Goal: Task Accomplishment & Management: Manage account settings

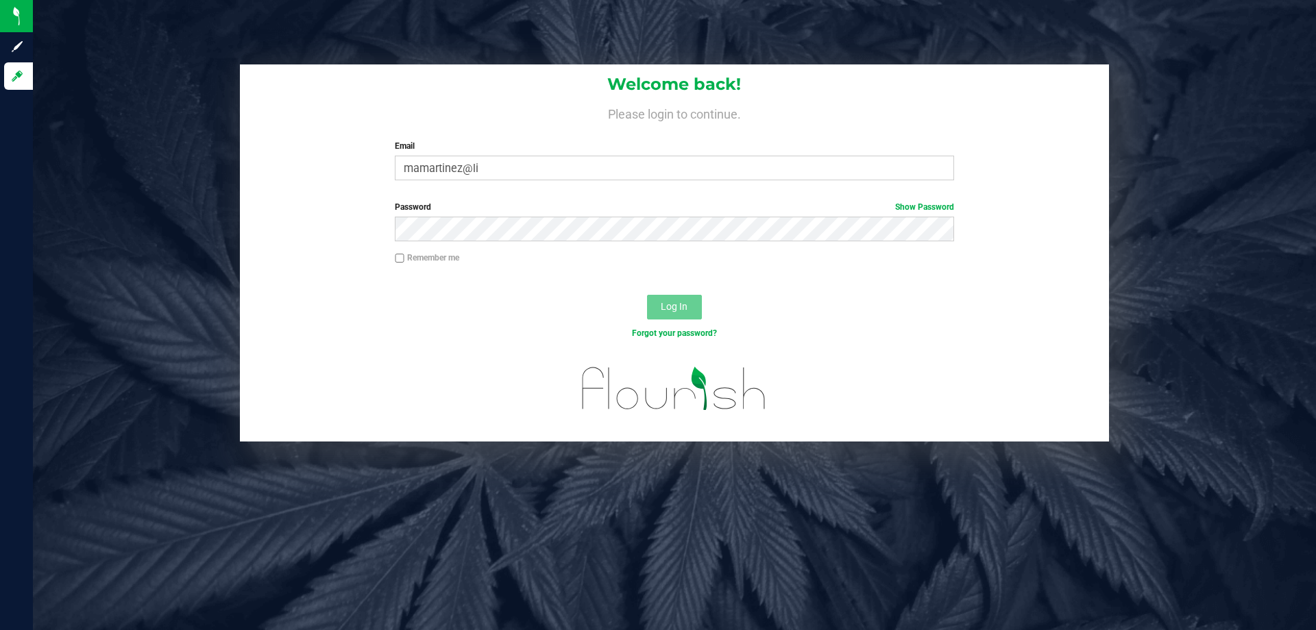
click at [520, 163] on input "mamartinez@li" at bounding box center [674, 168] width 559 height 25
click at [566, 230] on div "Password Show Password" at bounding box center [674, 221] width 579 height 40
click at [531, 156] on input "mamartinez@limama" at bounding box center [674, 168] width 559 height 25
drag, startPoint x: 436, startPoint y: 180, endPoint x: 360, endPoint y: 173, distance: 76.4
click at [360, 173] on div "Welcome back! Please login to continue. Email mamartinez@limama Required Please…" at bounding box center [674, 127] width 869 height 127
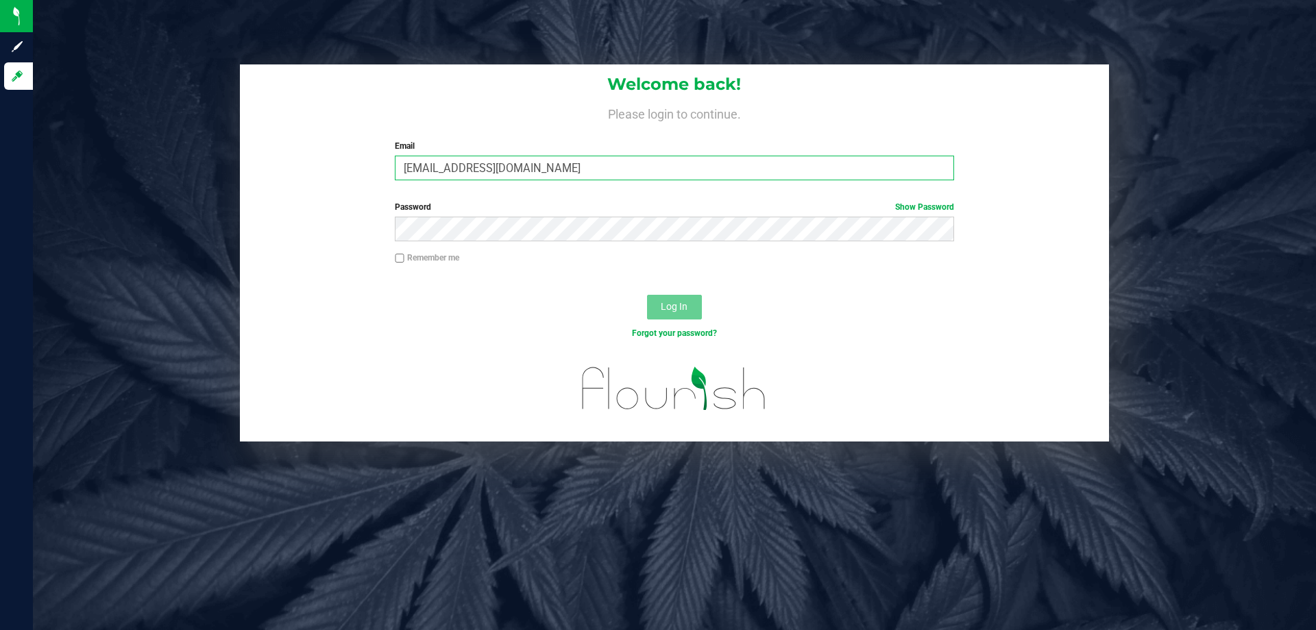
type input "[EMAIL_ADDRESS][DOMAIN_NAME]"
click at [647, 295] on button "Log In" at bounding box center [674, 307] width 55 height 25
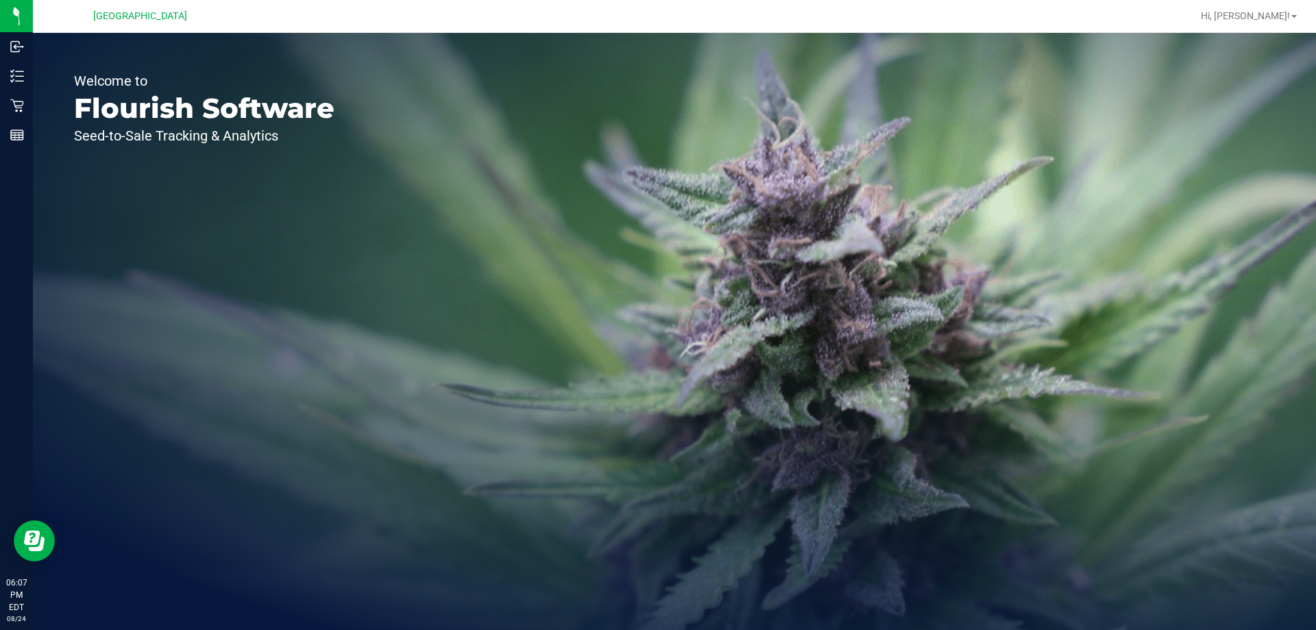
click at [262, 89] on div "Welcome to Flourish Software Seed-to-Sale Tracking & Analytics" at bounding box center [204, 331] width 343 height 597
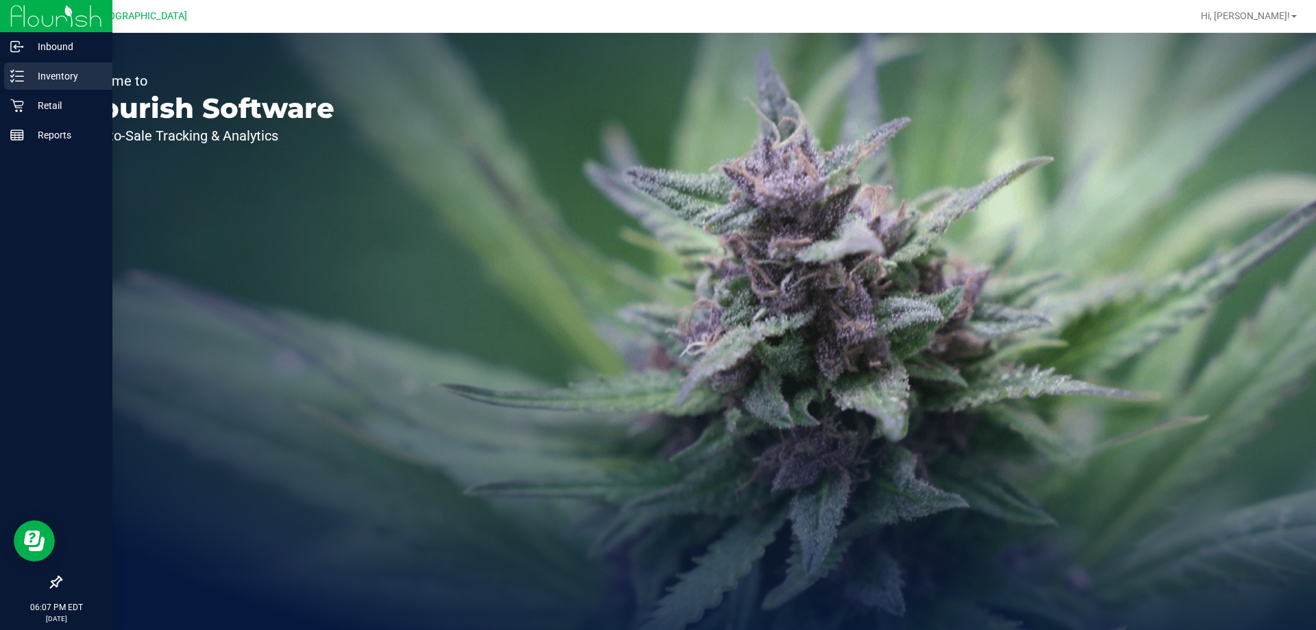
click at [72, 74] on p "Inventory" at bounding box center [65, 76] width 82 height 16
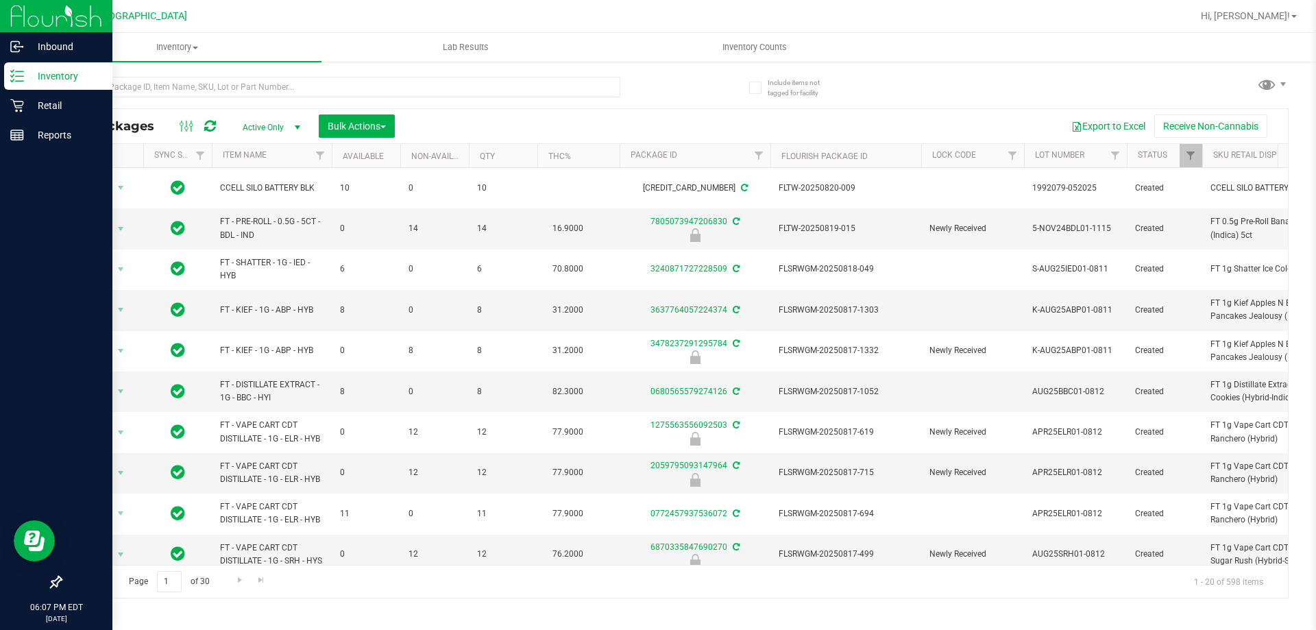
click at [49, 77] on p "Inventory" at bounding box center [65, 76] width 82 height 16
click at [26, 104] on p "Retail" at bounding box center [65, 105] width 82 height 16
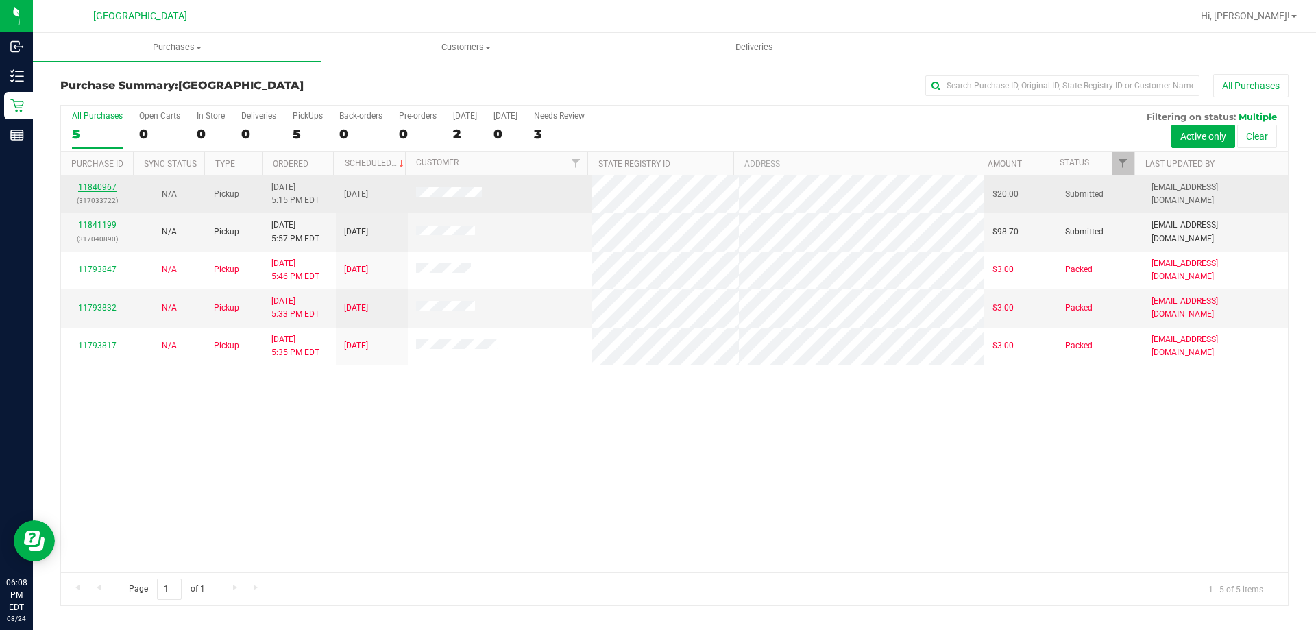
click at [104, 183] on link "11840967" at bounding box center [97, 187] width 38 height 10
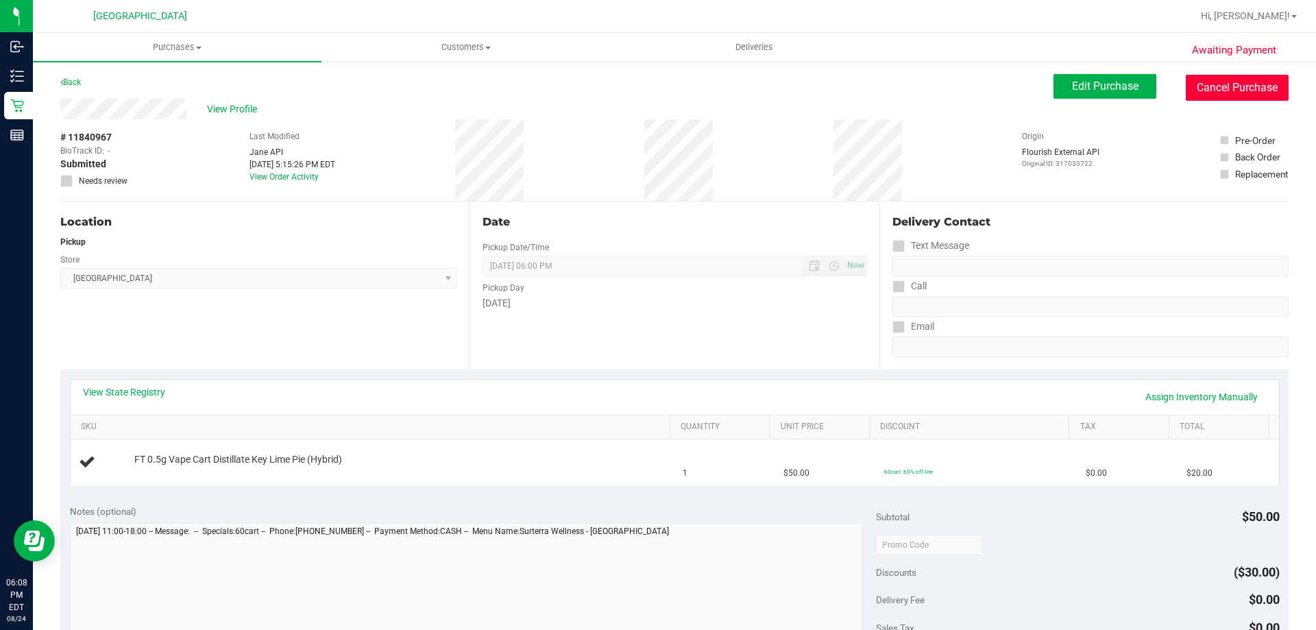
click at [1261, 80] on button "Cancel Purchase" at bounding box center [1237, 88] width 103 height 26
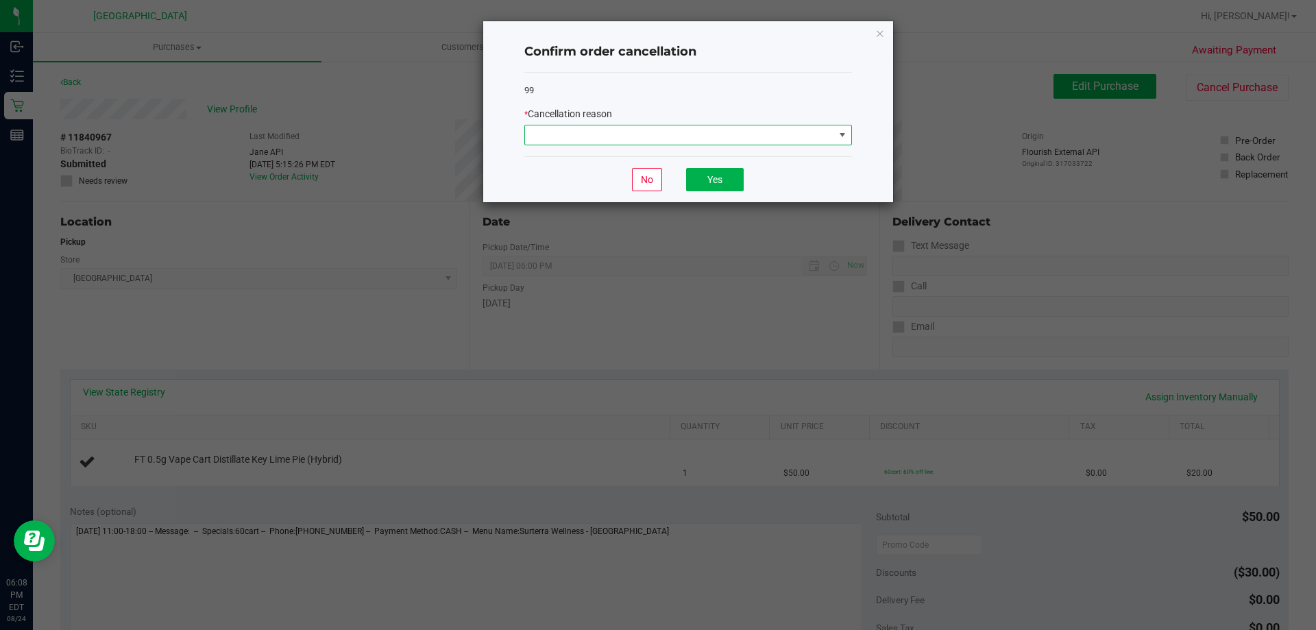
click at [758, 136] on span at bounding box center [679, 134] width 309 height 19
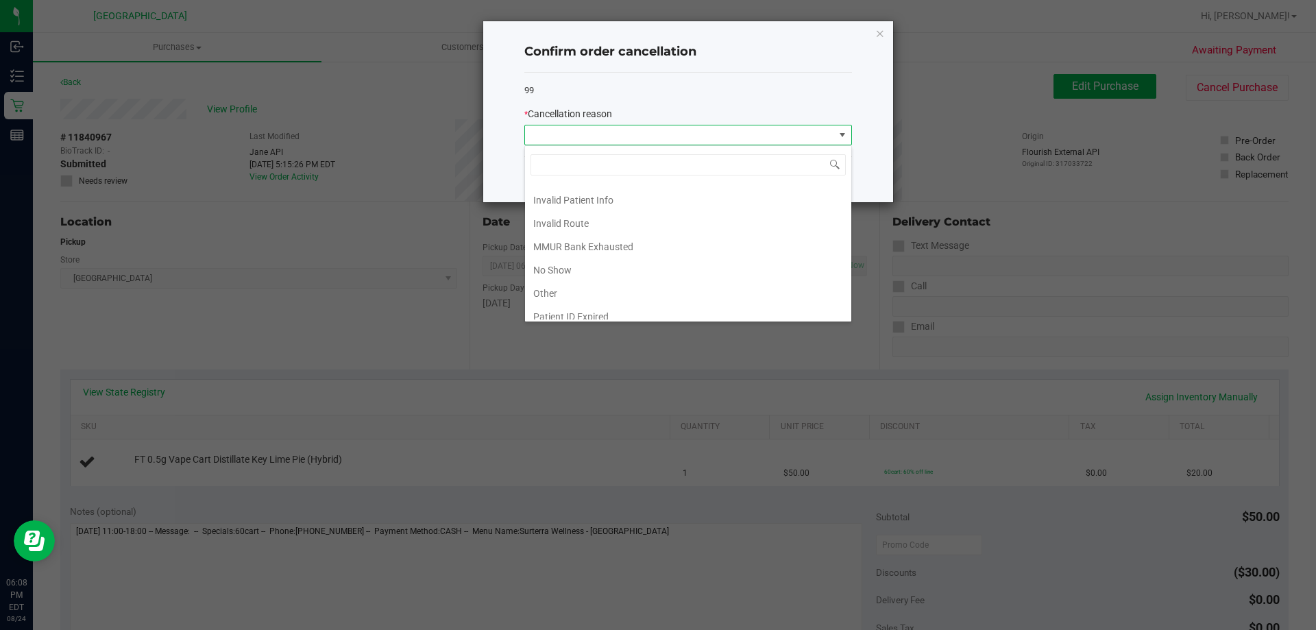
scroll to position [73, 0]
drag, startPoint x: 537, startPoint y: 261, endPoint x: 660, endPoint y: 189, distance: 142.9
click at [538, 261] on li "Other" at bounding box center [688, 261] width 326 height 23
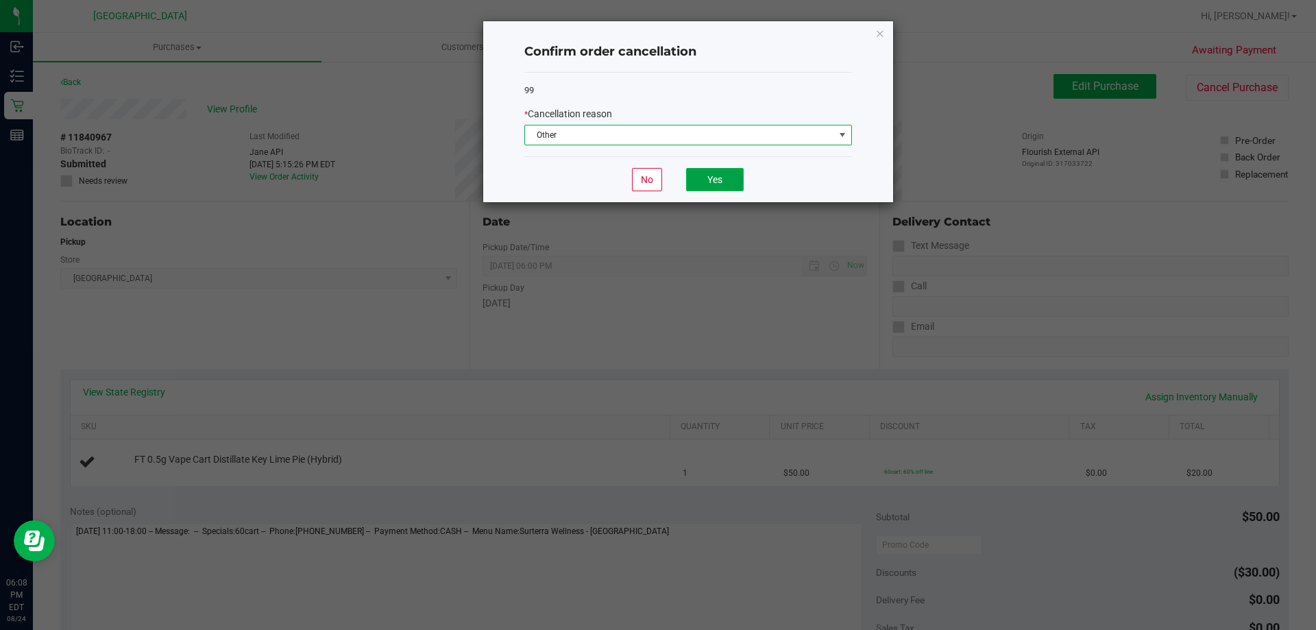
click at [710, 182] on button "Yes" at bounding box center [715, 179] width 58 height 23
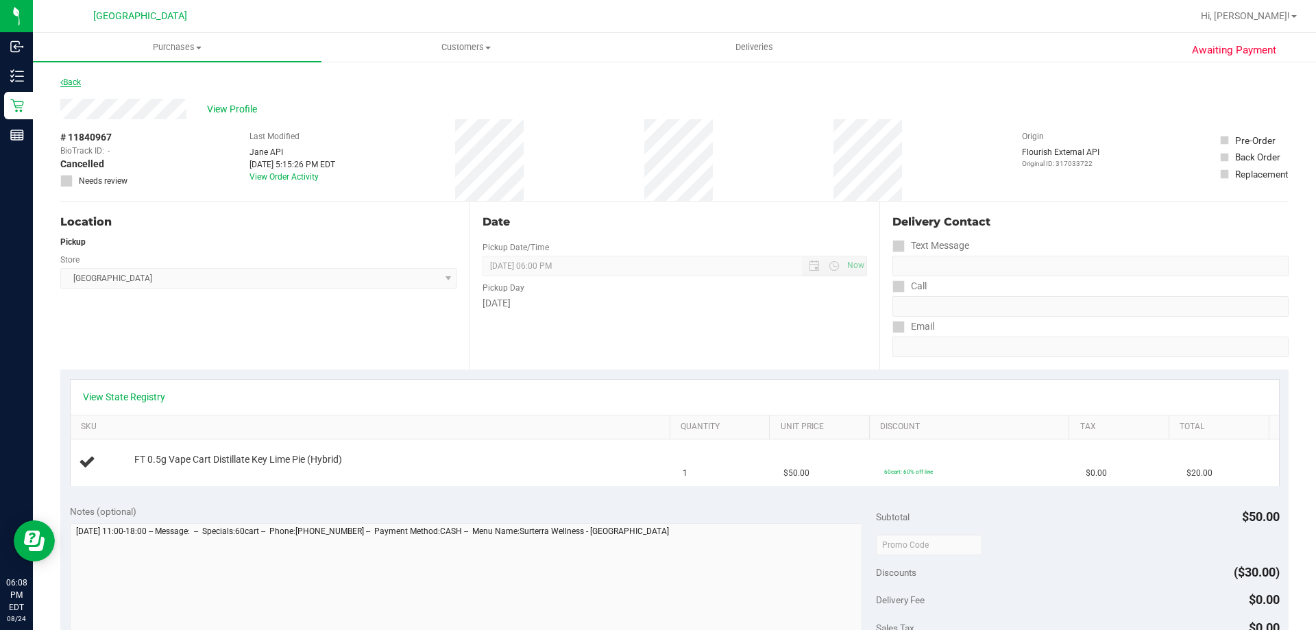
click at [69, 82] on link "Back" at bounding box center [70, 82] width 21 height 10
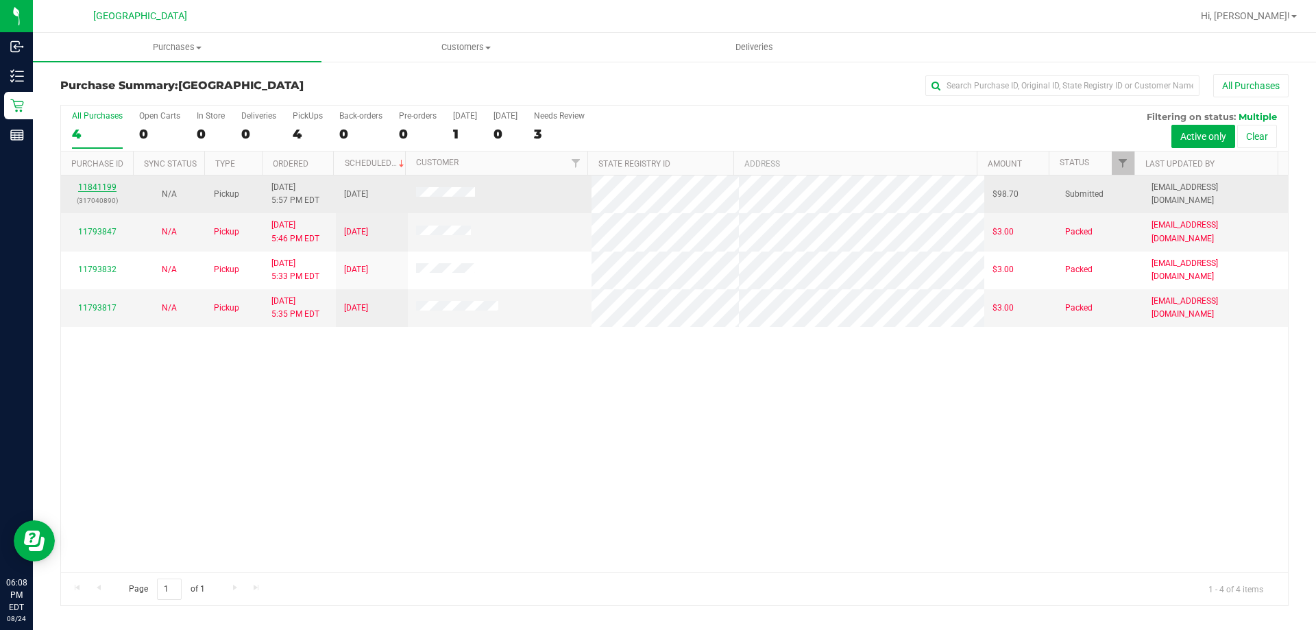
click at [92, 189] on link "11841199" at bounding box center [97, 187] width 38 height 10
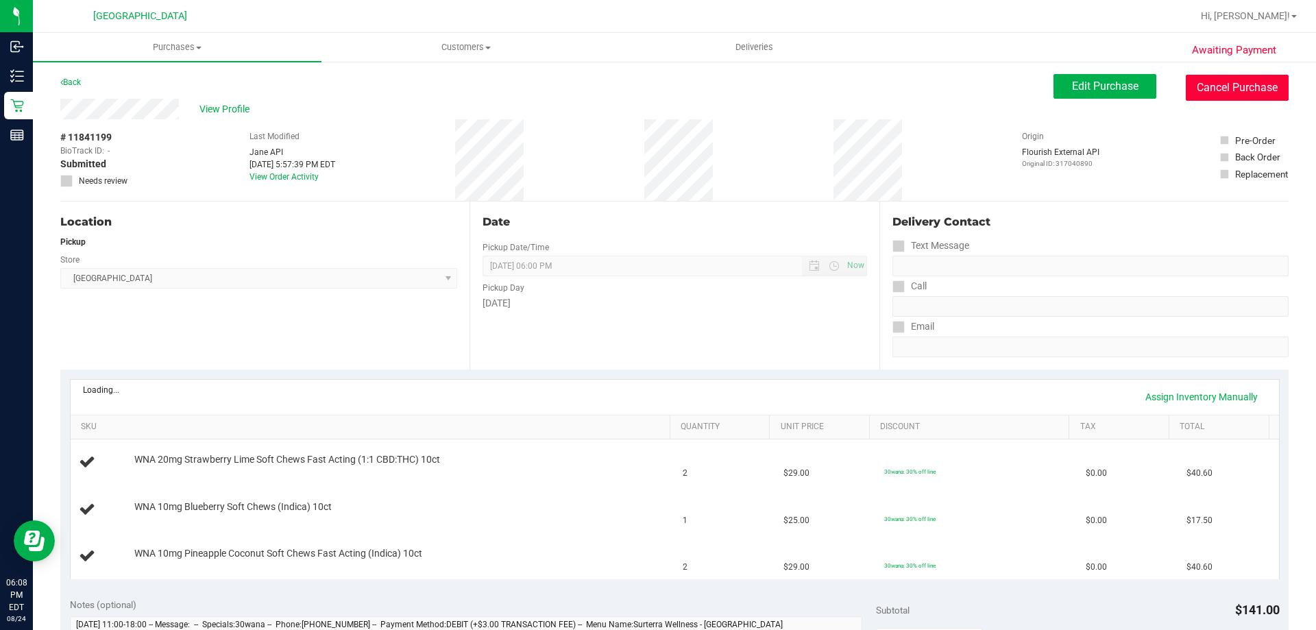
click at [1215, 85] on button "Cancel Purchase" at bounding box center [1237, 88] width 103 height 26
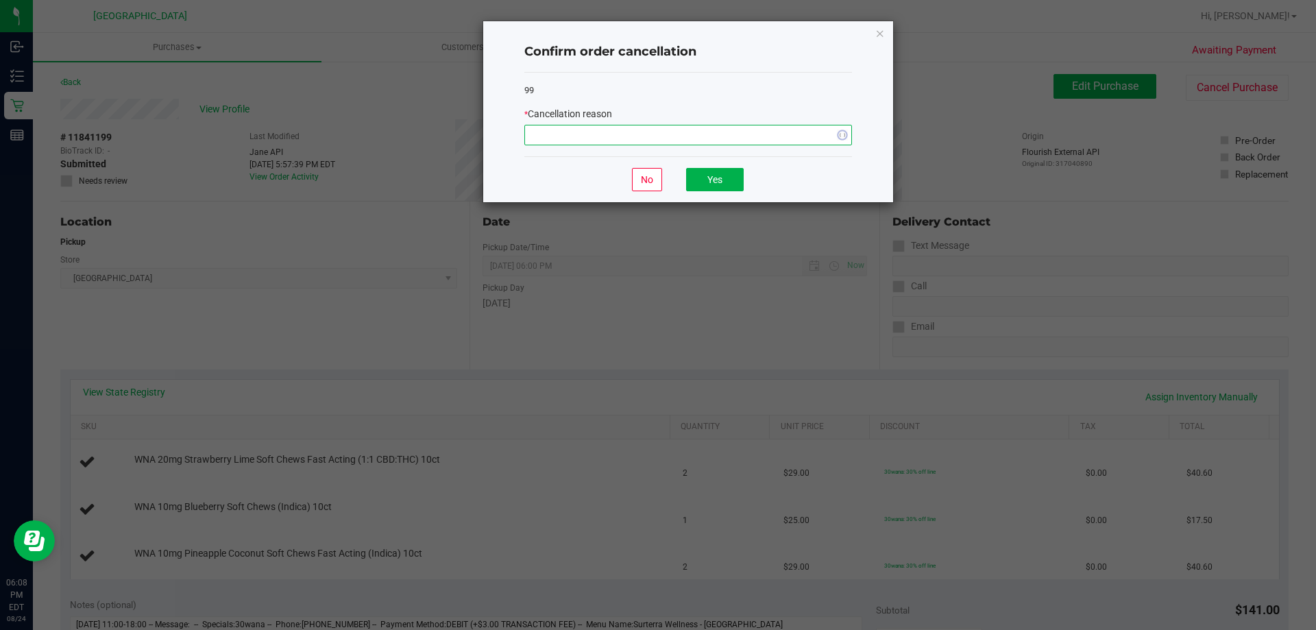
click at [737, 132] on span at bounding box center [679, 134] width 309 height 19
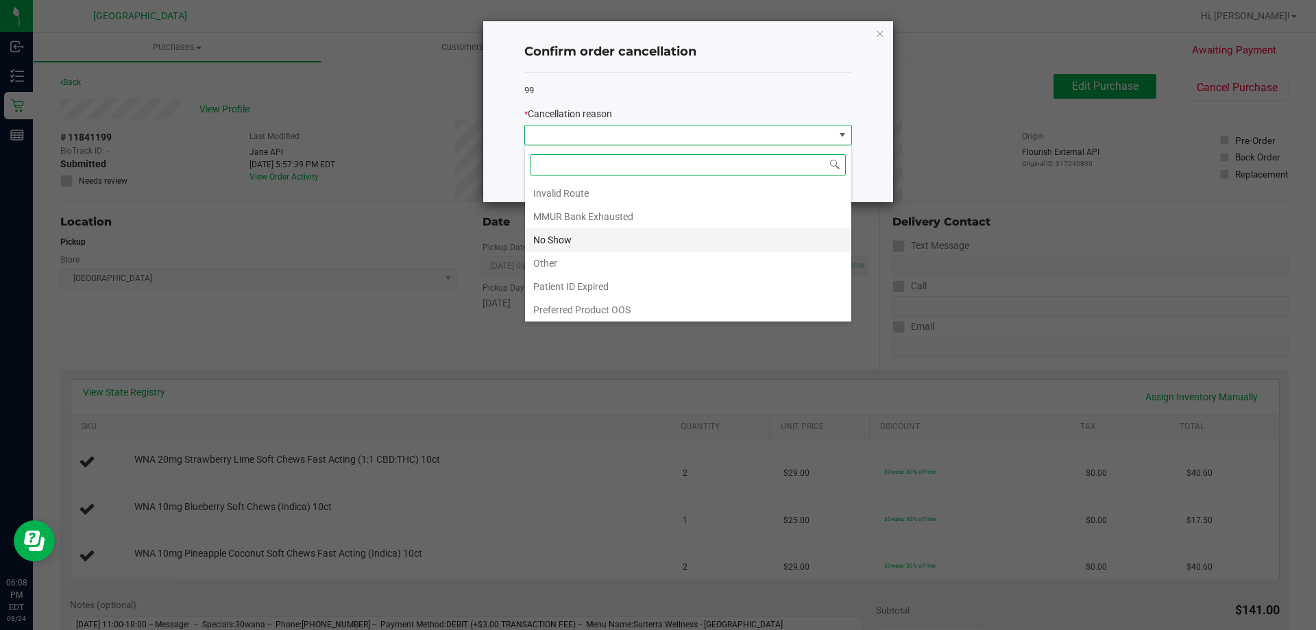
scroll to position [73, 0]
click at [586, 242] on li "No Show" at bounding box center [688, 237] width 326 height 23
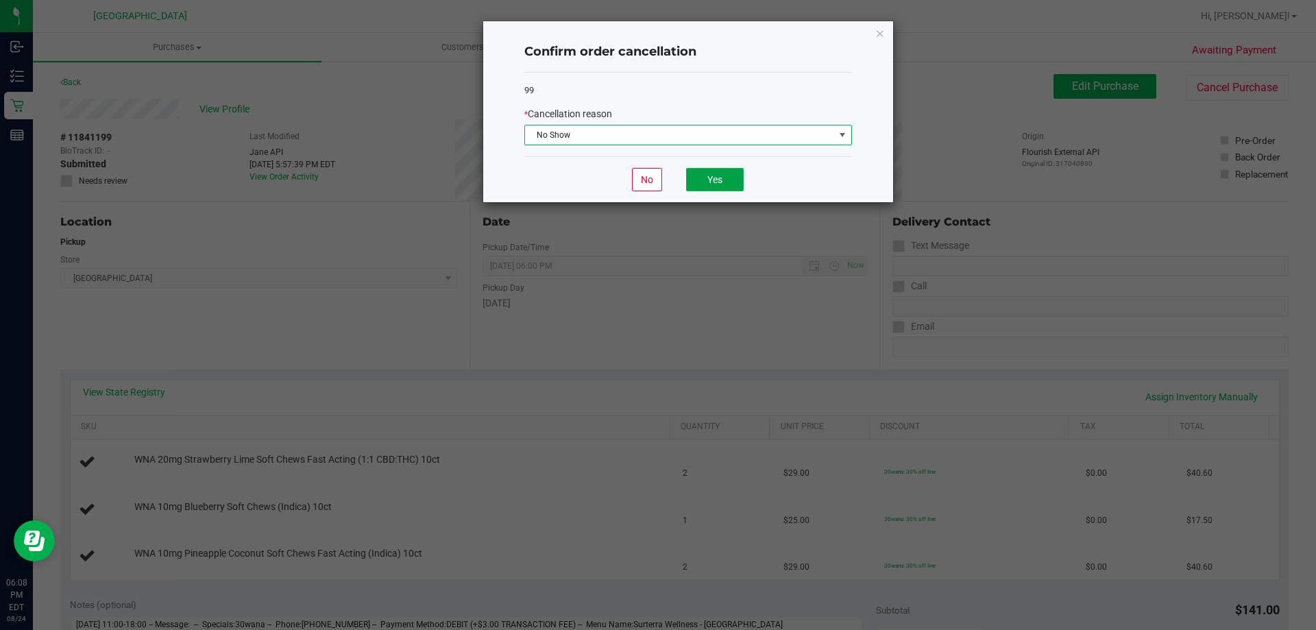
click at [717, 171] on button "Yes" at bounding box center [715, 179] width 58 height 23
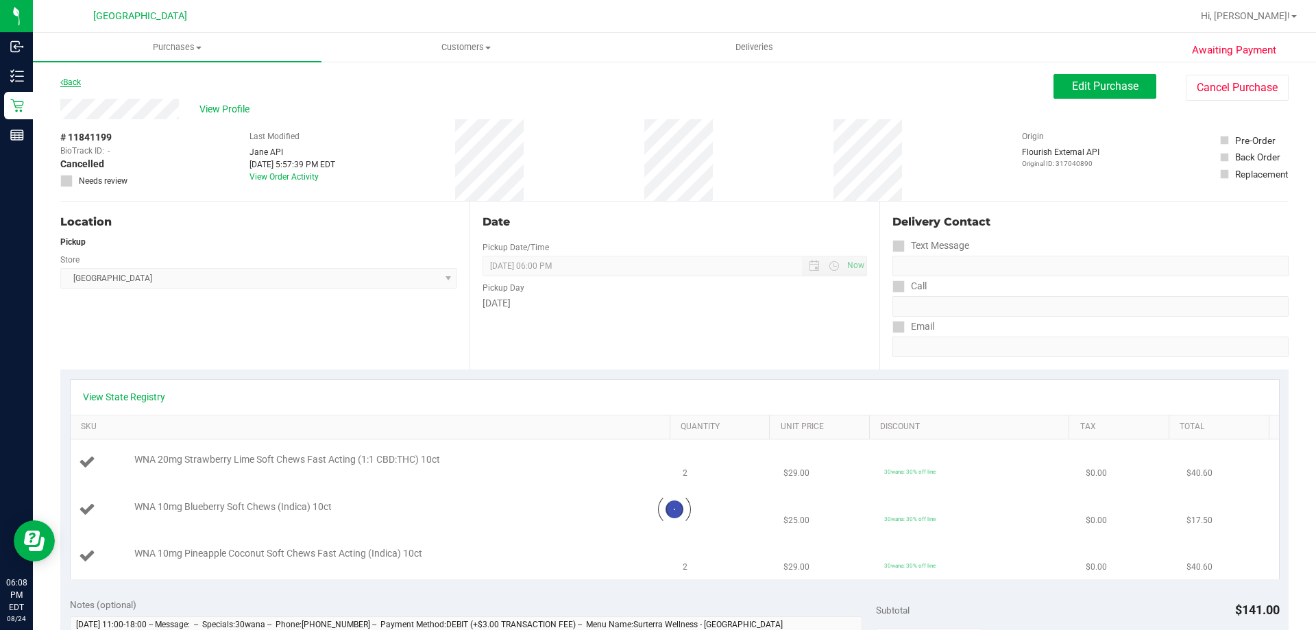
click at [77, 80] on link "Back" at bounding box center [70, 82] width 21 height 10
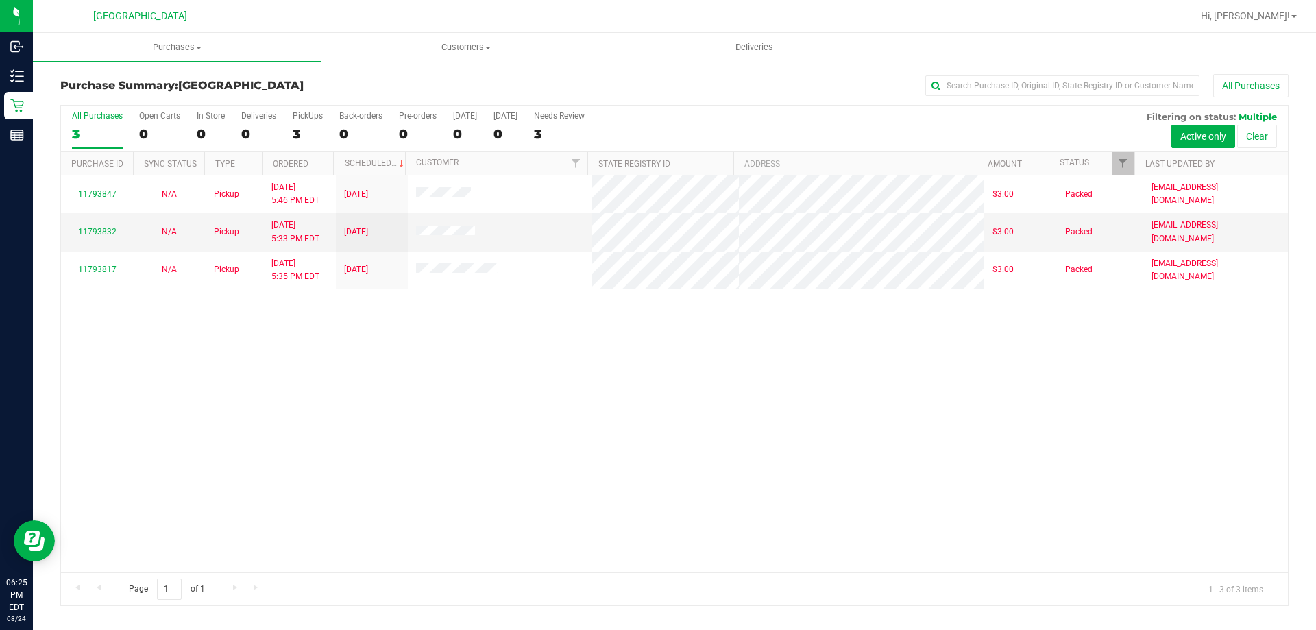
click at [890, 357] on div "11793847 N/A Pickup [DATE] 5:46 PM EDT 8/15/2025 $3.00 Packed [EMAIL_ADDRESS][D…" at bounding box center [674, 374] width 1227 height 397
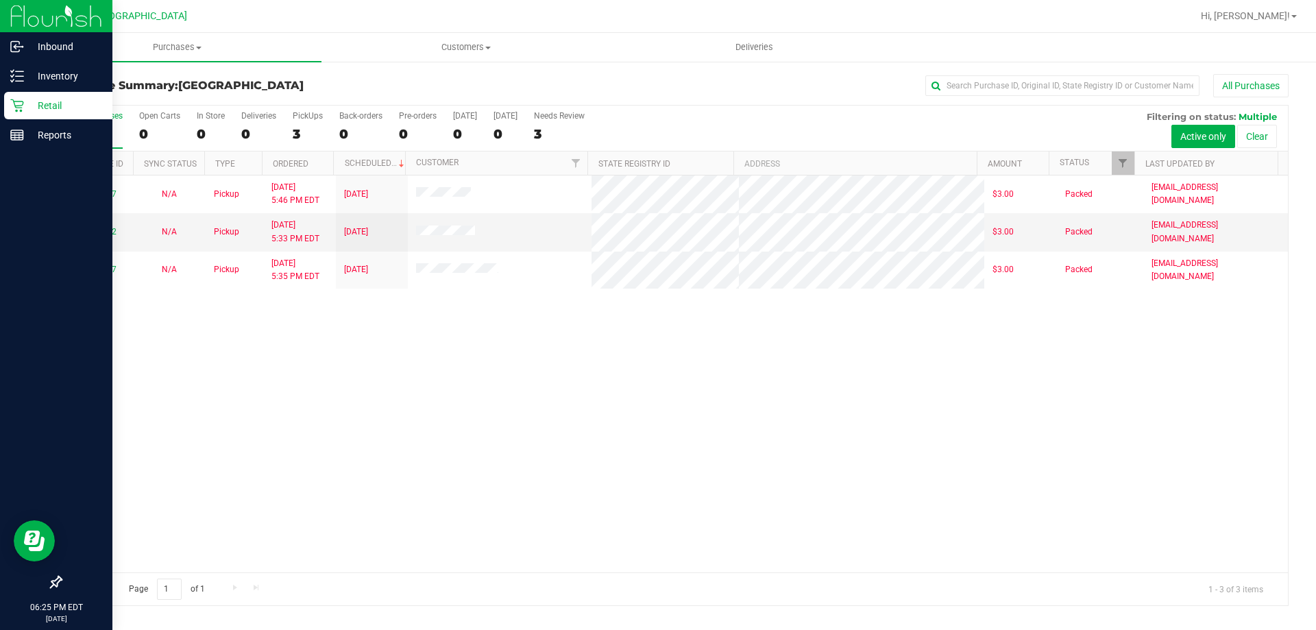
click at [3, 101] on link "Retail" at bounding box center [56, 106] width 112 height 29
click at [25, 79] on p "Inventory" at bounding box center [65, 76] width 82 height 16
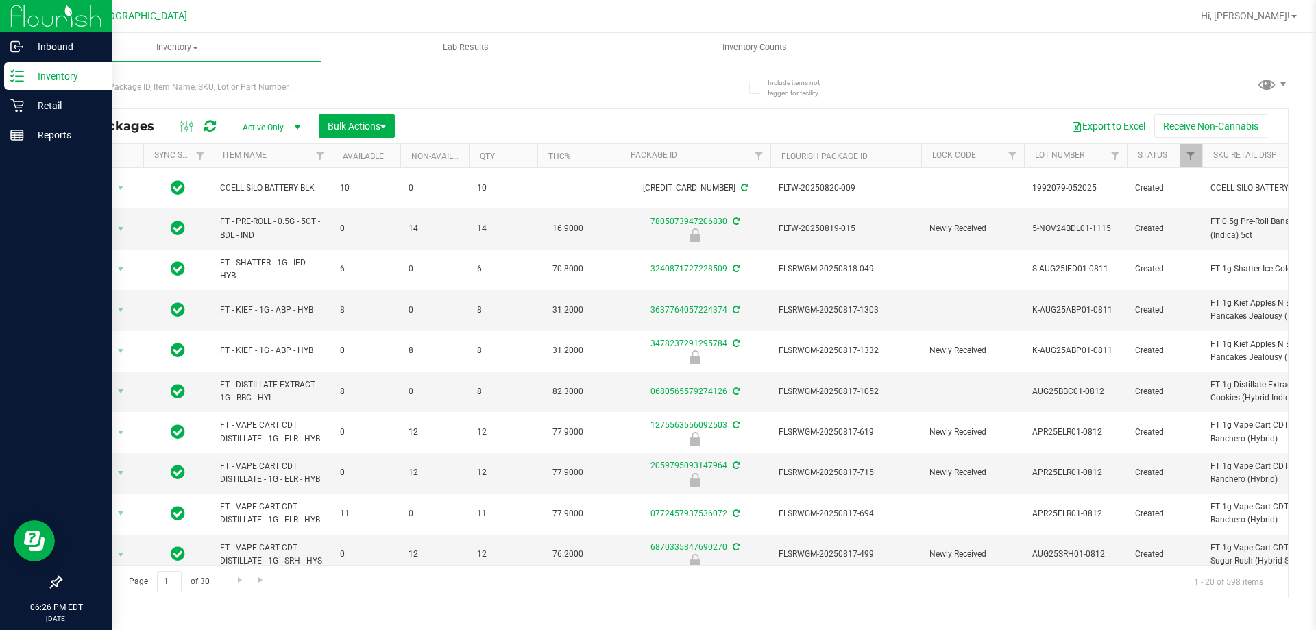
click at [30, 67] on div "Inventory" at bounding box center [58, 75] width 108 height 27
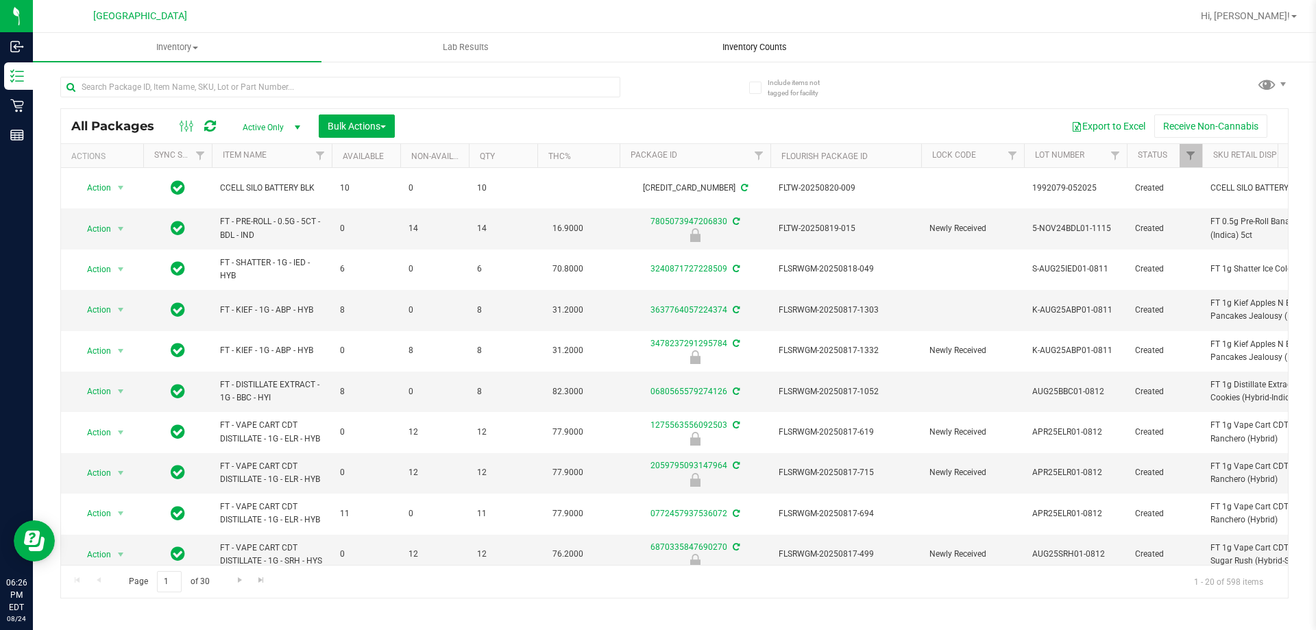
click at [714, 38] on uib-tab-heading "Inventory Counts" at bounding box center [754, 47] width 287 height 27
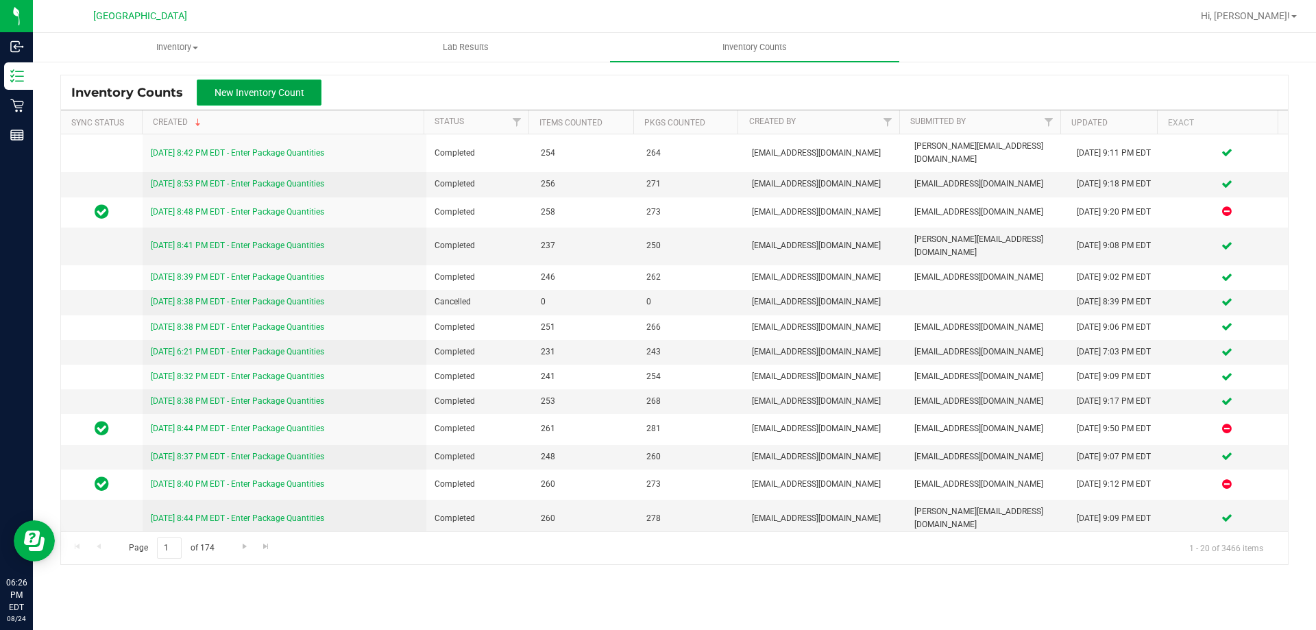
click at [258, 89] on span "New Inventory Count" at bounding box center [260, 92] width 90 height 11
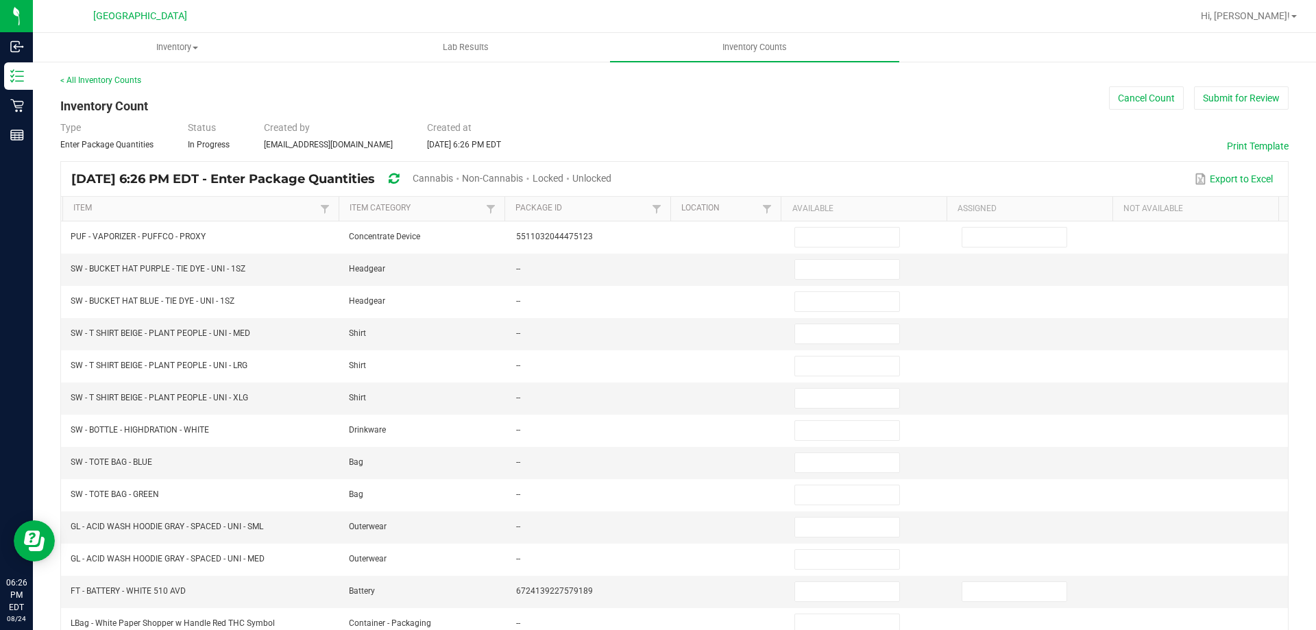
click at [523, 173] on span "Non-Cannabis" at bounding box center [492, 178] width 61 height 11
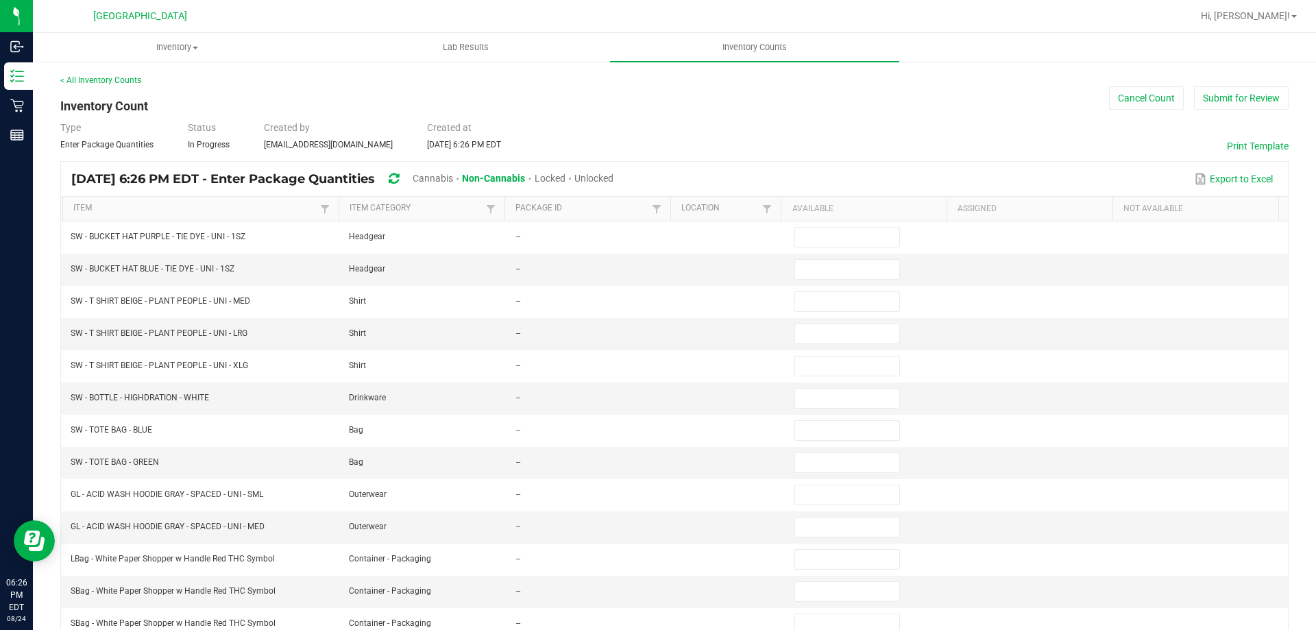
click at [519, 176] on span "Non-Cannabis" at bounding box center [493, 178] width 63 height 11
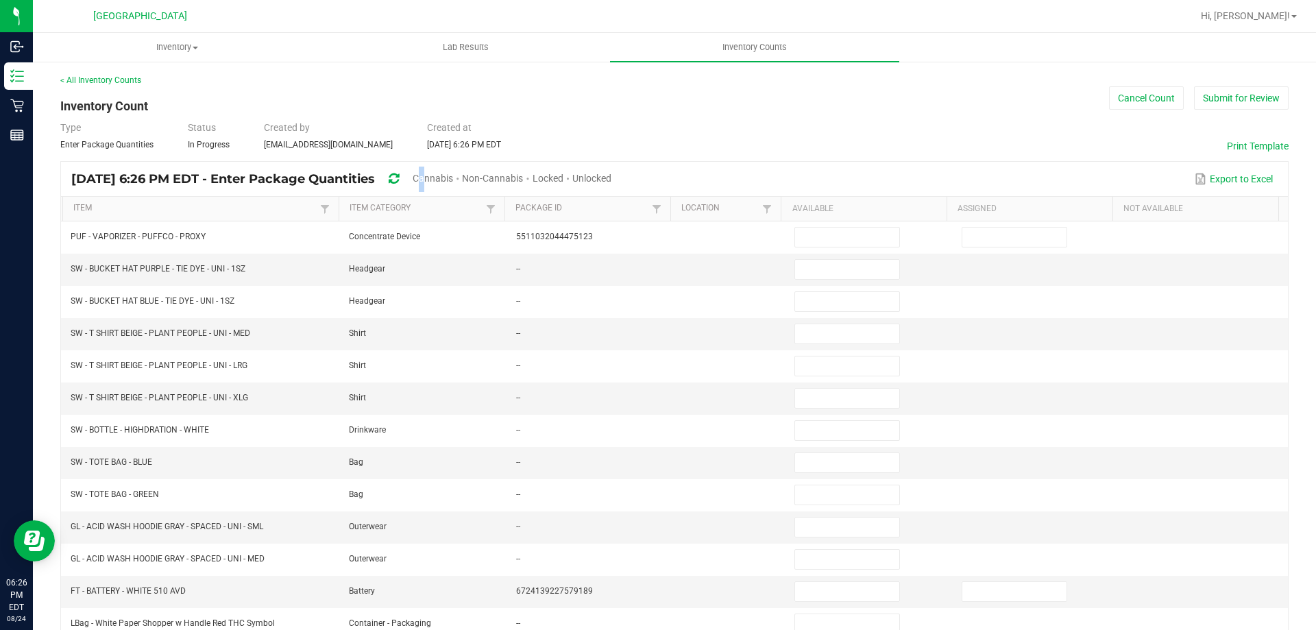
drag, startPoint x: 455, startPoint y: 177, endPoint x: 470, endPoint y: 180, distance: 16.1
click at [453, 177] on span "Cannabis" at bounding box center [433, 178] width 40 height 11
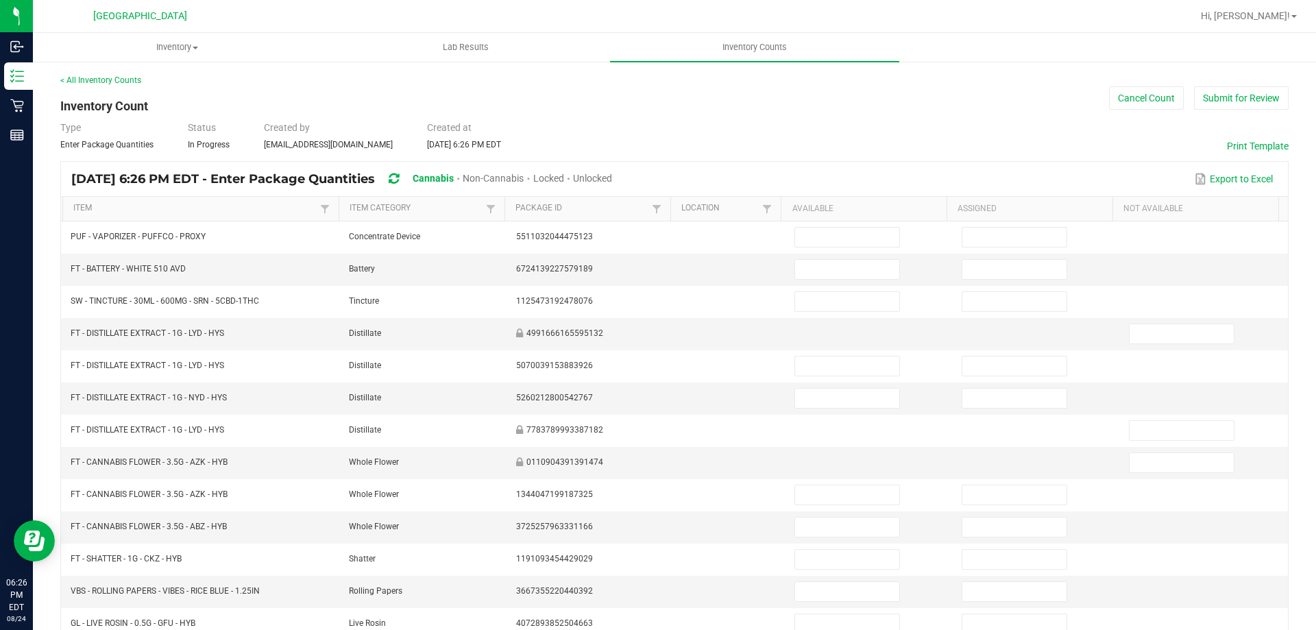
click at [612, 175] on span "Unlocked" at bounding box center [592, 178] width 39 height 11
click at [642, 119] on div "< All Inventory Counts Inventory Count Cancel Count Submit for Review Type Ente…" at bounding box center [674, 487] width 1229 height 827
click at [257, 210] on link "Item" at bounding box center [194, 208] width 243 height 11
click at [821, 95] on div "< All Inventory Counts Inventory Count Cancel Count Submit for Review Type Ente…" at bounding box center [674, 487] width 1229 height 827
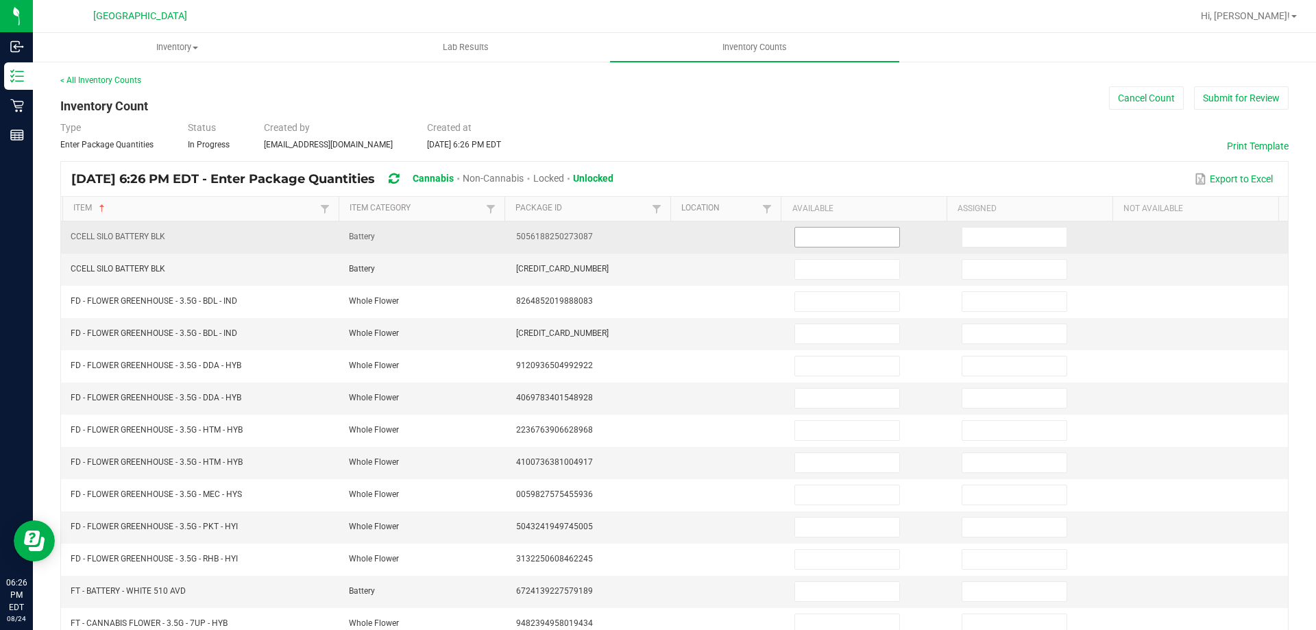
click at [812, 239] on input at bounding box center [847, 237] width 104 height 19
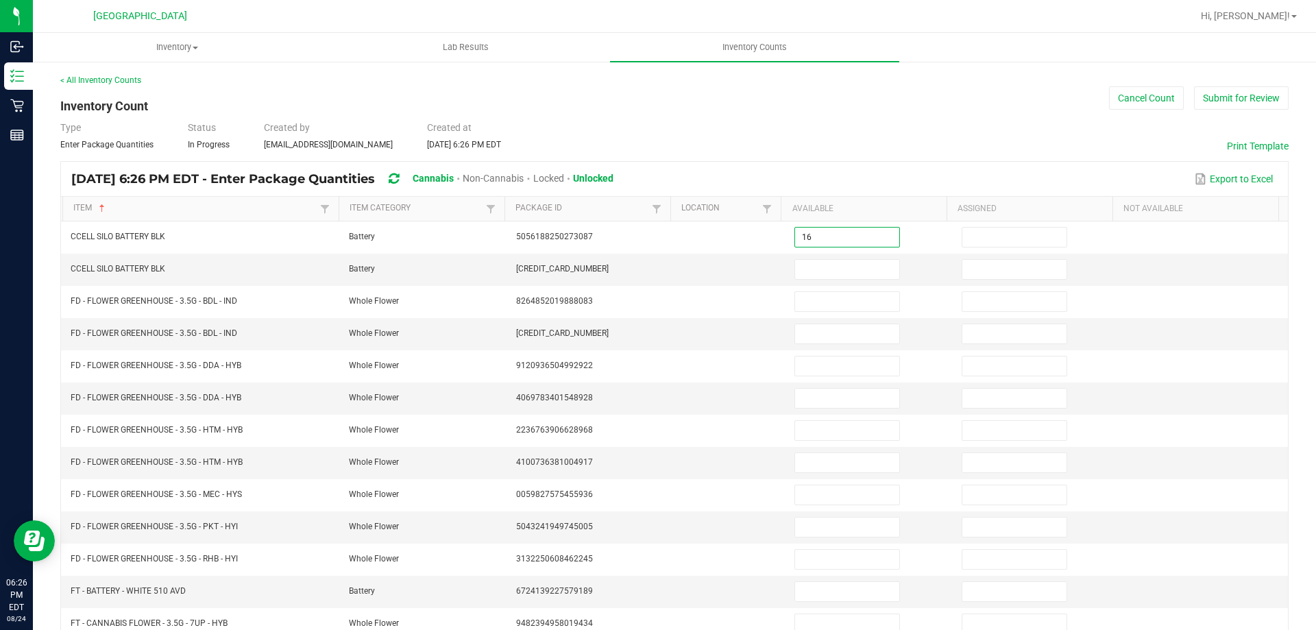
type input "16"
type input "0"
type input "22"
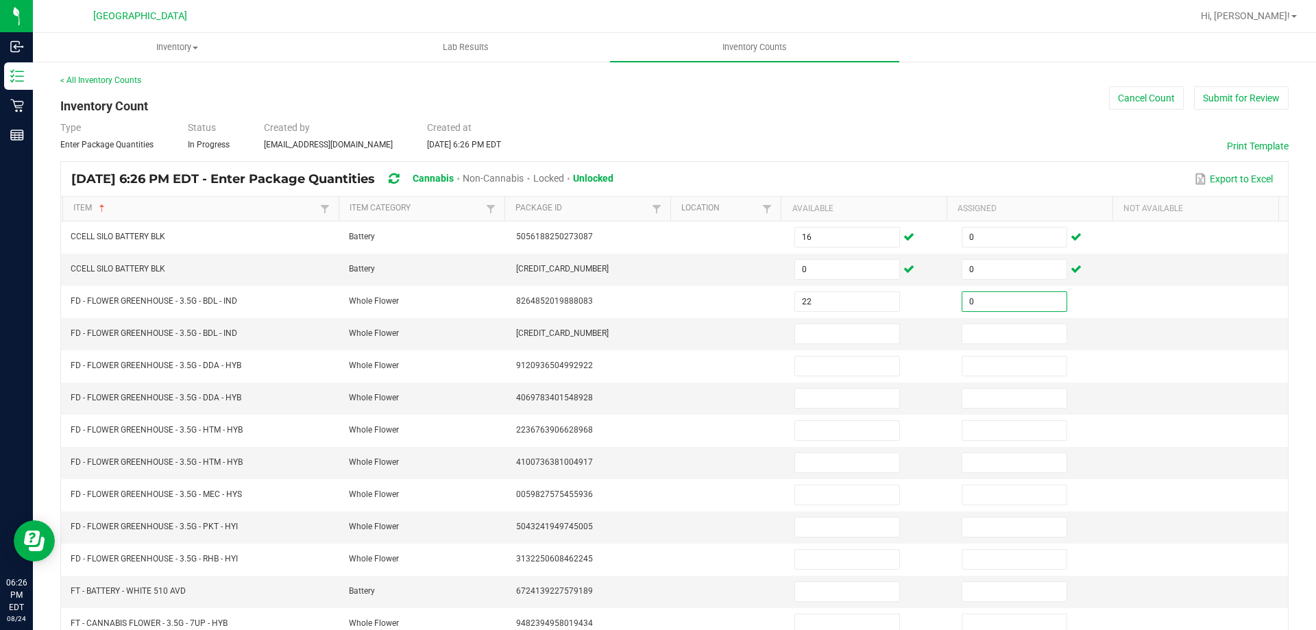
type input "0"
type input "14"
type input "0"
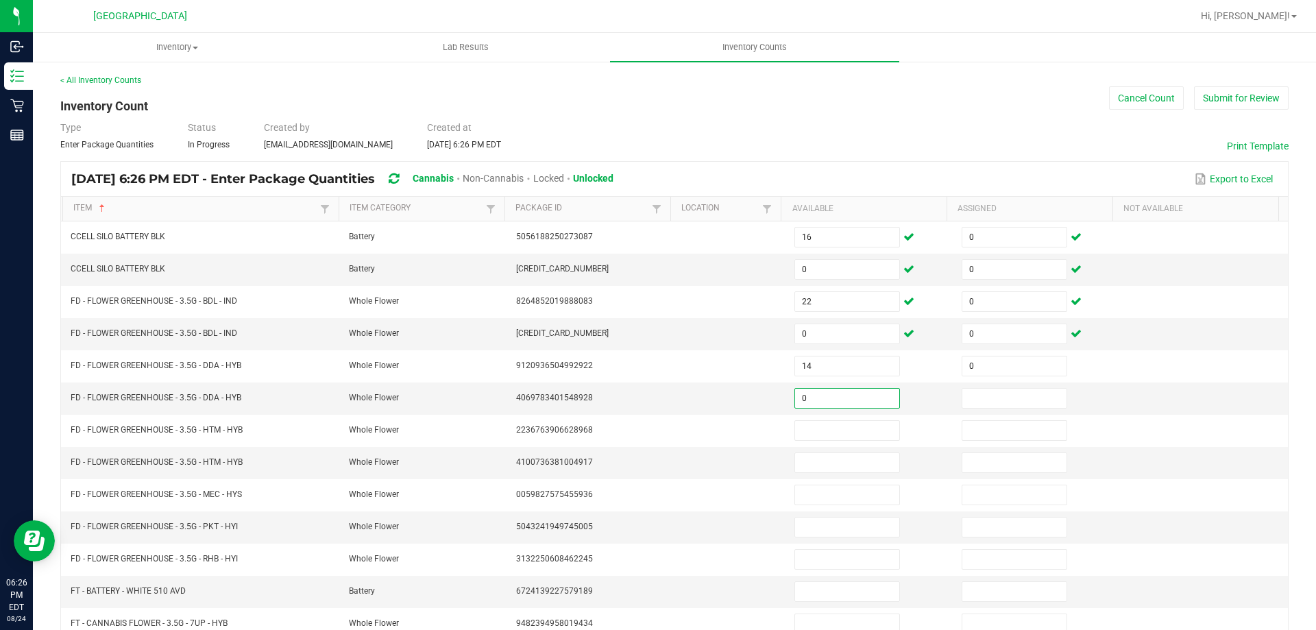
type input "0"
type input "10"
type input "0"
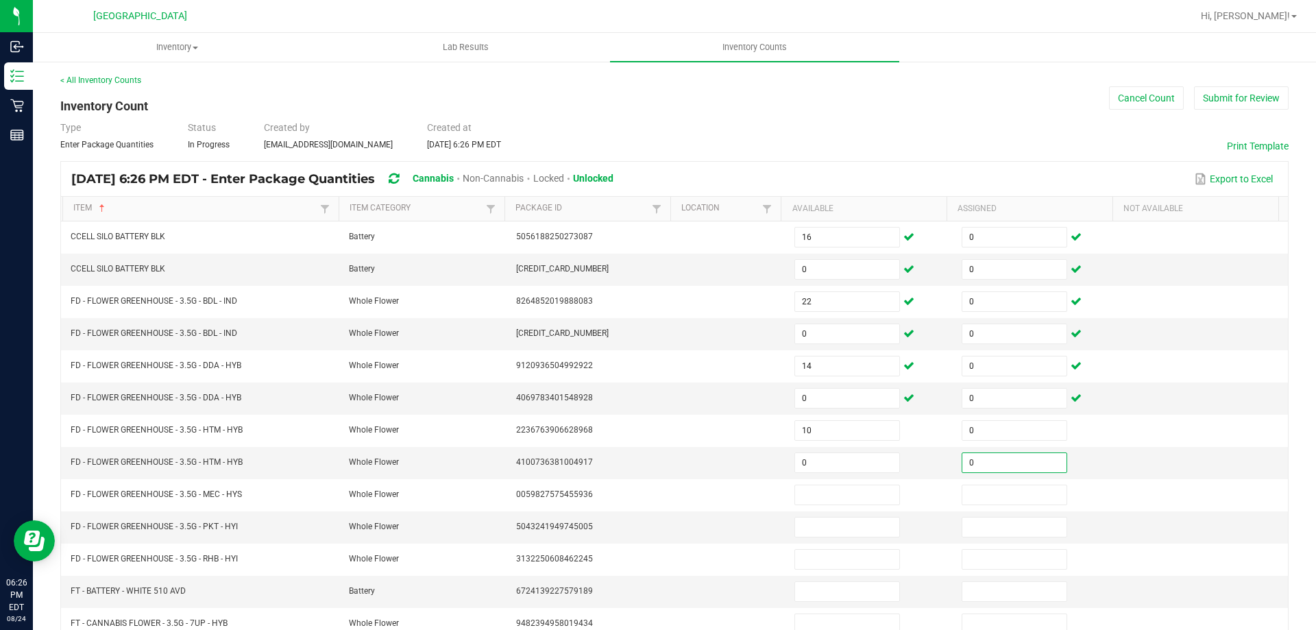
type input "0"
type input "7"
type input "0"
type input "9"
type input "0"
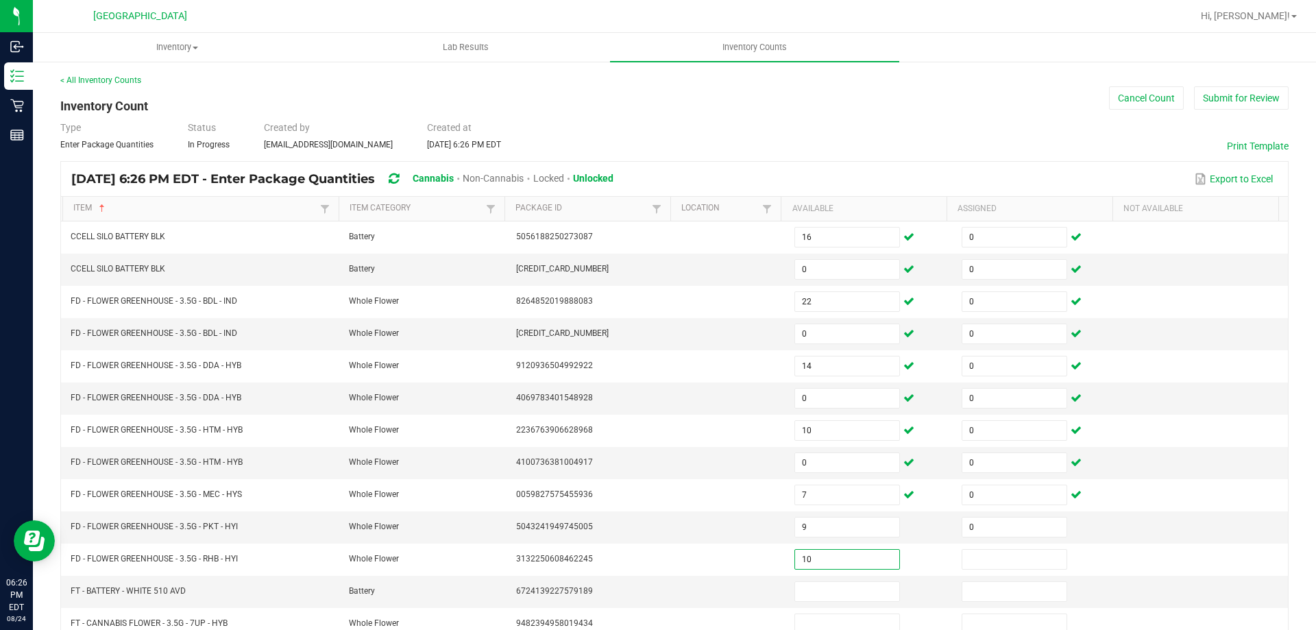
type input "10"
type input "0"
type input "2"
type input "0"
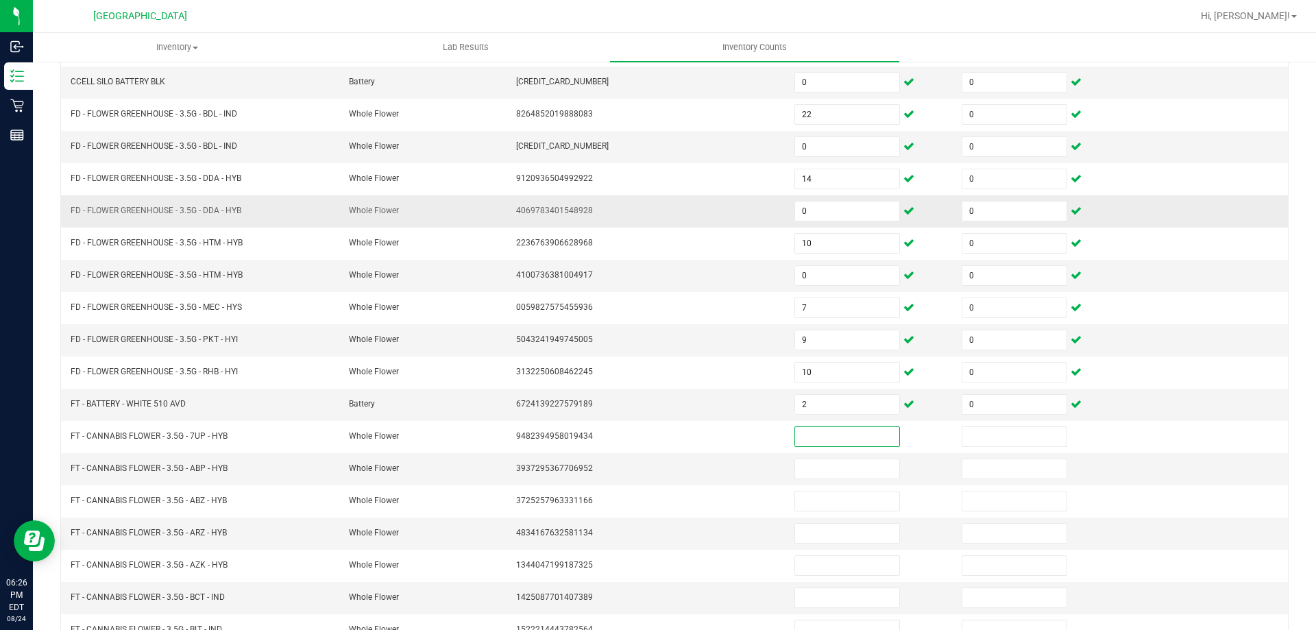
scroll to position [278, 0]
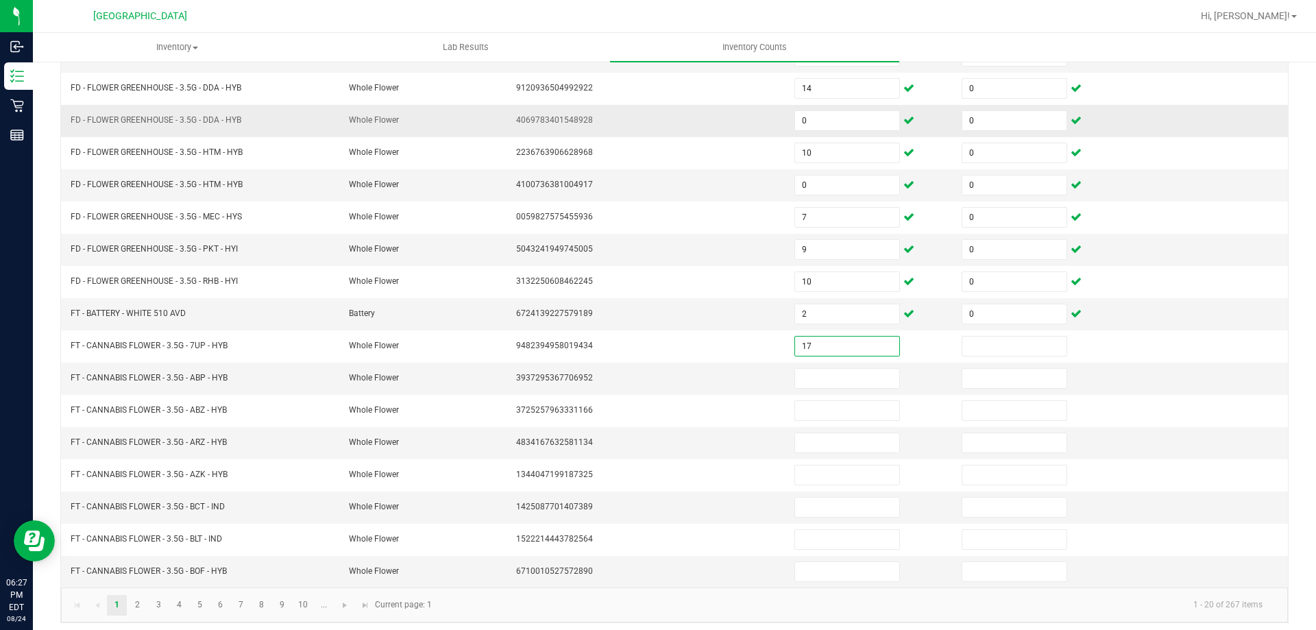
type input "17"
type input "0"
type input "13"
type input "0"
type input "2"
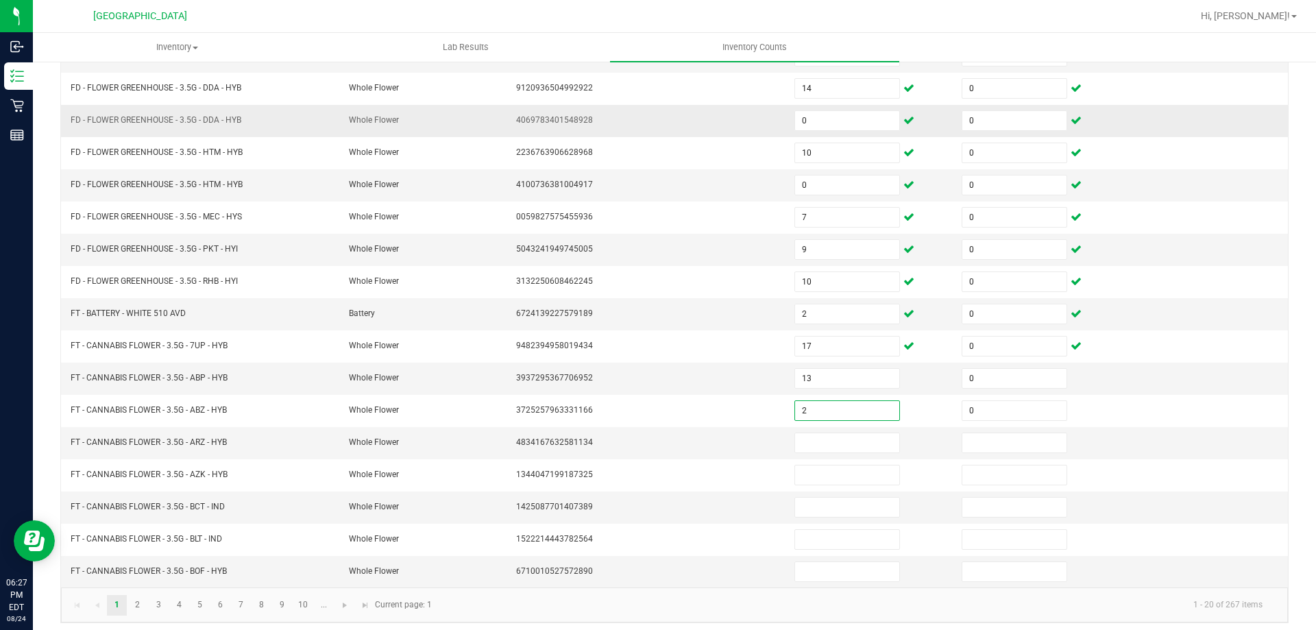
type input "0"
type input "5"
type input "0"
type input "16"
type input "0"
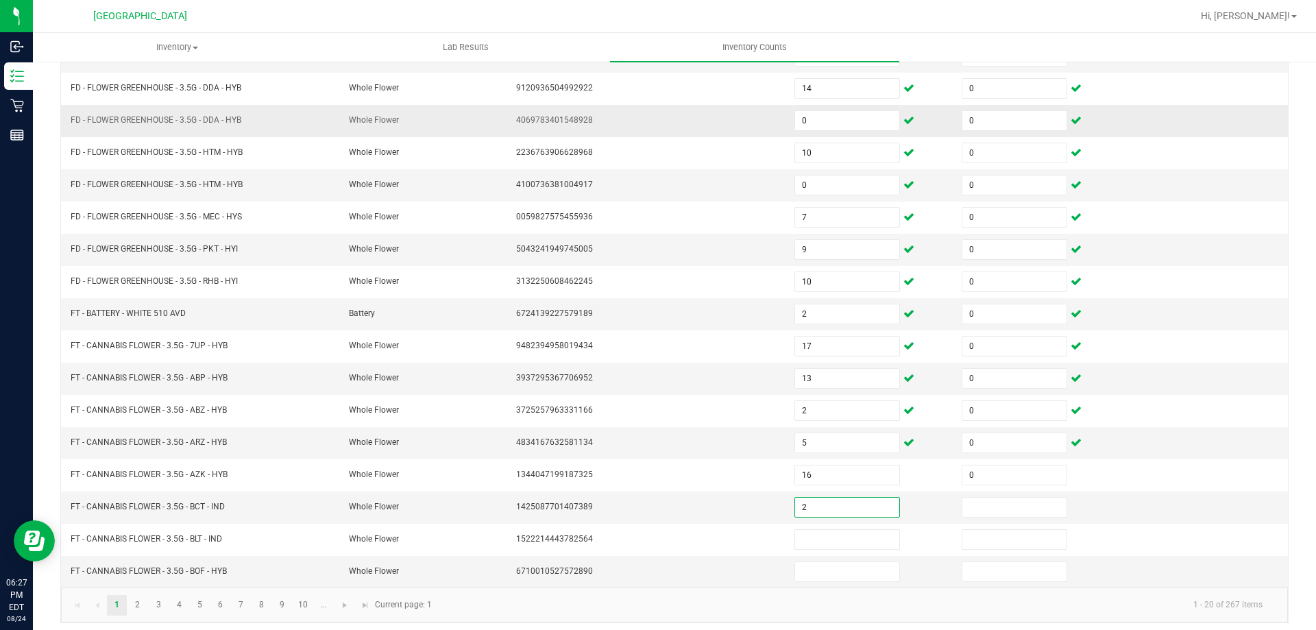
type input "2"
type input "0"
type input "4"
type input "0"
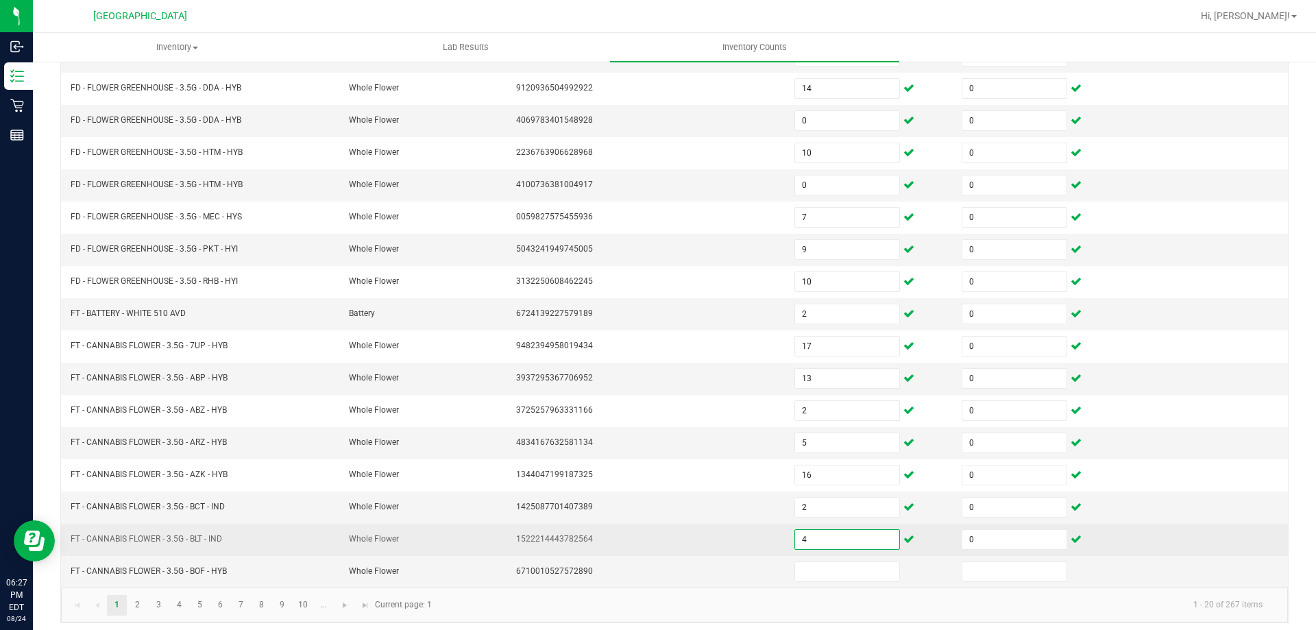
click at [837, 540] on input "4" at bounding box center [847, 539] width 104 height 19
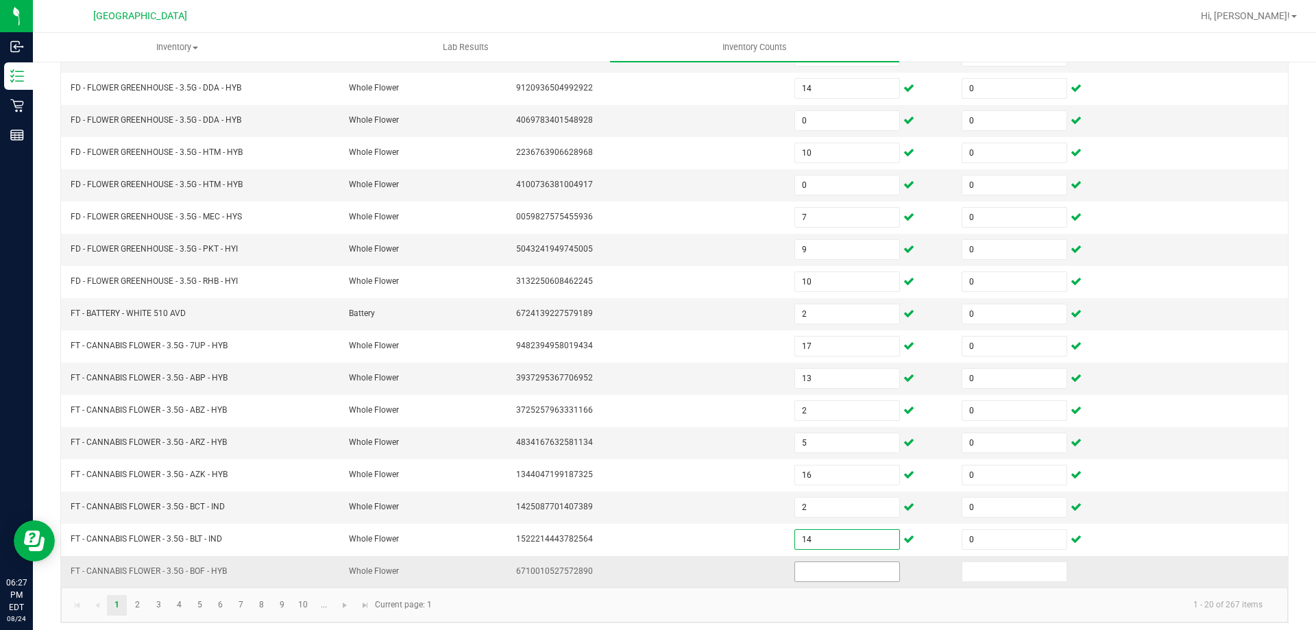
type input "14"
click at [810, 578] on input at bounding box center [847, 571] width 104 height 19
type input "4"
click at [1016, 579] on input at bounding box center [1015, 571] width 104 height 19
type input "0"
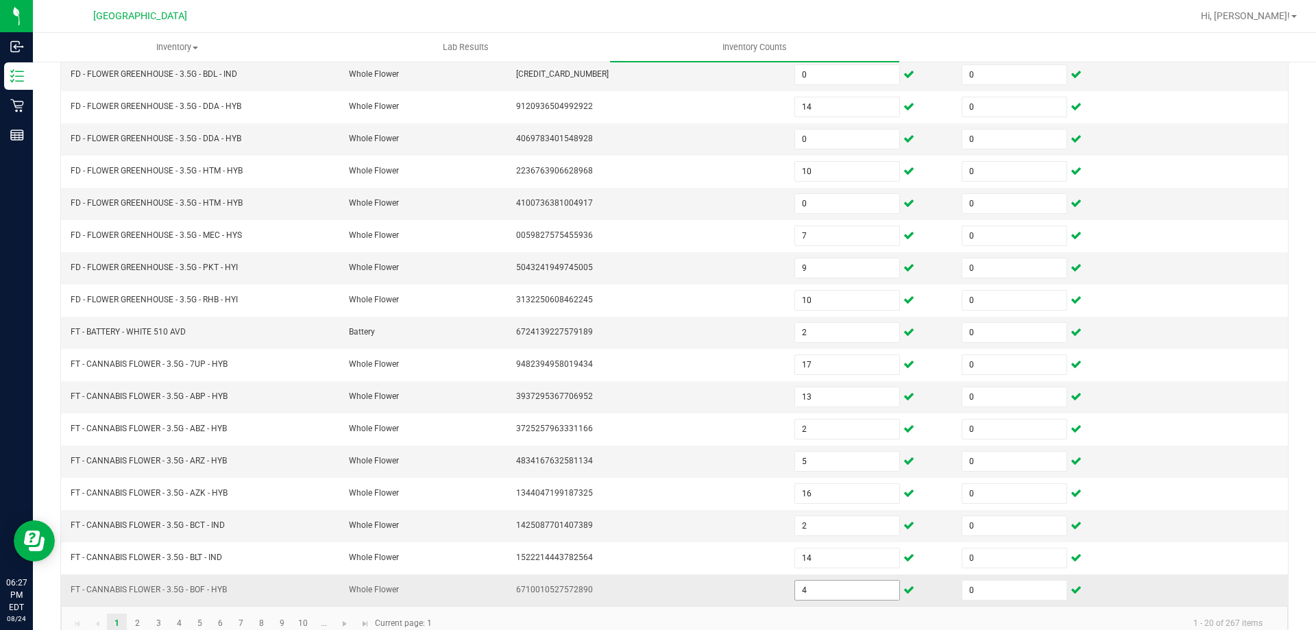
scroll to position [285, 0]
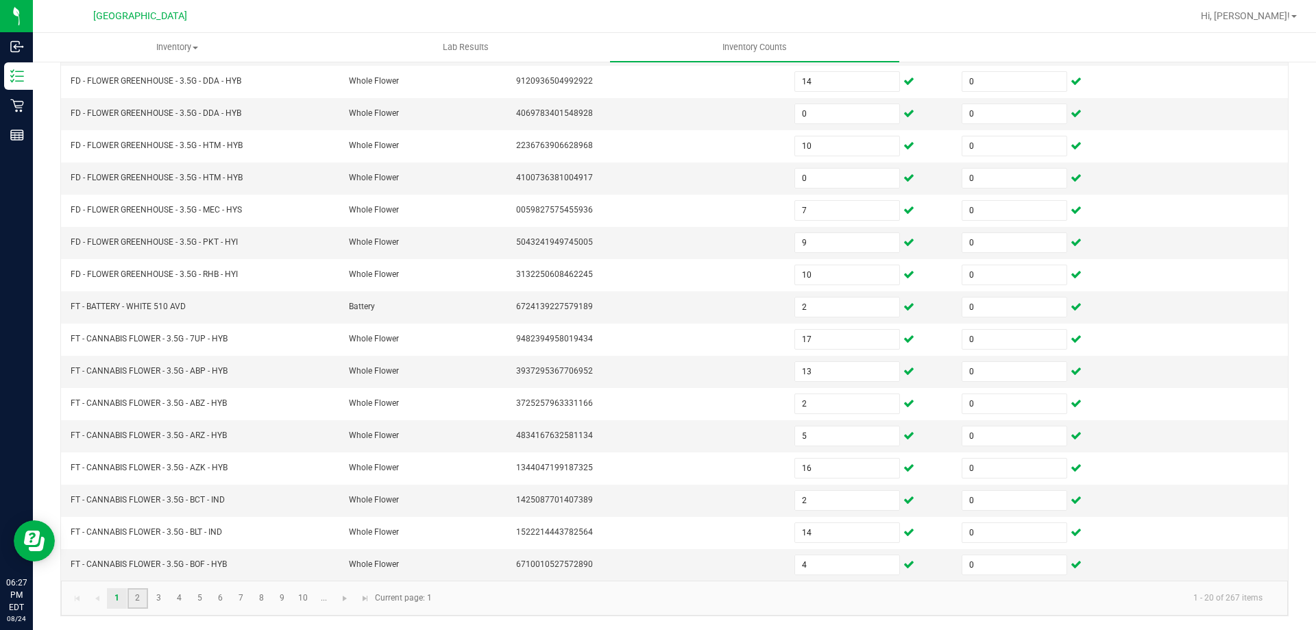
click at [139, 604] on link "2" at bounding box center [138, 598] width 20 height 21
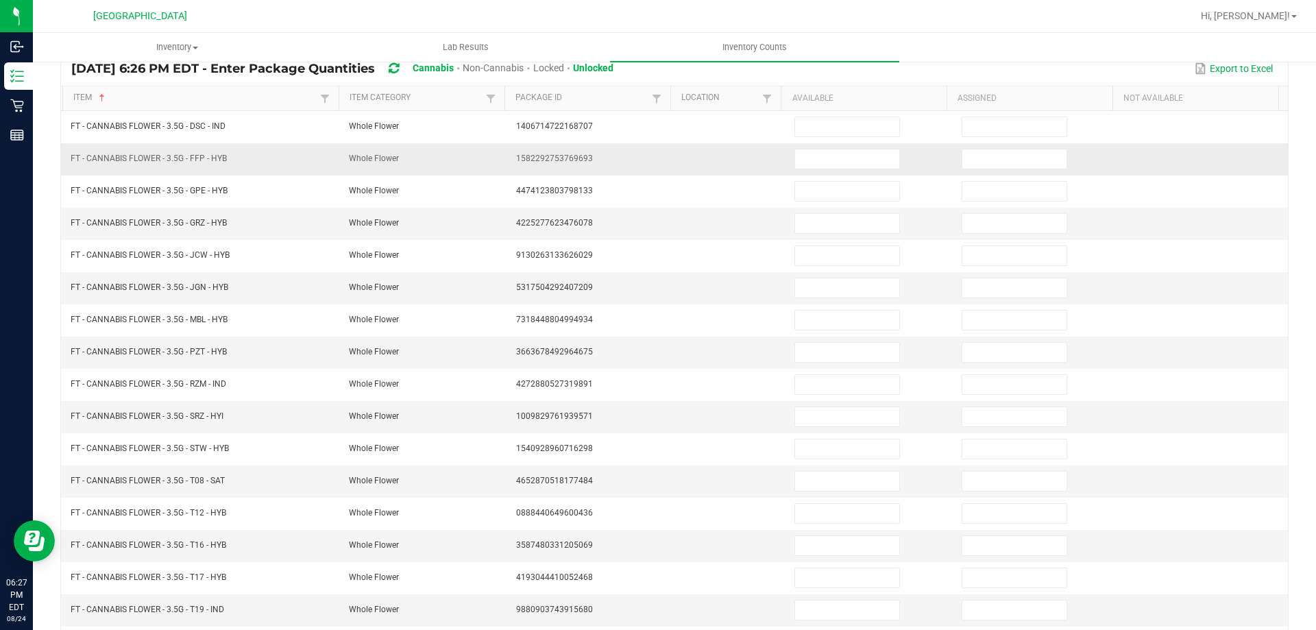
scroll to position [10, 0]
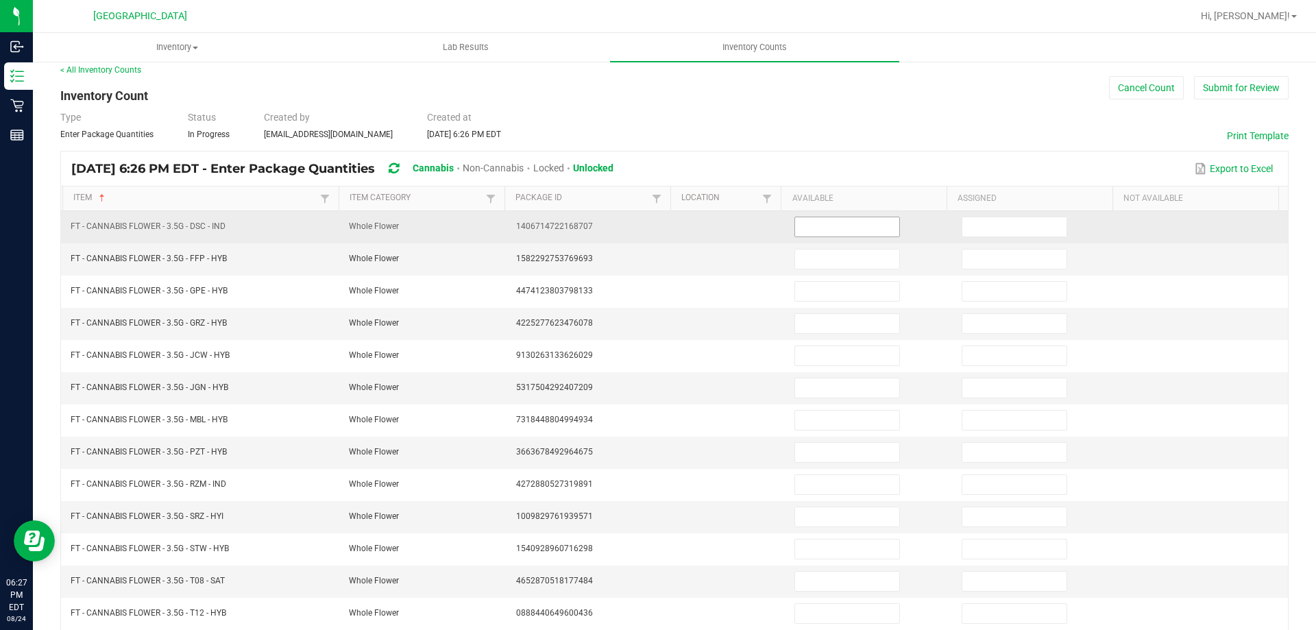
click at [832, 229] on input at bounding box center [847, 226] width 104 height 19
type input "18"
type input "0"
type input "10"
type input "0"
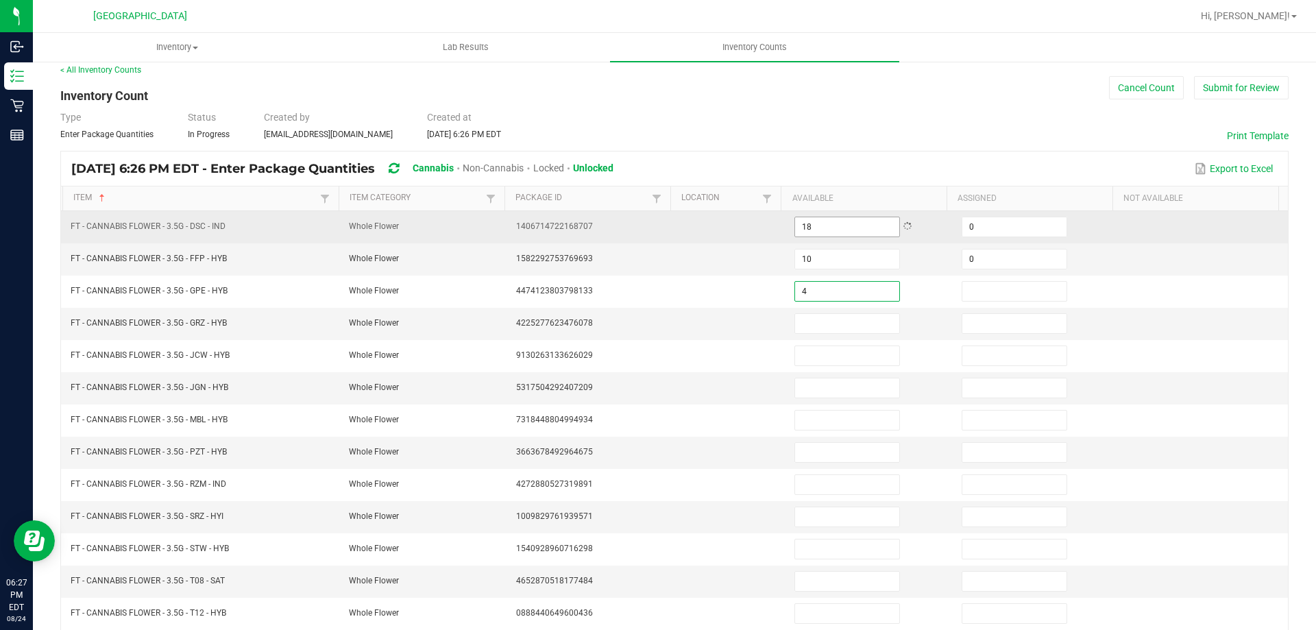
type input "4"
type input "0"
type input "9"
type input "0"
type input "3"
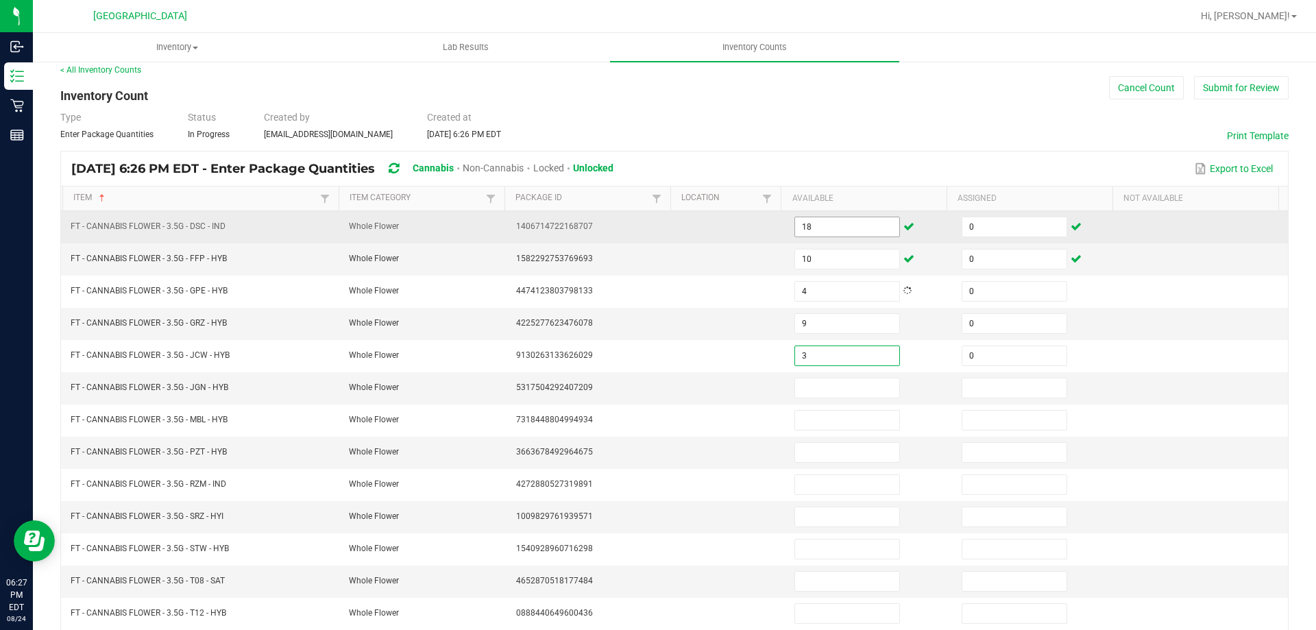
type input "0"
type input "13"
type input "0"
type input "10"
type input "0"
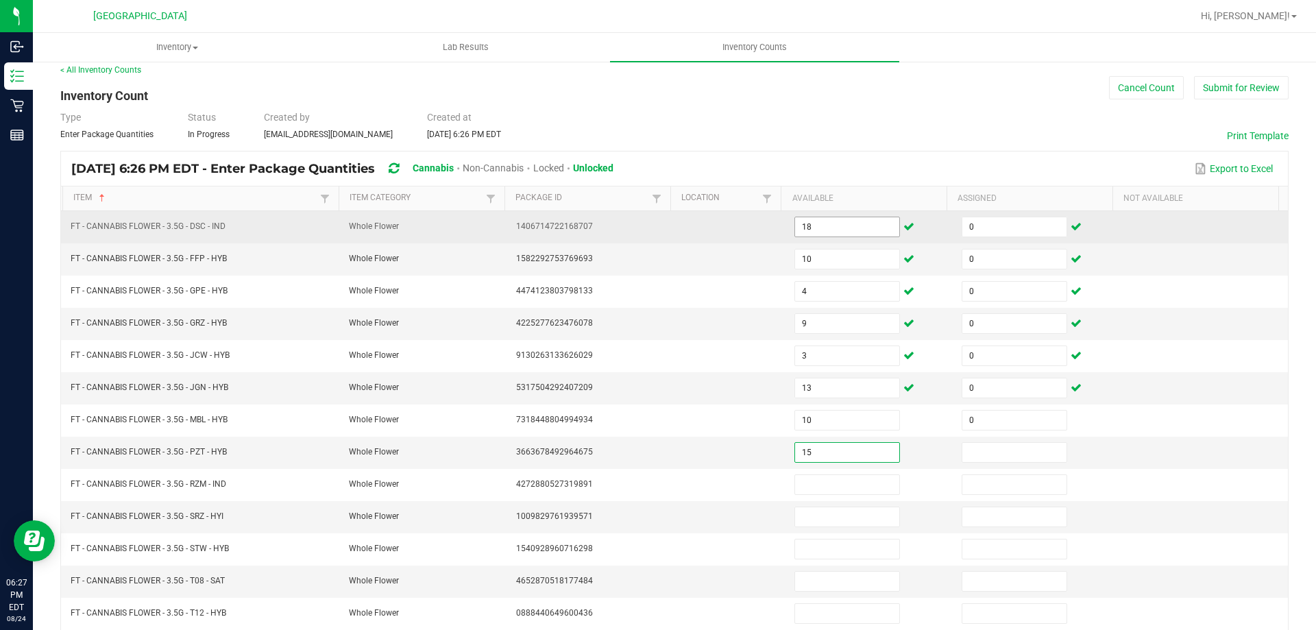
type input "15"
type input "0"
type input "20"
type input "0"
type input "1"
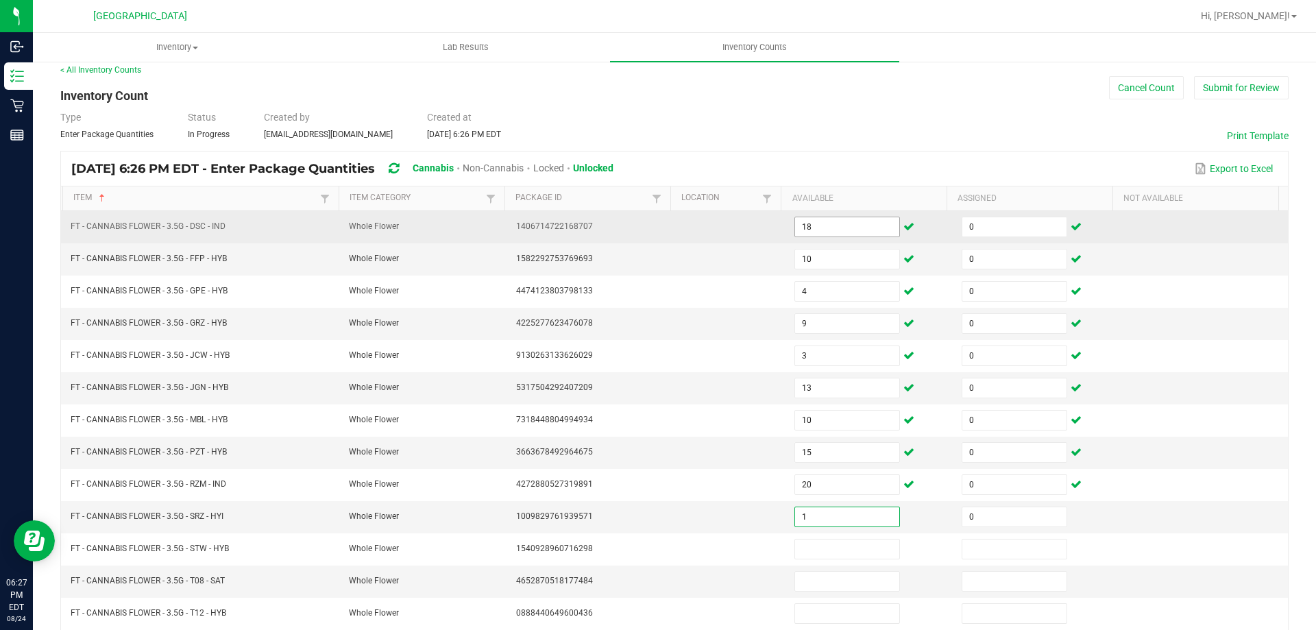
type input "0"
type input "17"
type input "0"
type input "4"
type input "0"
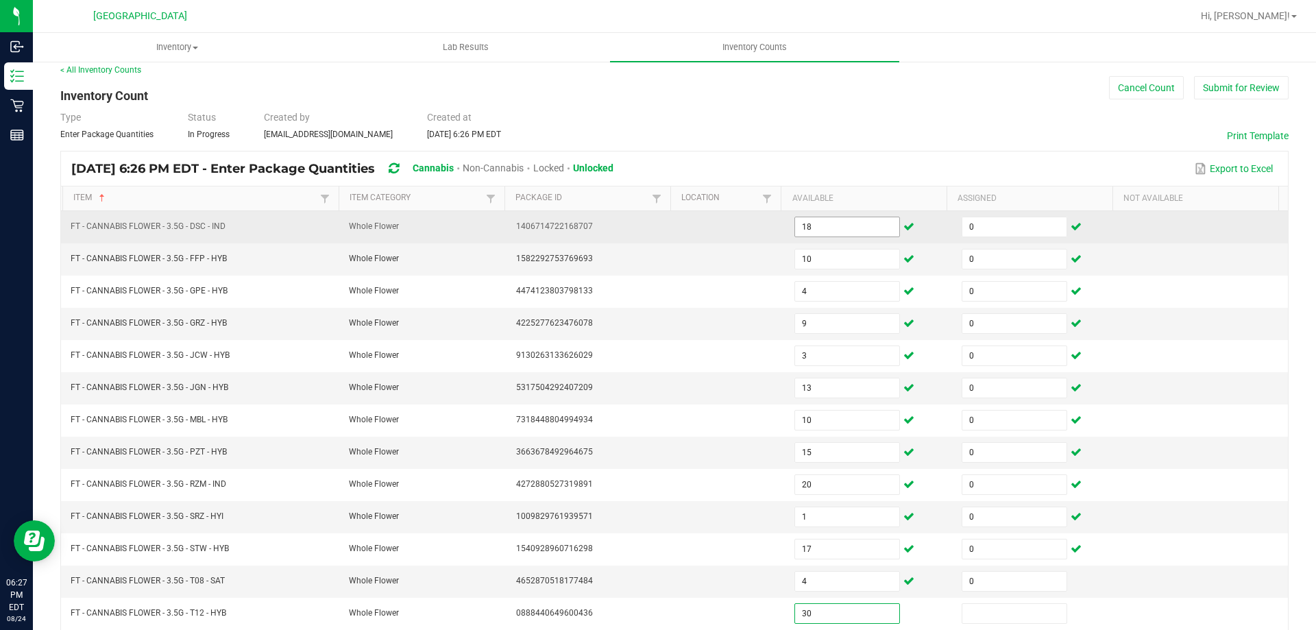
type input "30"
type input "0"
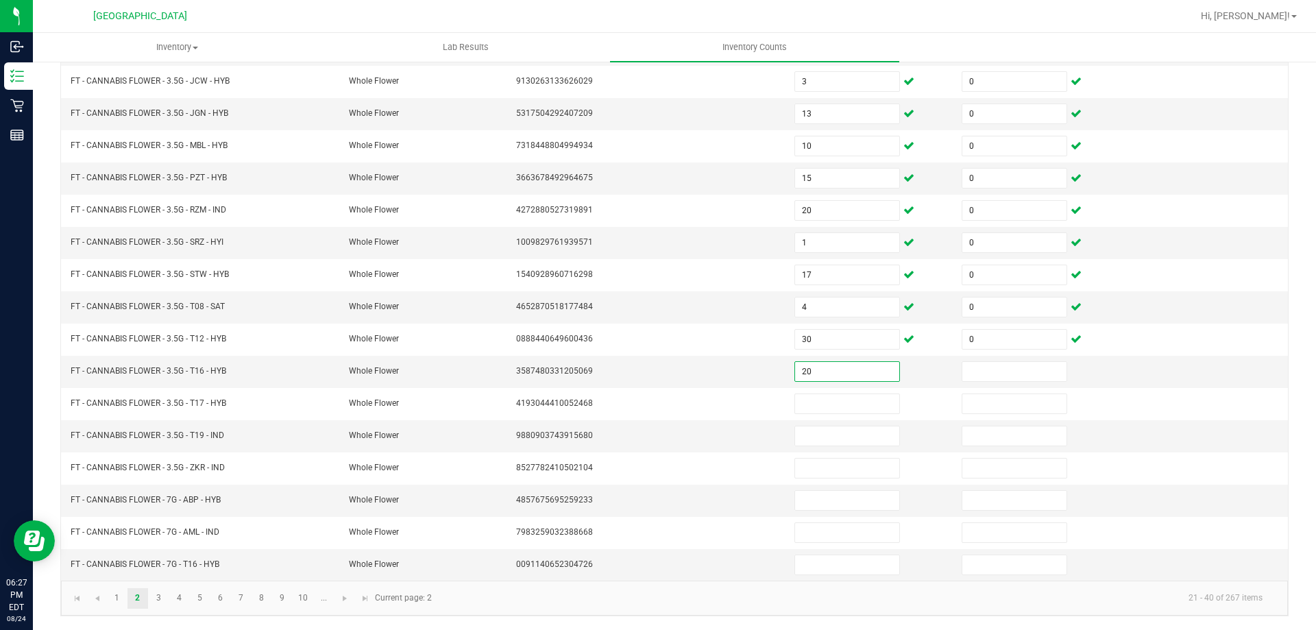
type input "20"
type input "0"
type input "5"
type input "0"
type input "3"
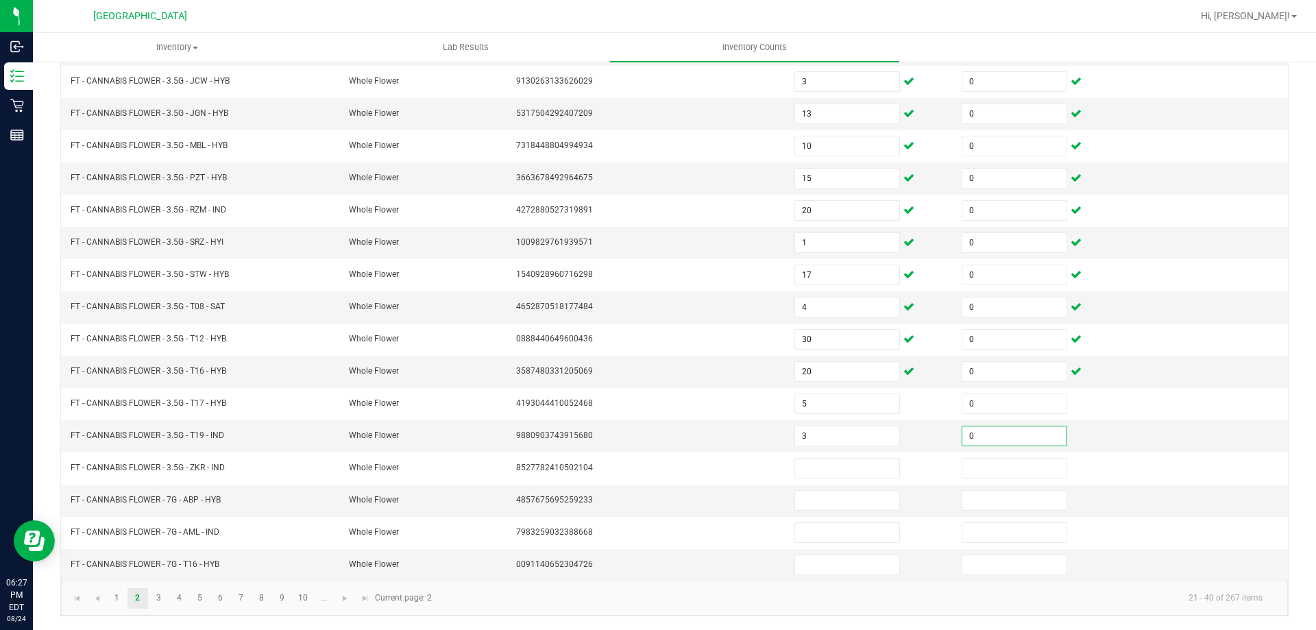
type input "0"
type input "10"
type input "0"
type input "13"
type input "0"
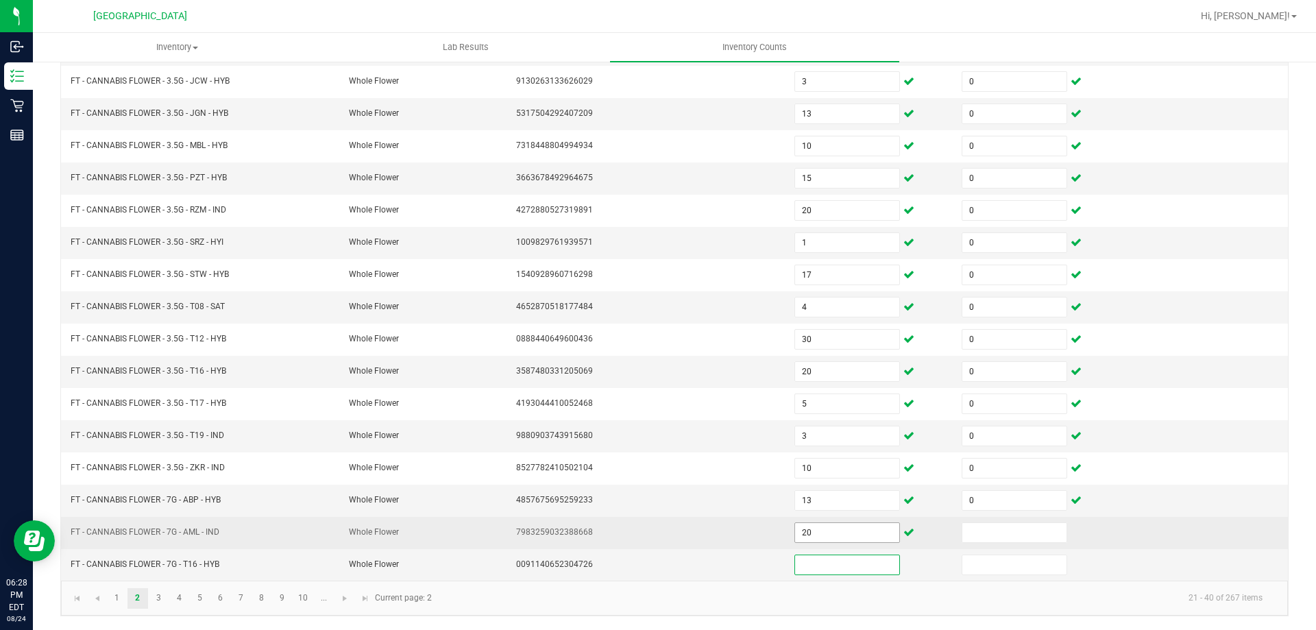
click at [849, 529] on input "20" at bounding box center [847, 532] width 104 height 19
type input "2"
type input "0"
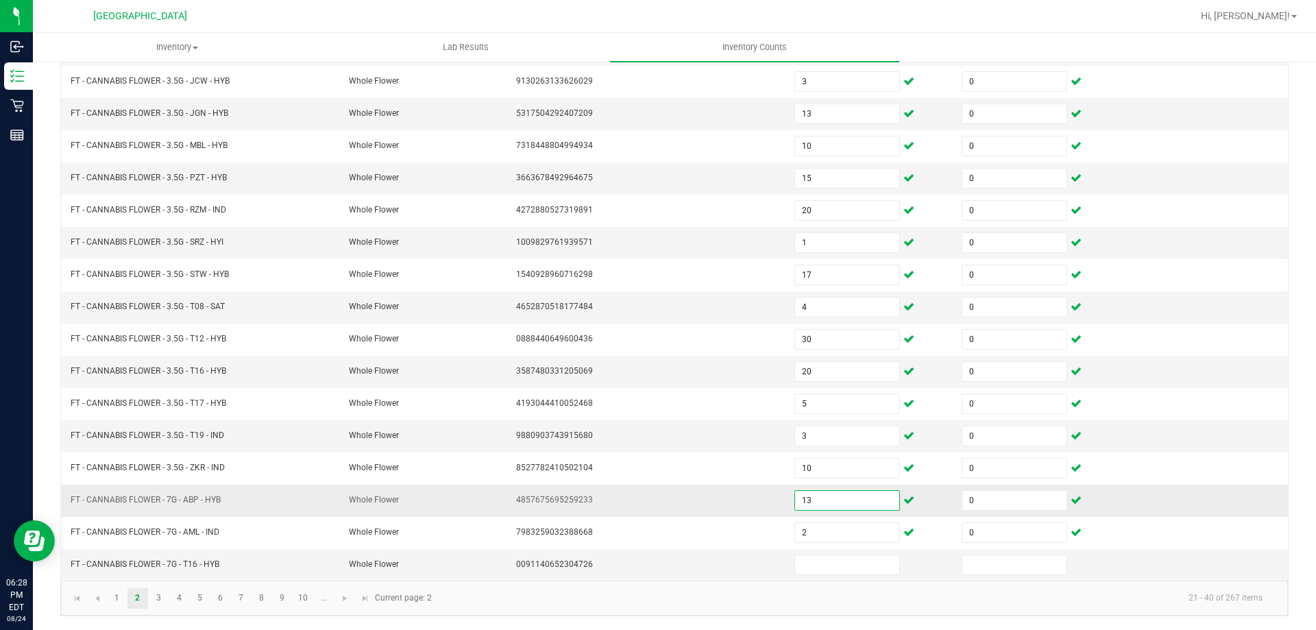
click at [841, 505] on input "13" at bounding box center [847, 500] width 104 height 19
type input "18"
type input "17"
type input "0"
click at [152, 596] on link "3" at bounding box center [159, 598] width 20 height 21
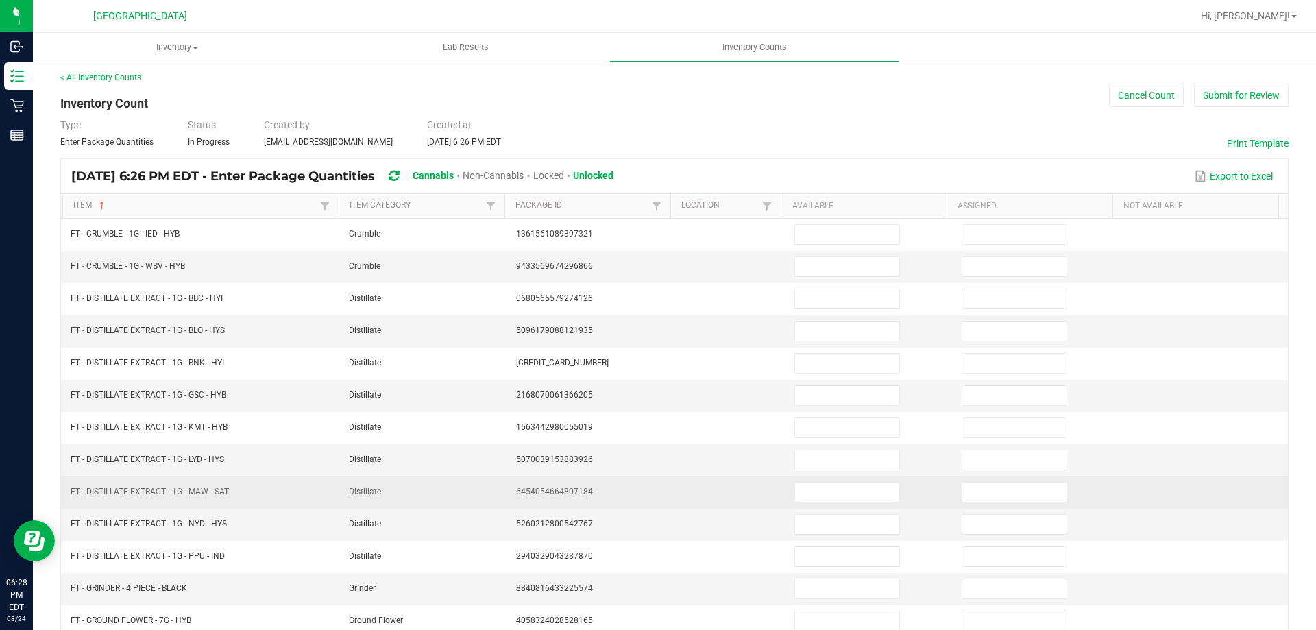
scroll to position [0, 0]
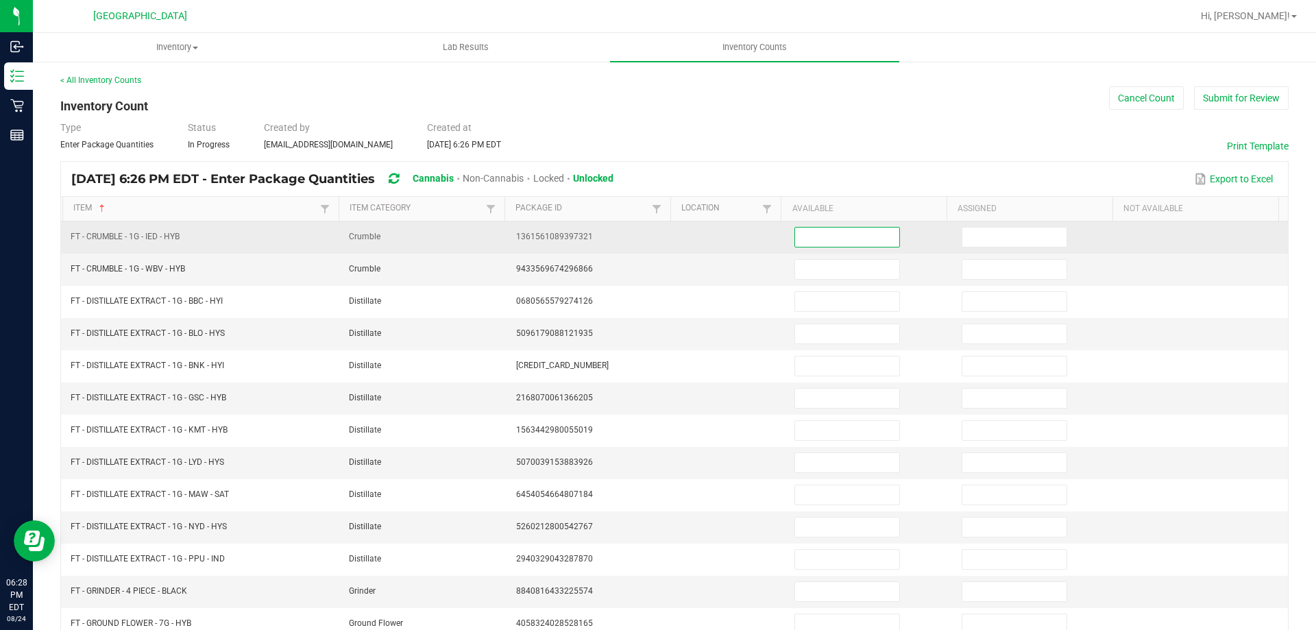
click at [814, 241] on input at bounding box center [847, 237] width 104 height 19
type input "8"
type input "0"
type input "3"
type input "0"
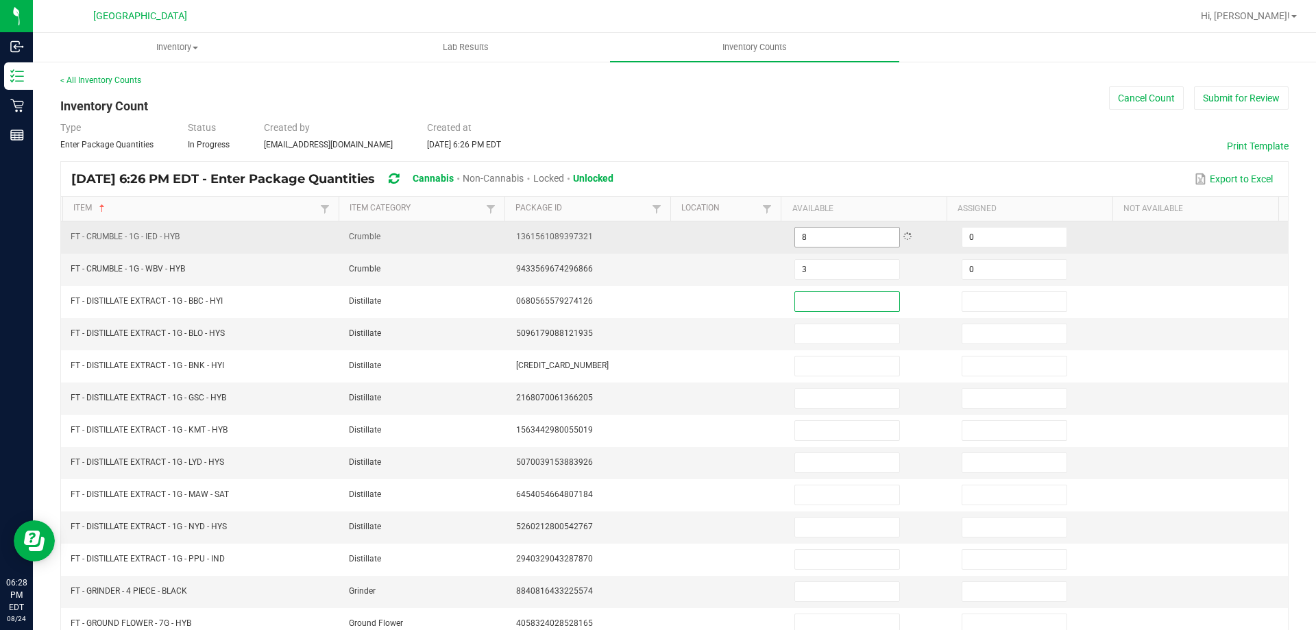
type input "7"
type input "8"
type input "0"
type input "7"
type input "0"
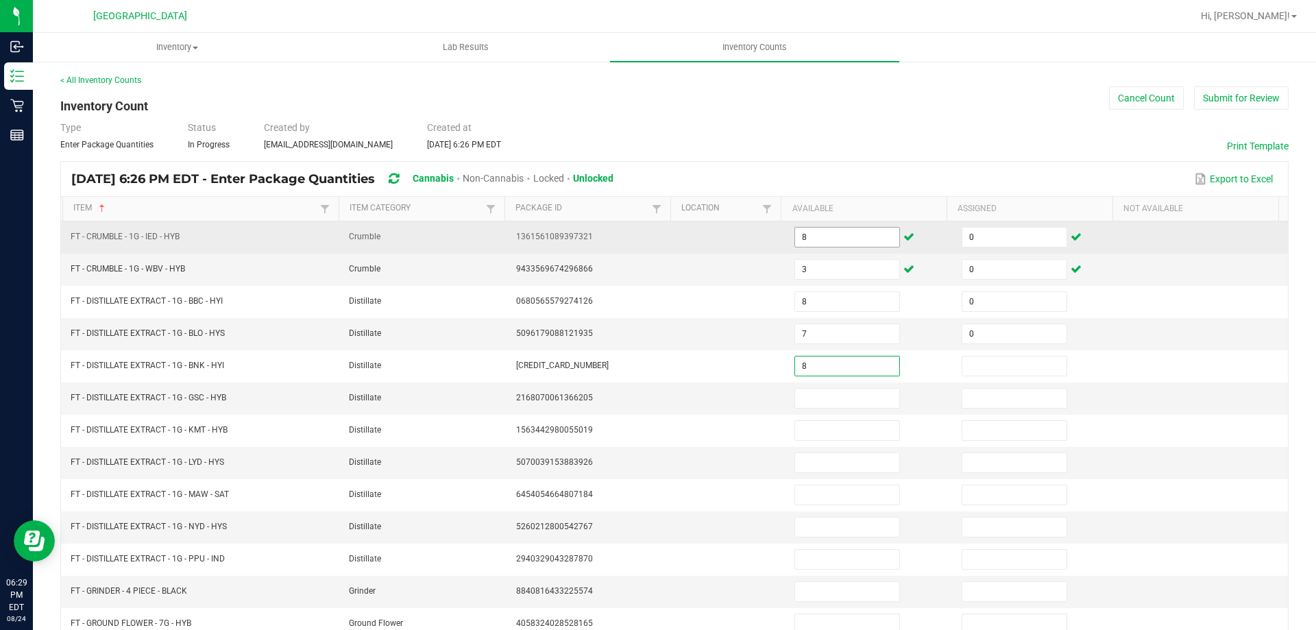
type input "8"
type input "0"
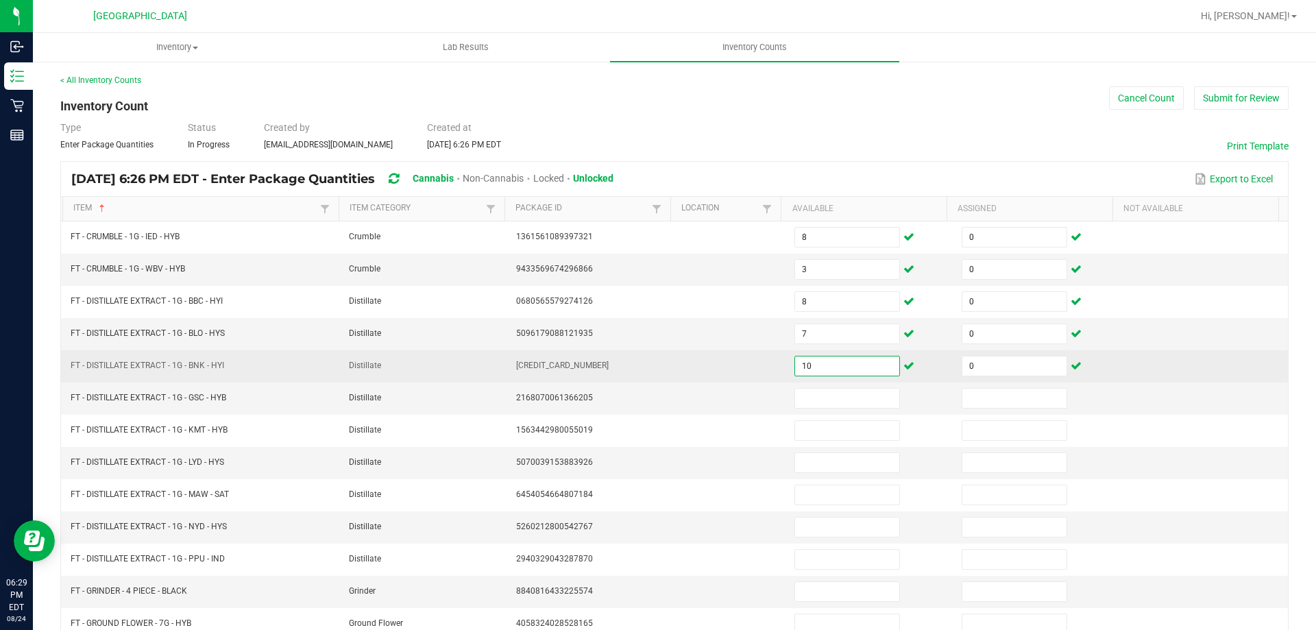
type input "10"
type input "1"
type input "0"
type input "9"
type input "0"
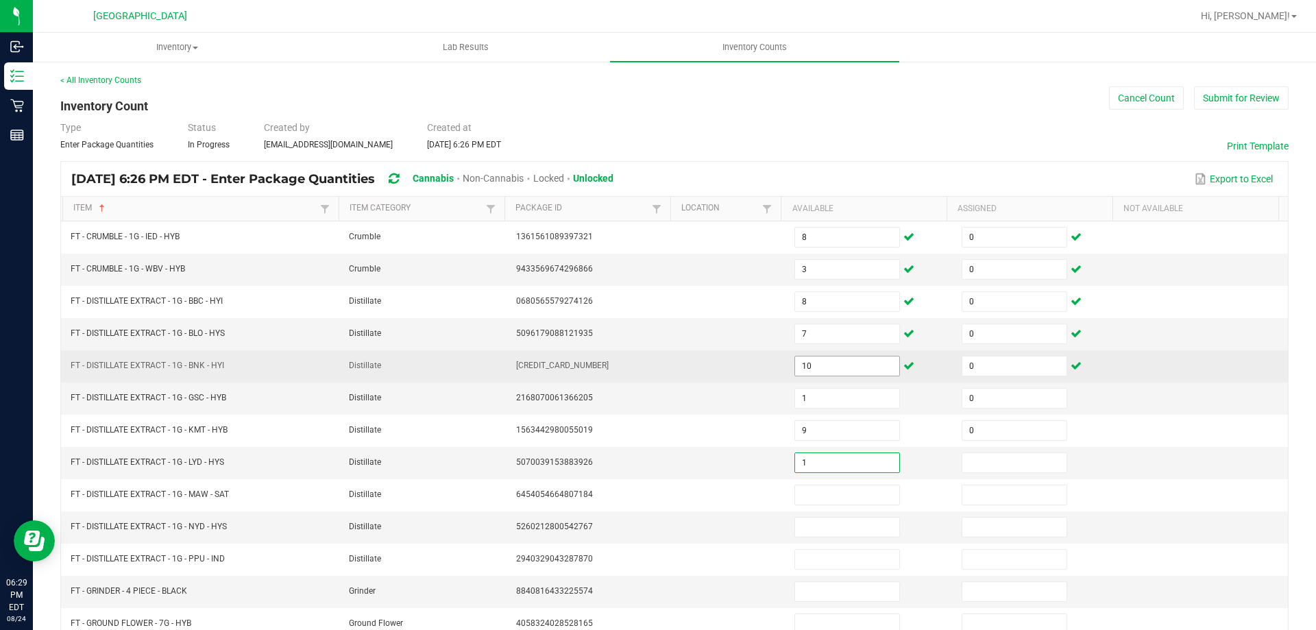
type input "1"
type input "0"
type input "8"
type input "0"
type input "9"
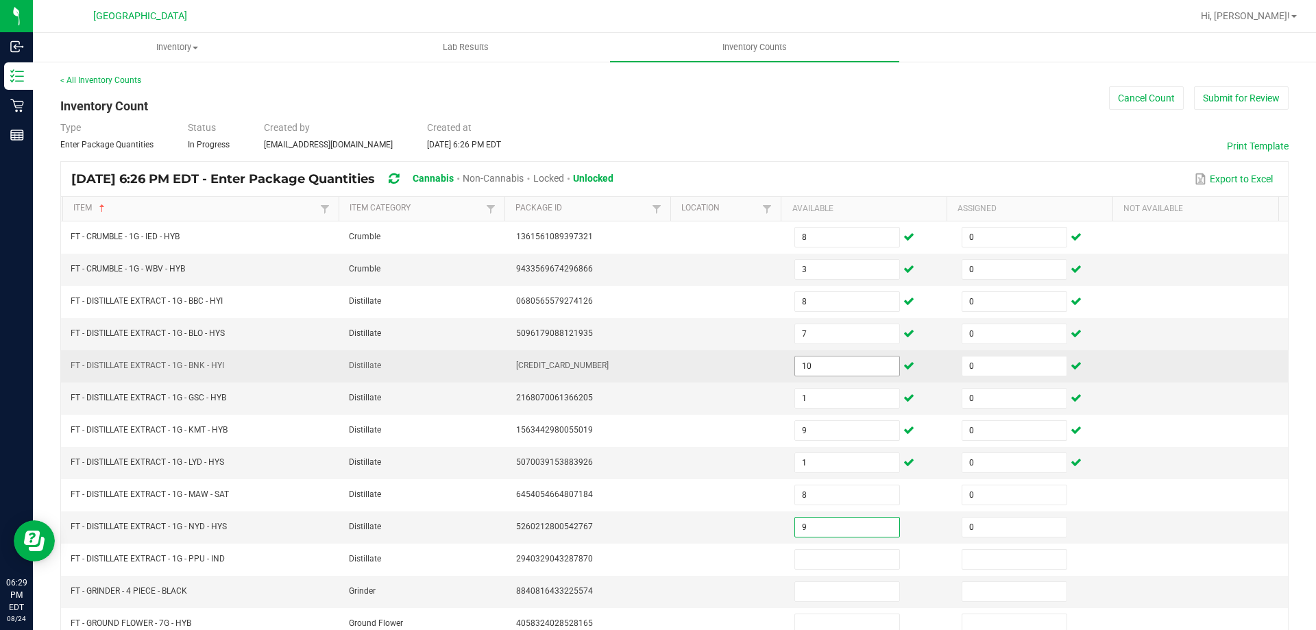
type input "0"
type input "8"
type input "0"
type input "6"
type input "0"
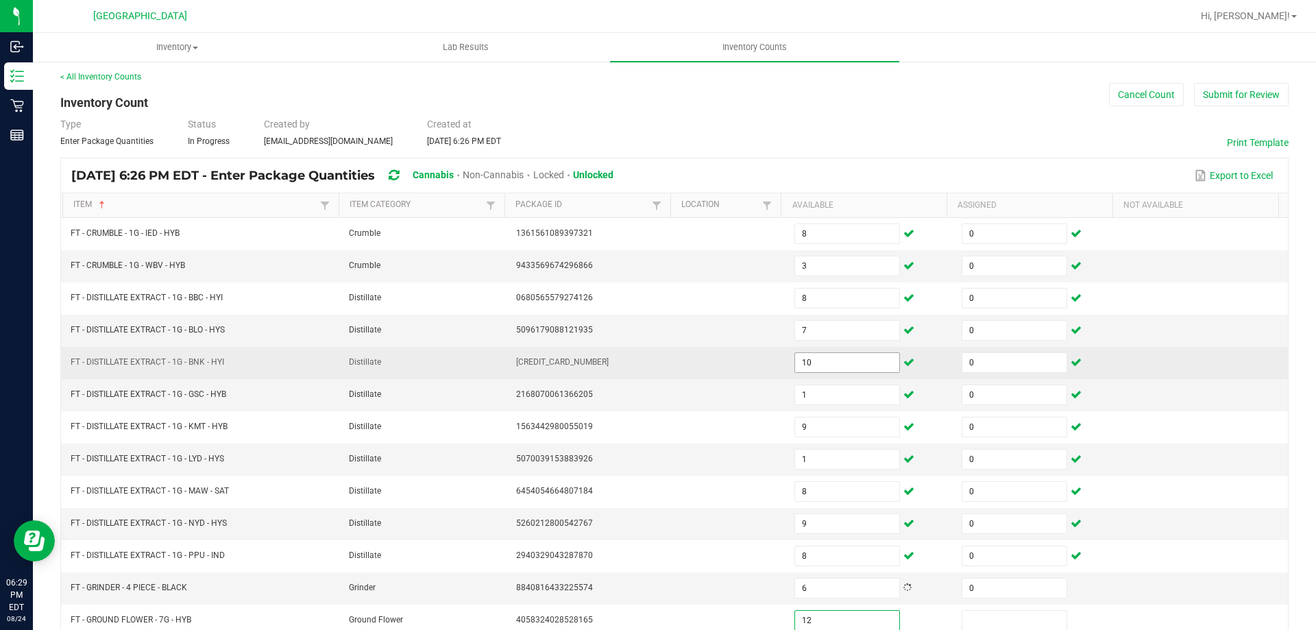
type input "12"
type input "0"
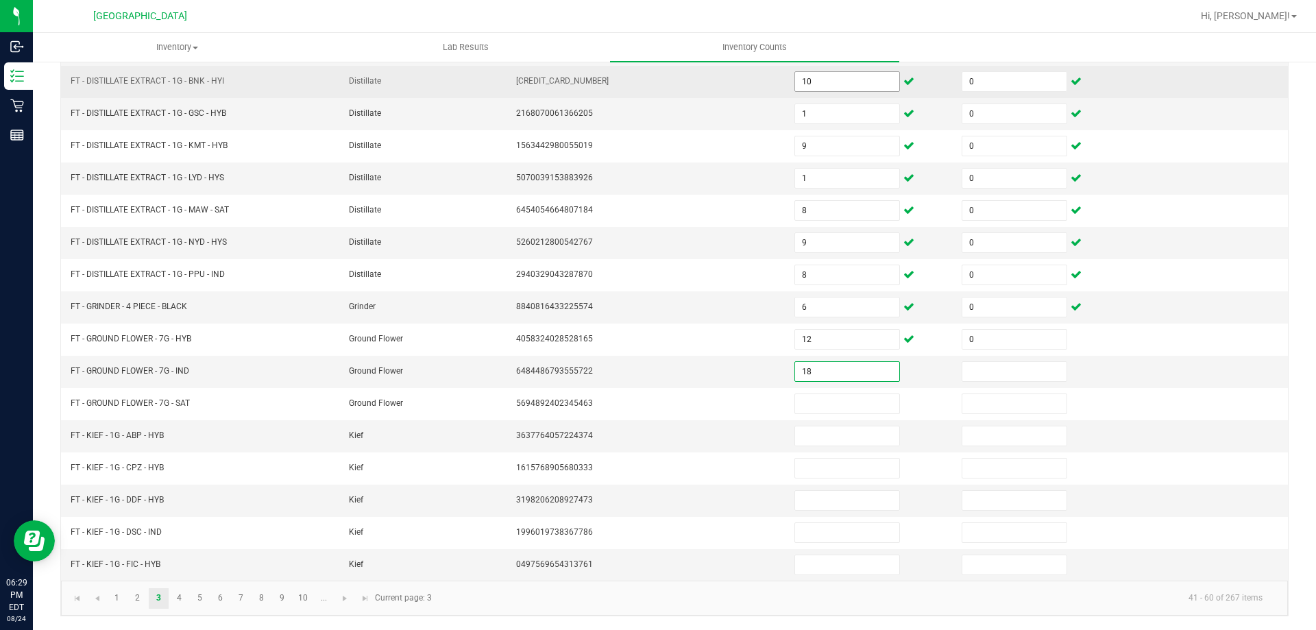
type input "18"
type input "0"
type input "4"
type input "0"
type input "8"
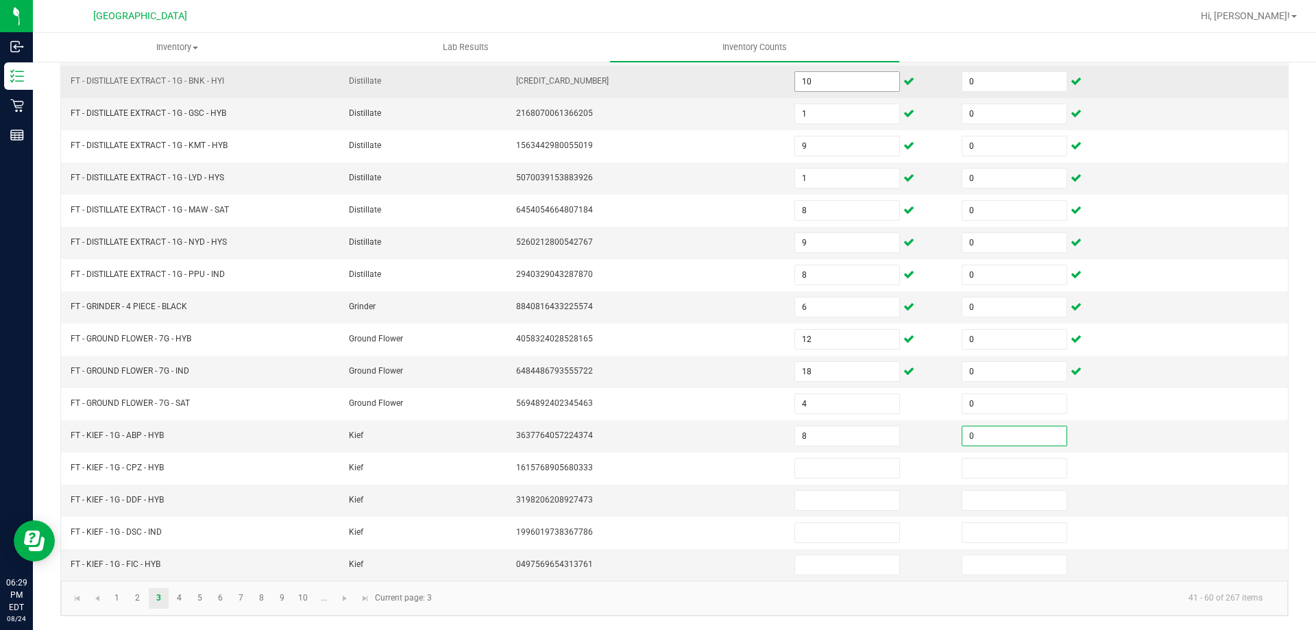
type input "0"
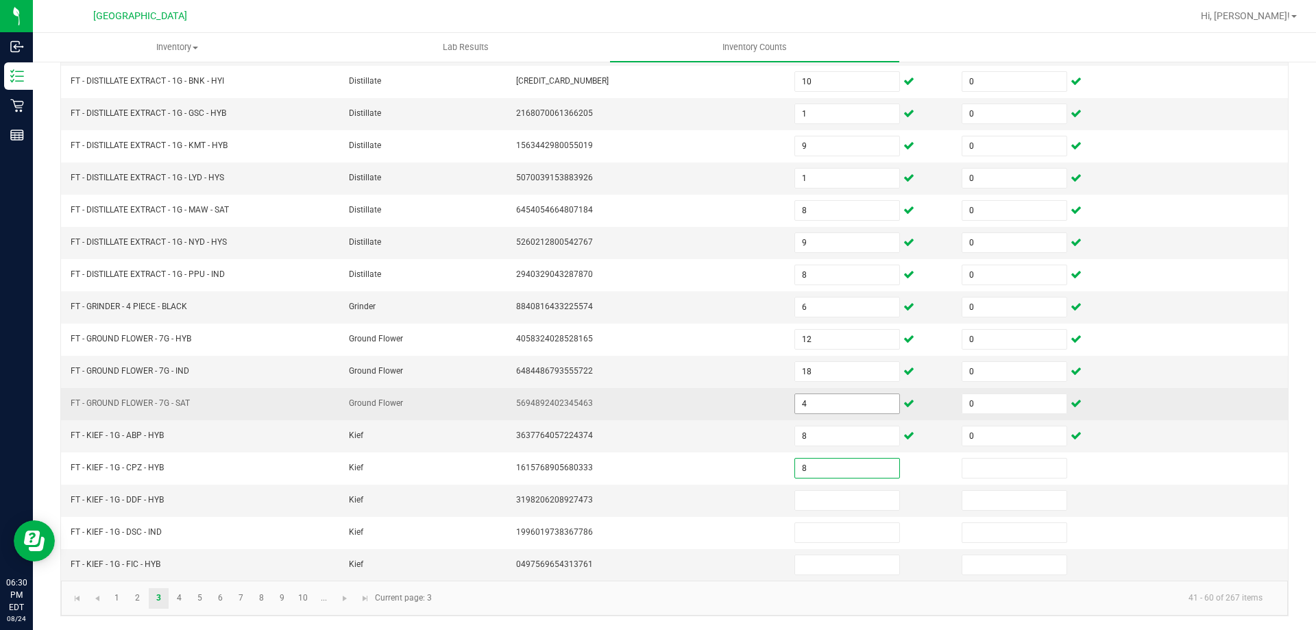
type input "8"
type input "0"
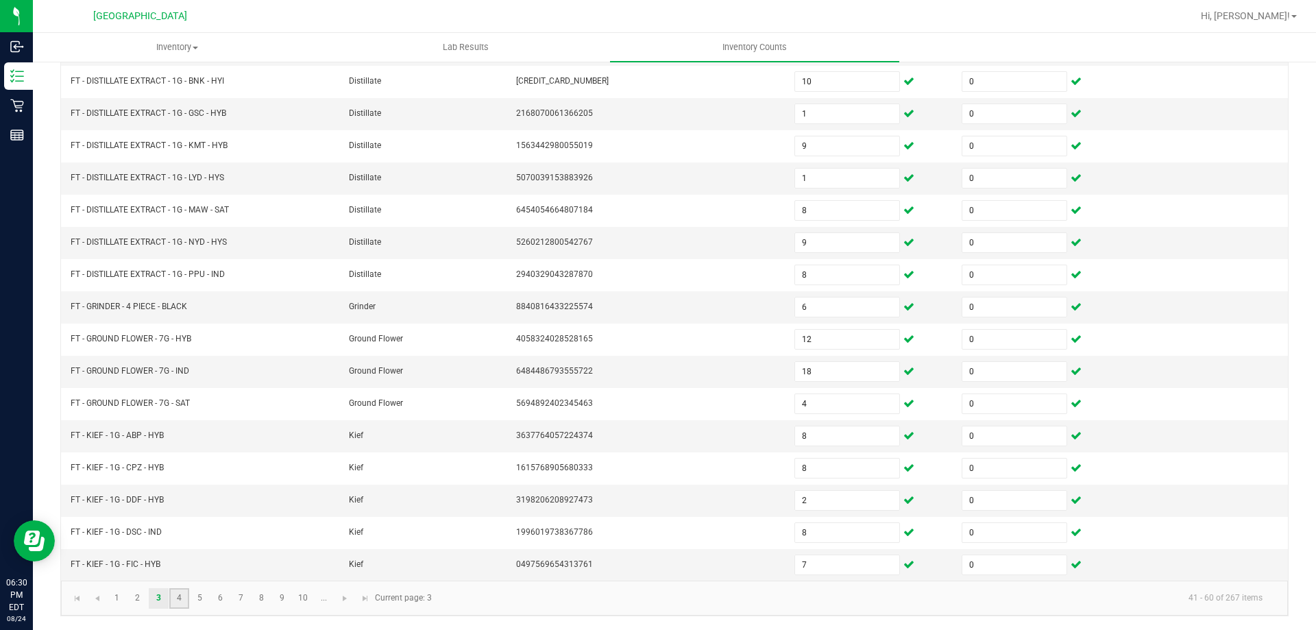
click at [173, 605] on link "4" at bounding box center [179, 598] width 20 height 21
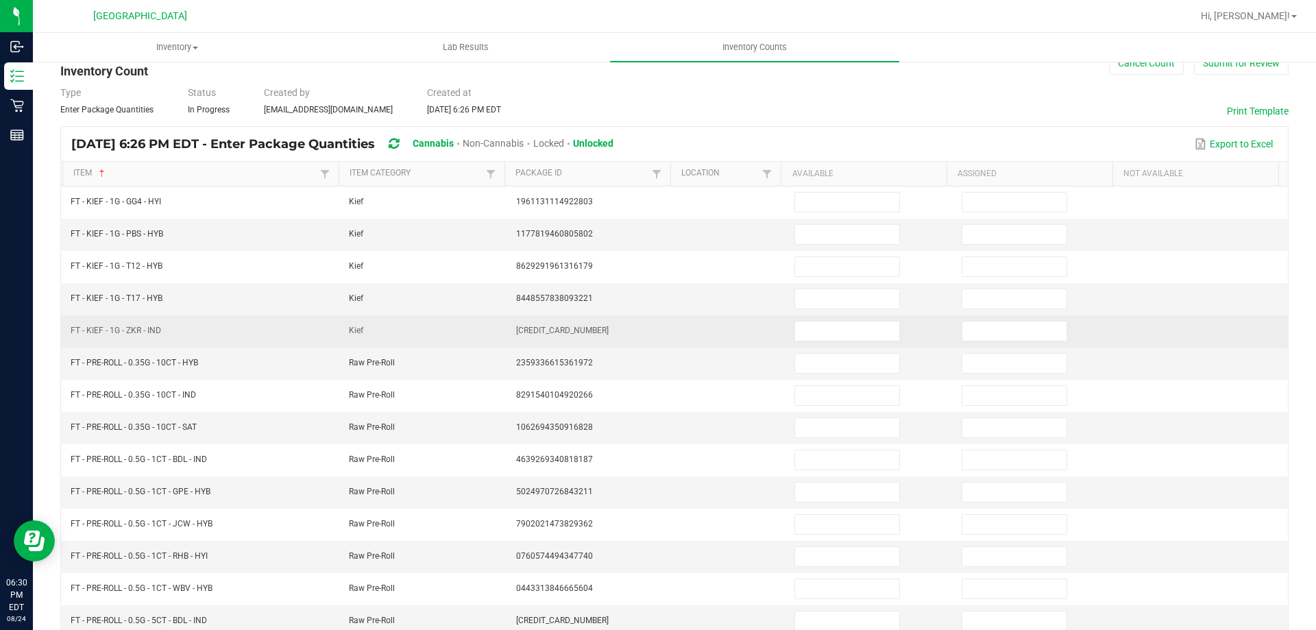
scroll to position [0, 0]
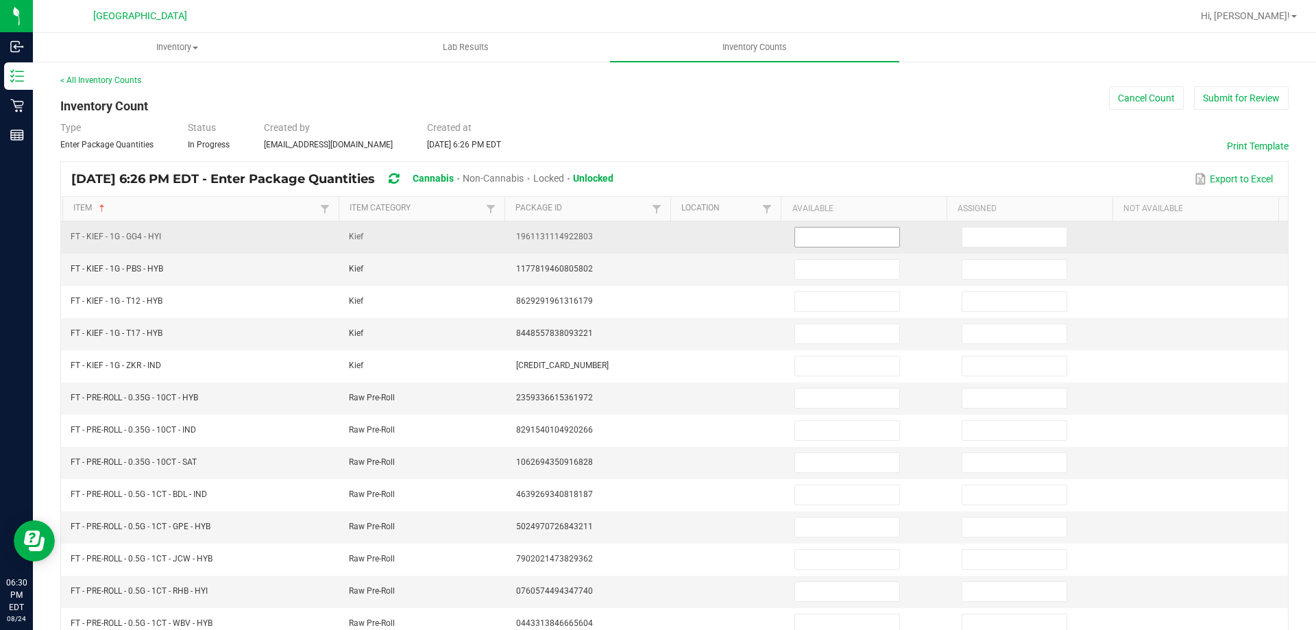
click at [802, 237] on input at bounding box center [847, 237] width 104 height 19
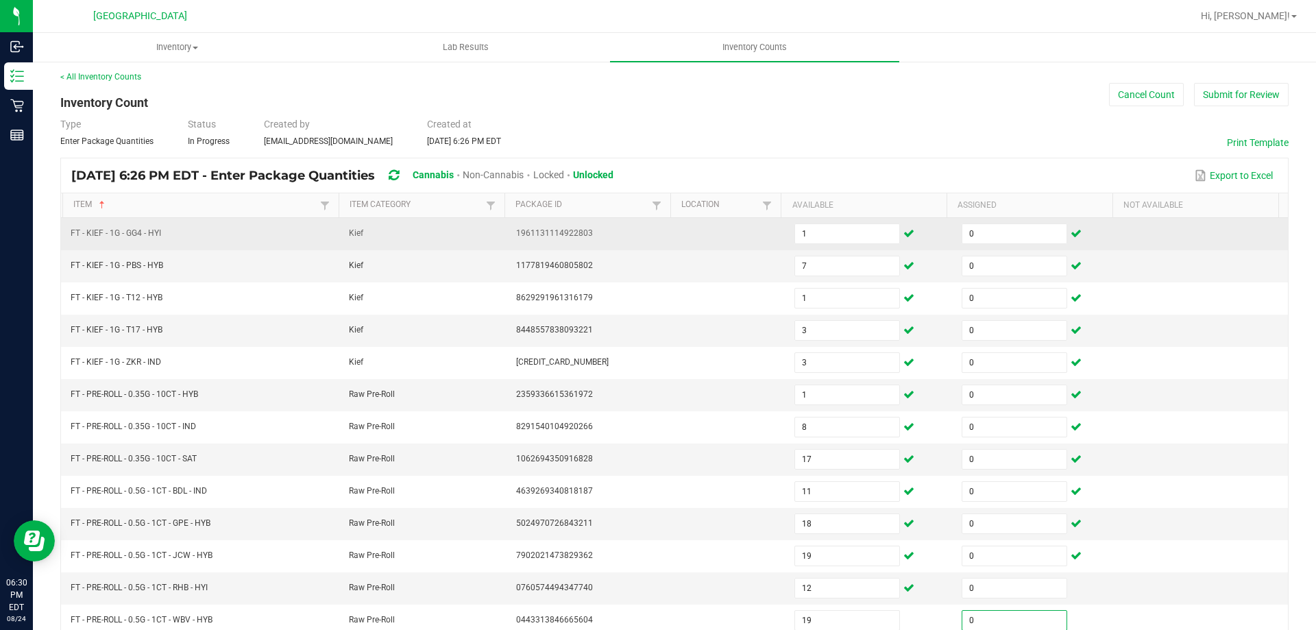
scroll to position [285, 0]
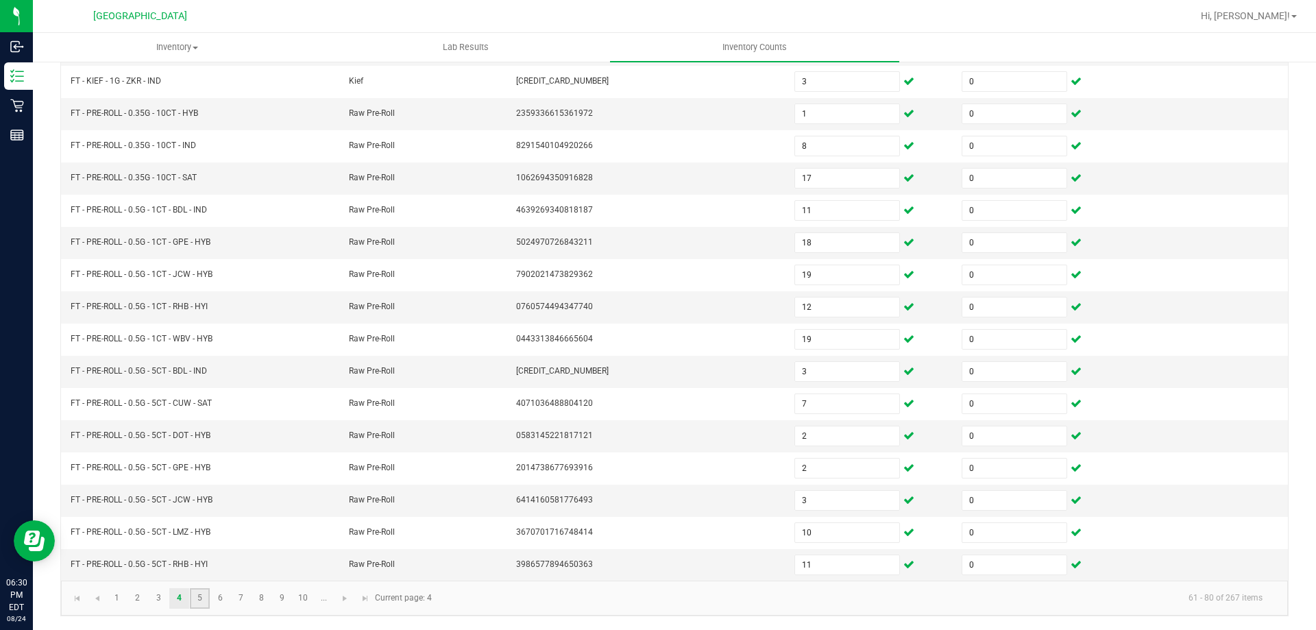
click at [207, 590] on link "5" at bounding box center [200, 598] width 20 height 21
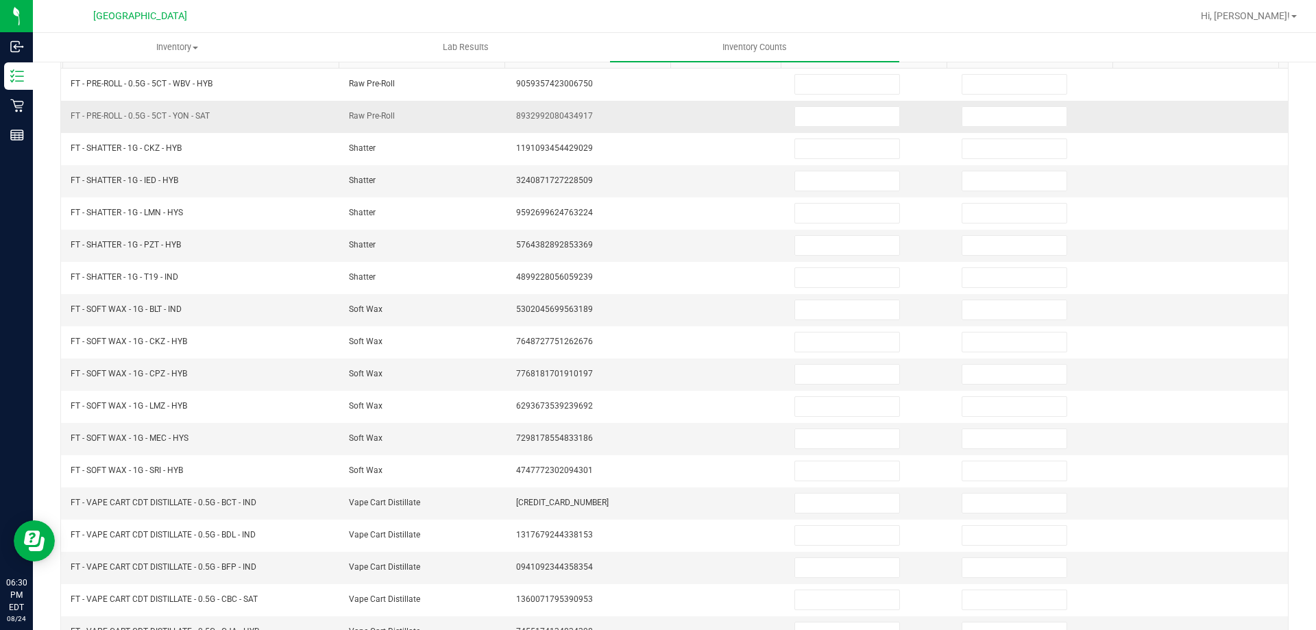
scroll to position [10, 0]
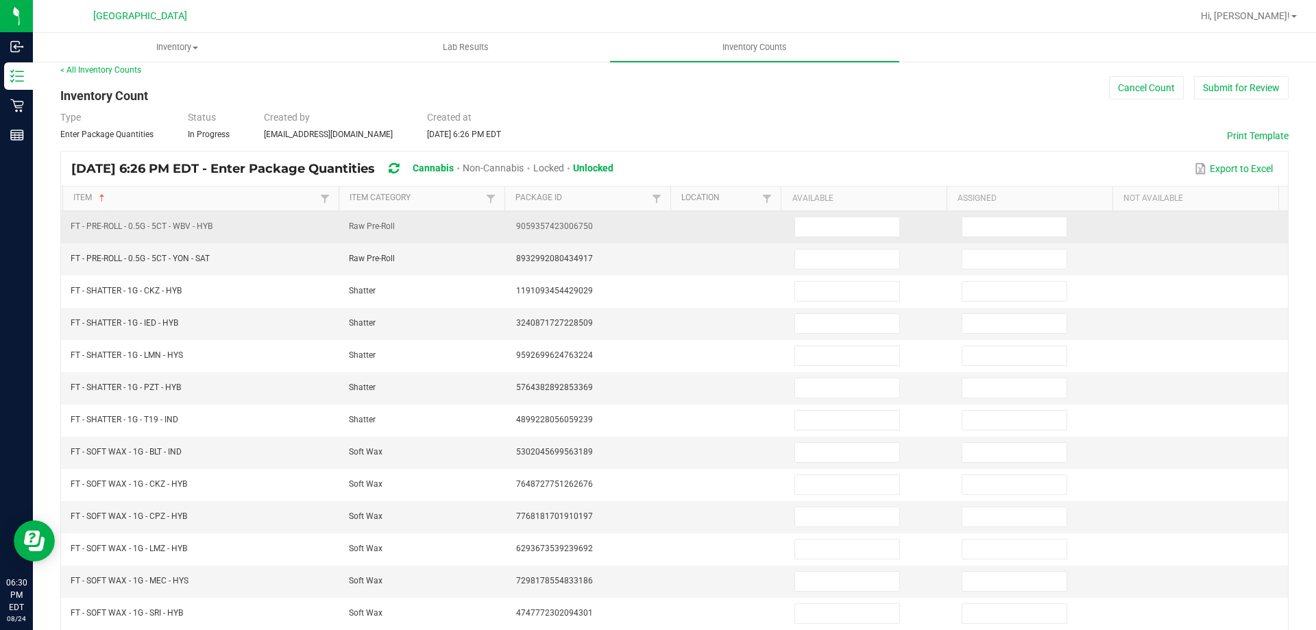
click at [828, 241] on td at bounding box center [869, 227] width 167 height 32
click at [831, 230] on input at bounding box center [847, 226] width 104 height 19
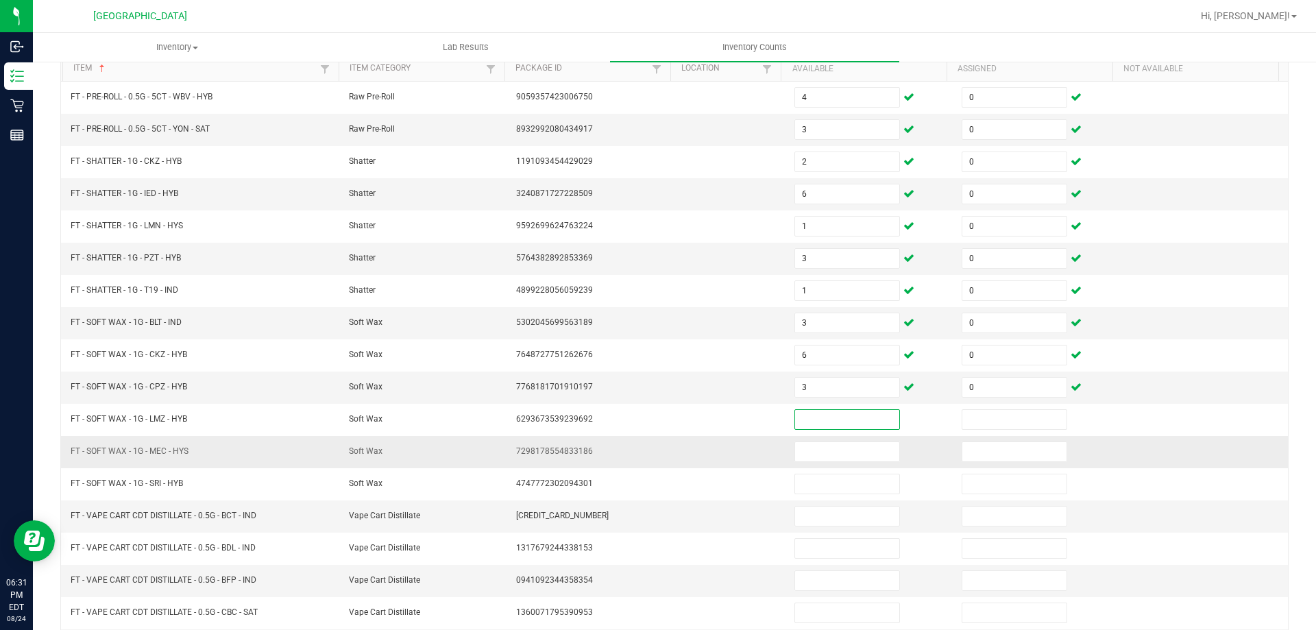
scroll to position [216, 0]
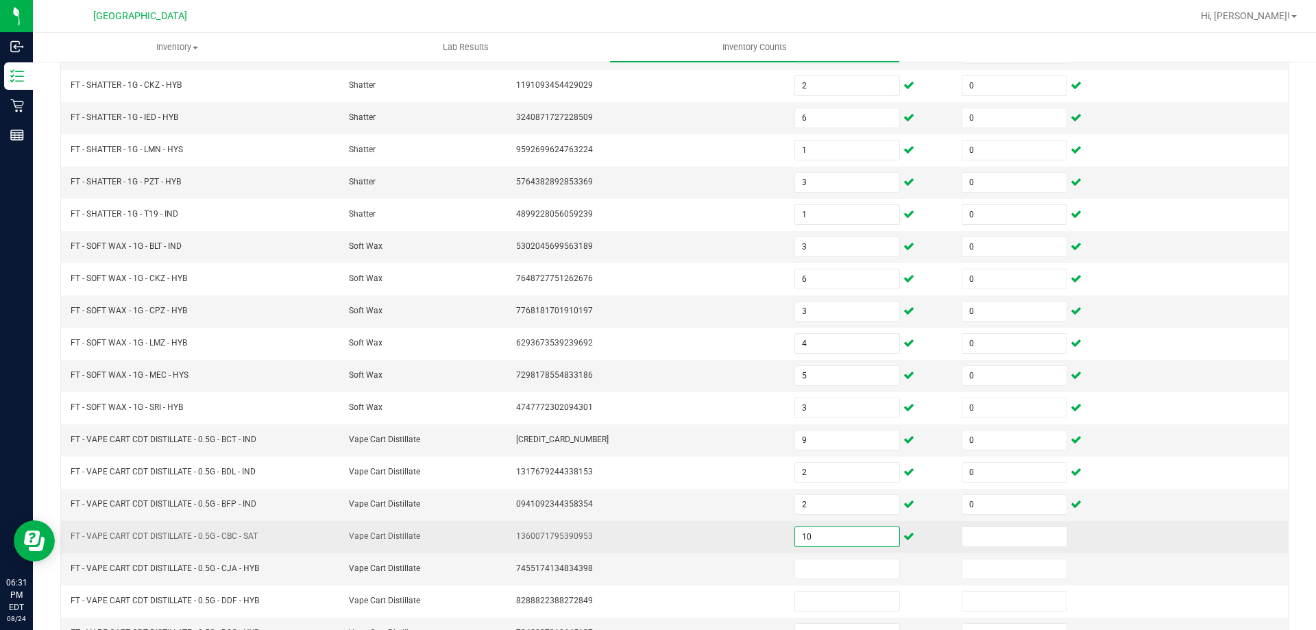
click at [821, 531] on input "10" at bounding box center [847, 536] width 104 height 19
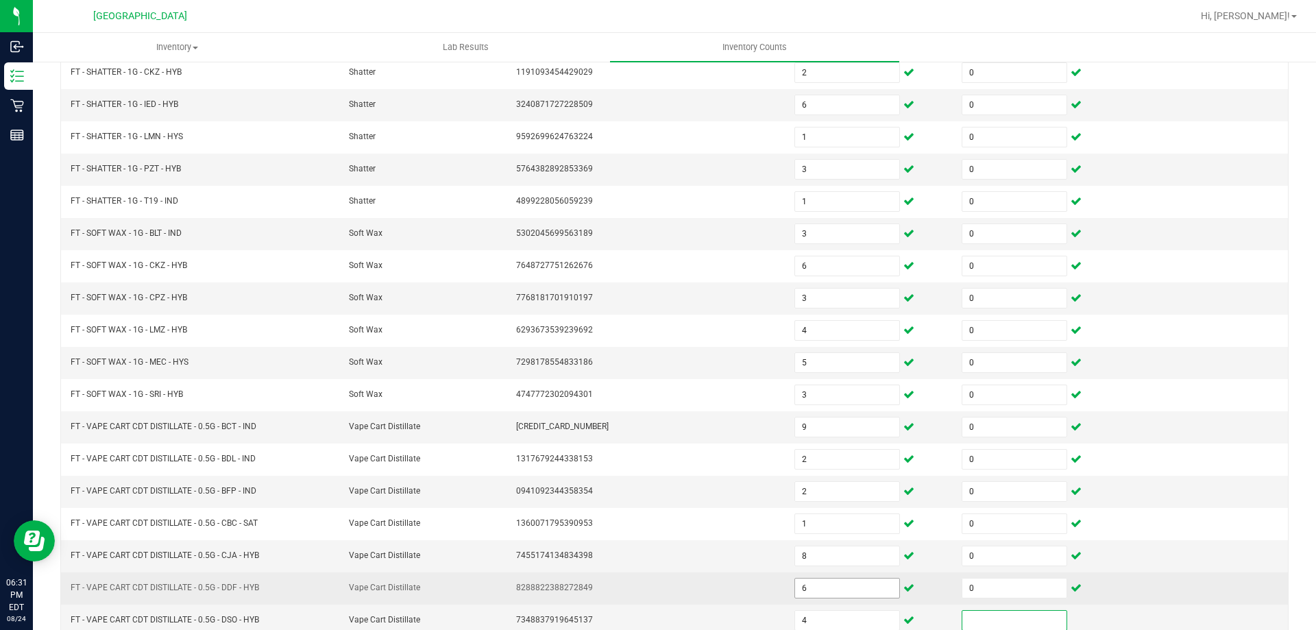
scroll to position [285, 0]
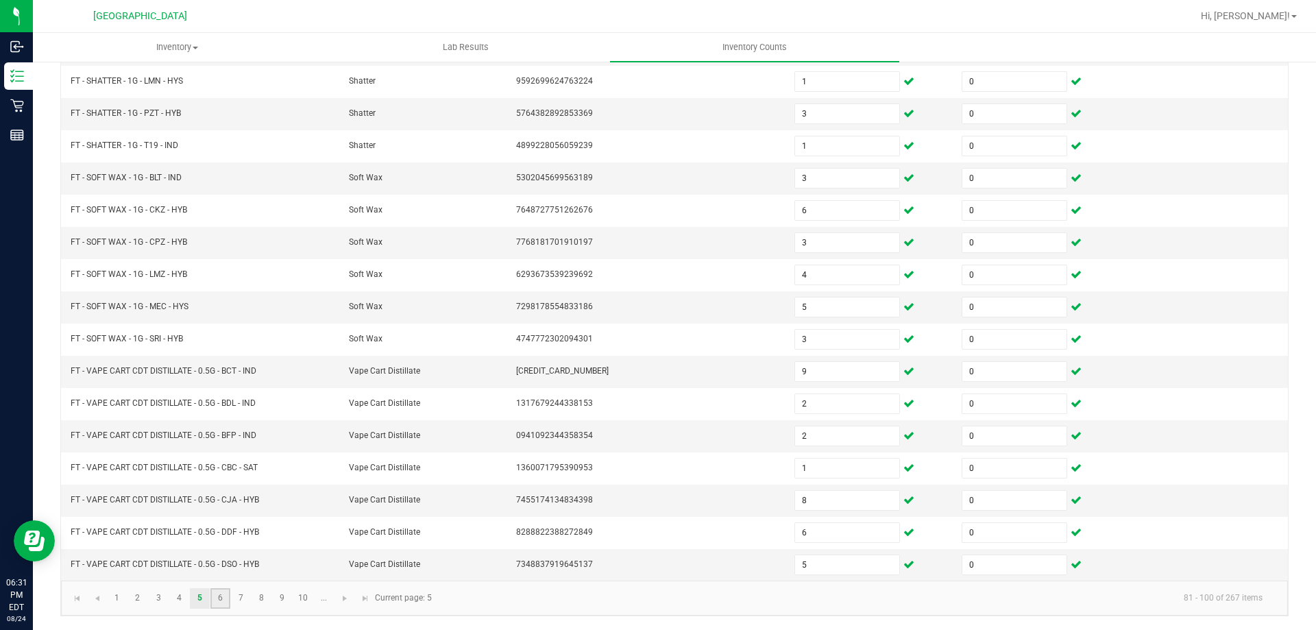
click at [226, 597] on link "6" at bounding box center [220, 598] width 20 height 21
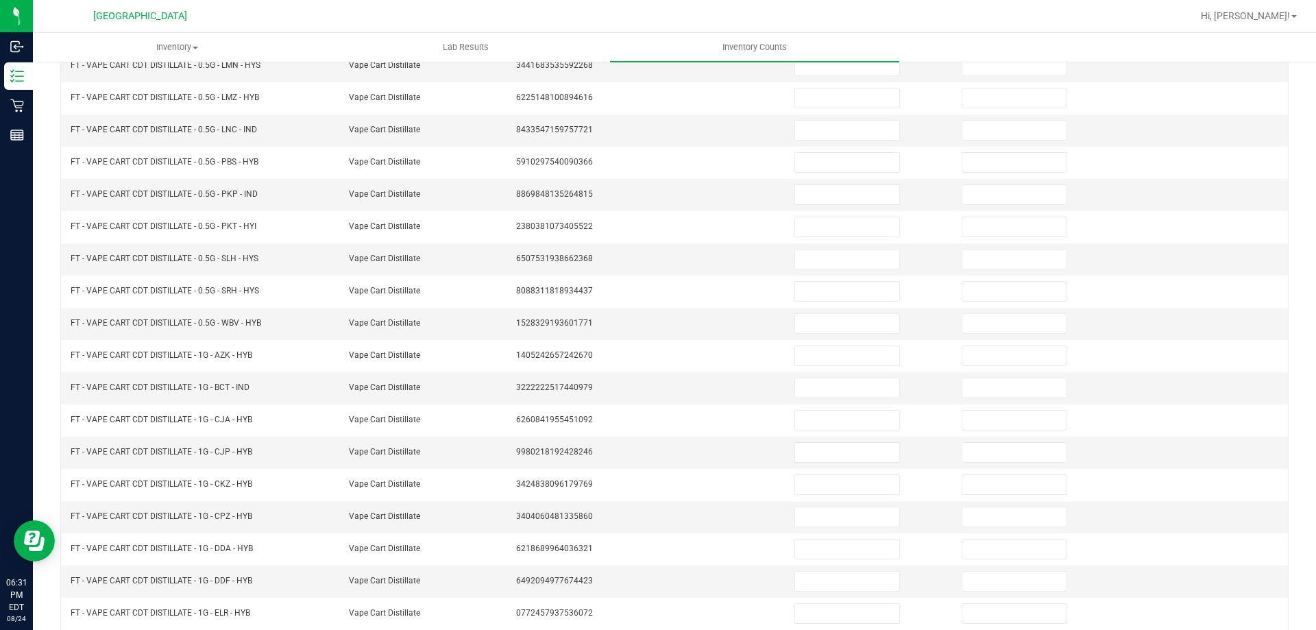
scroll to position [10, 0]
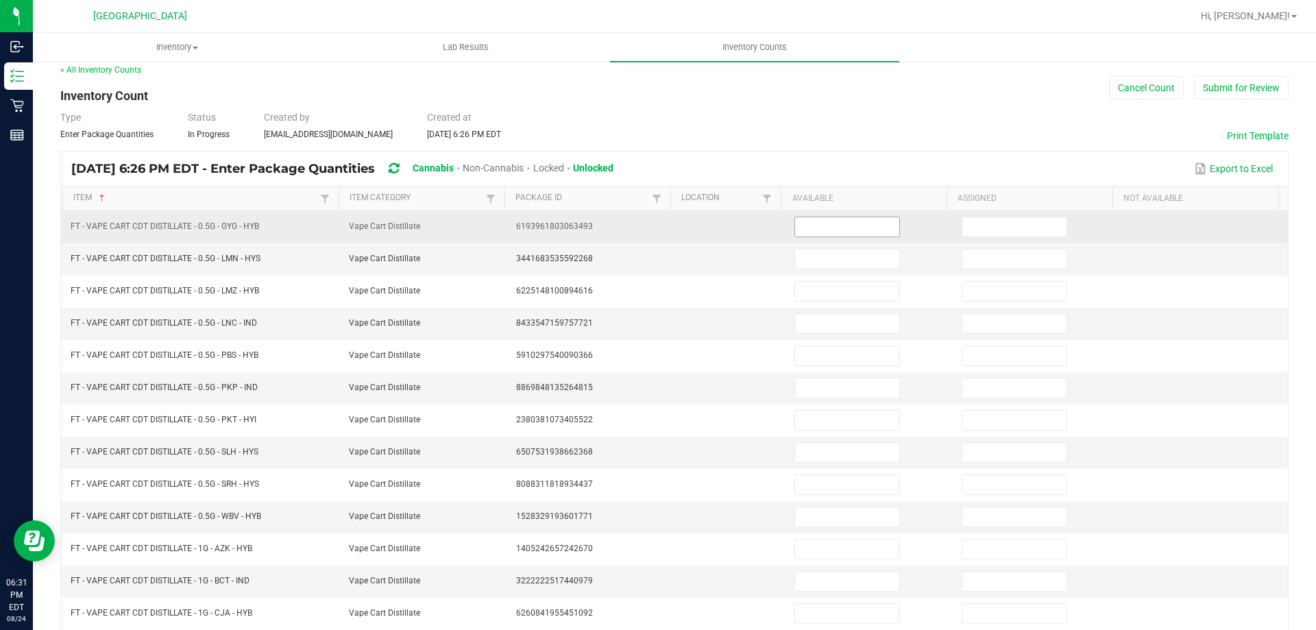
click at [817, 233] on input at bounding box center [847, 226] width 104 height 19
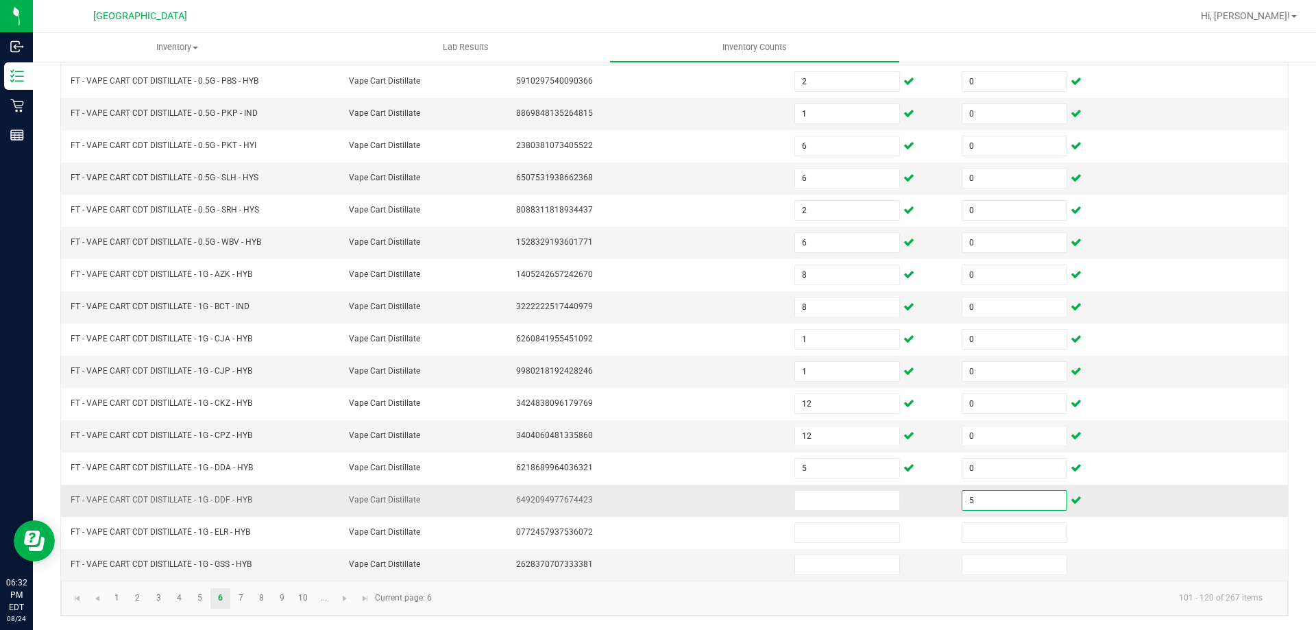
click at [889, 506] on td at bounding box center [869, 501] width 167 height 32
click at [878, 506] on input at bounding box center [847, 500] width 104 height 19
click at [246, 599] on link "7" at bounding box center [241, 598] width 20 height 21
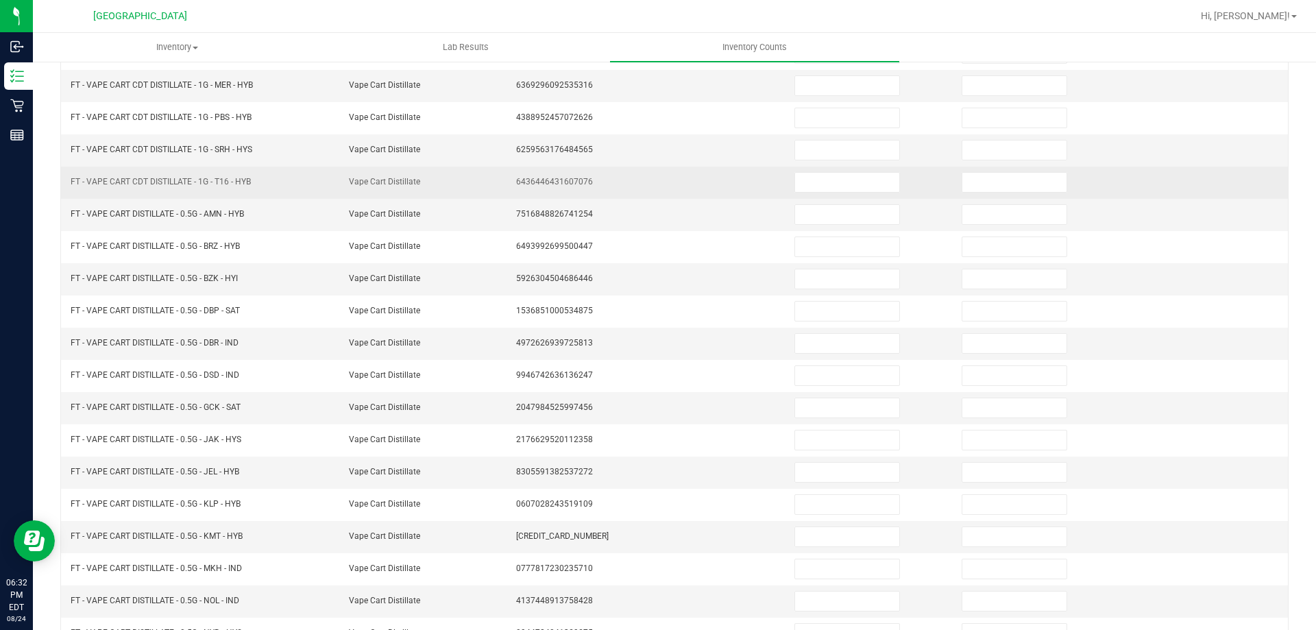
scroll to position [79, 0]
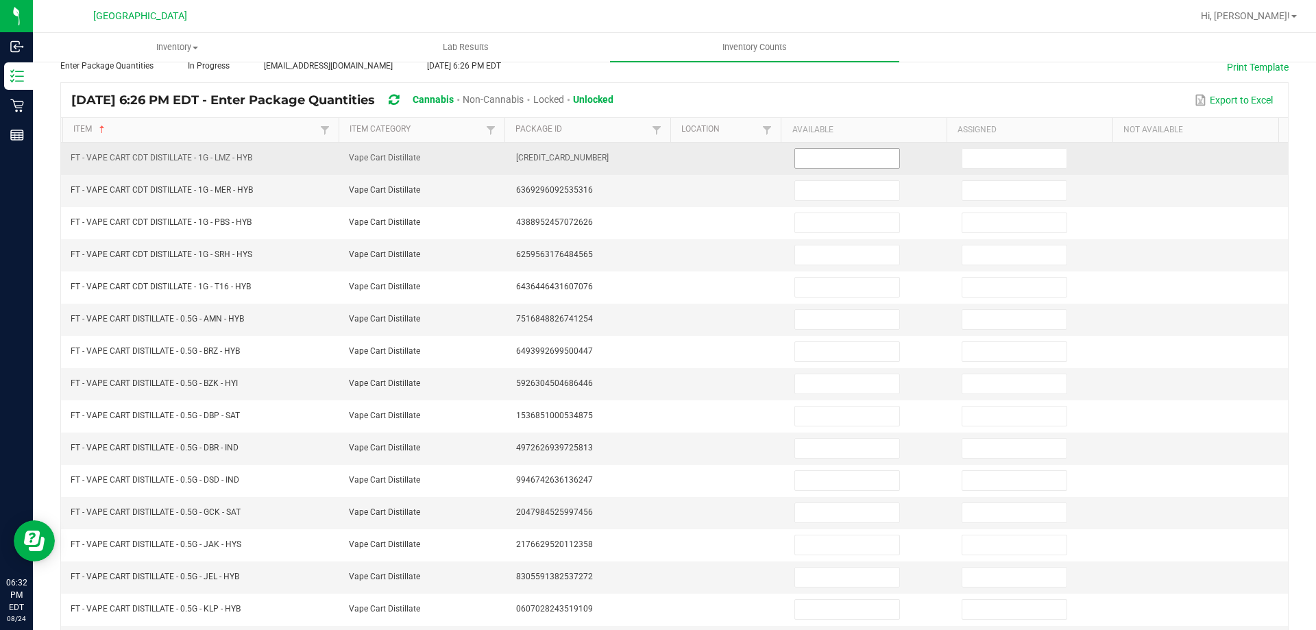
click at [849, 155] on input at bounding box center [847, 158] width 104 height 19
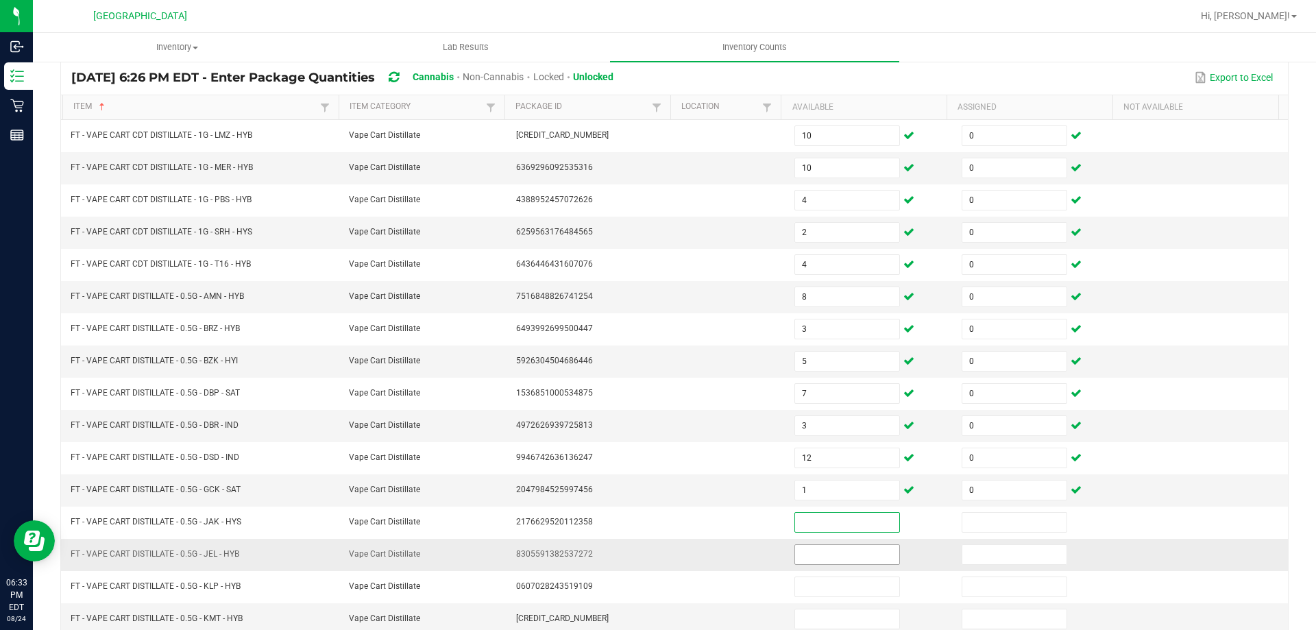
scroll to position [216, 0]
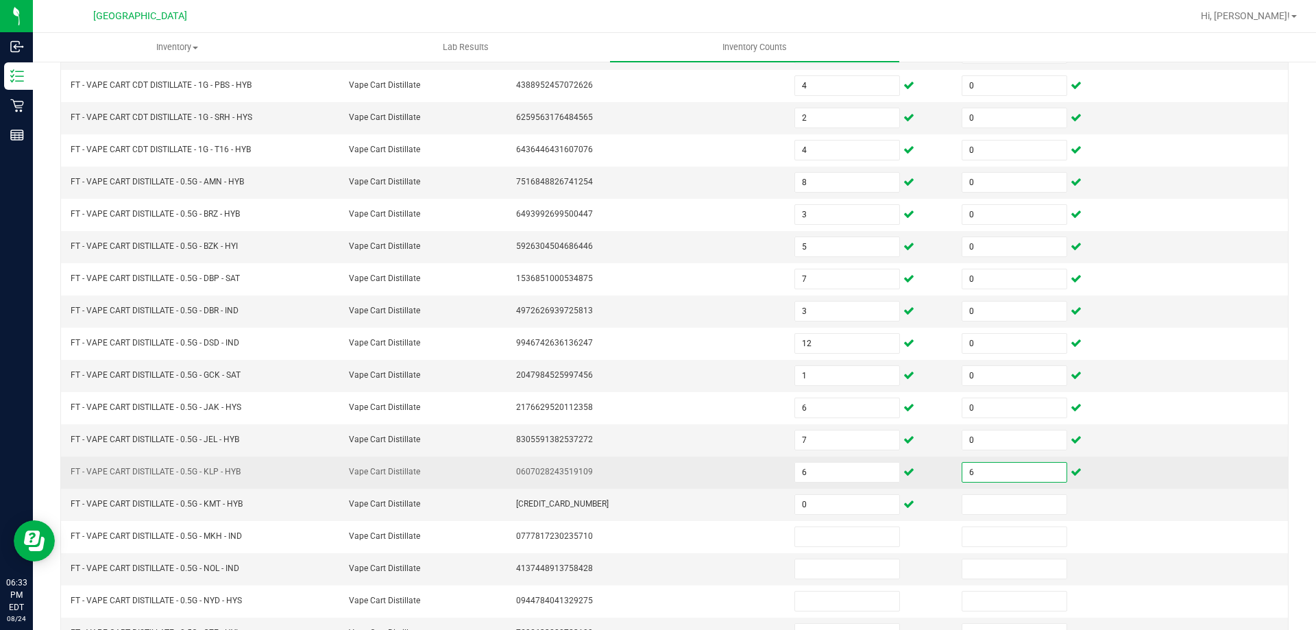
click at [1013, 463] on input "6" at bounding box center [1015, 472] width 104 height 19
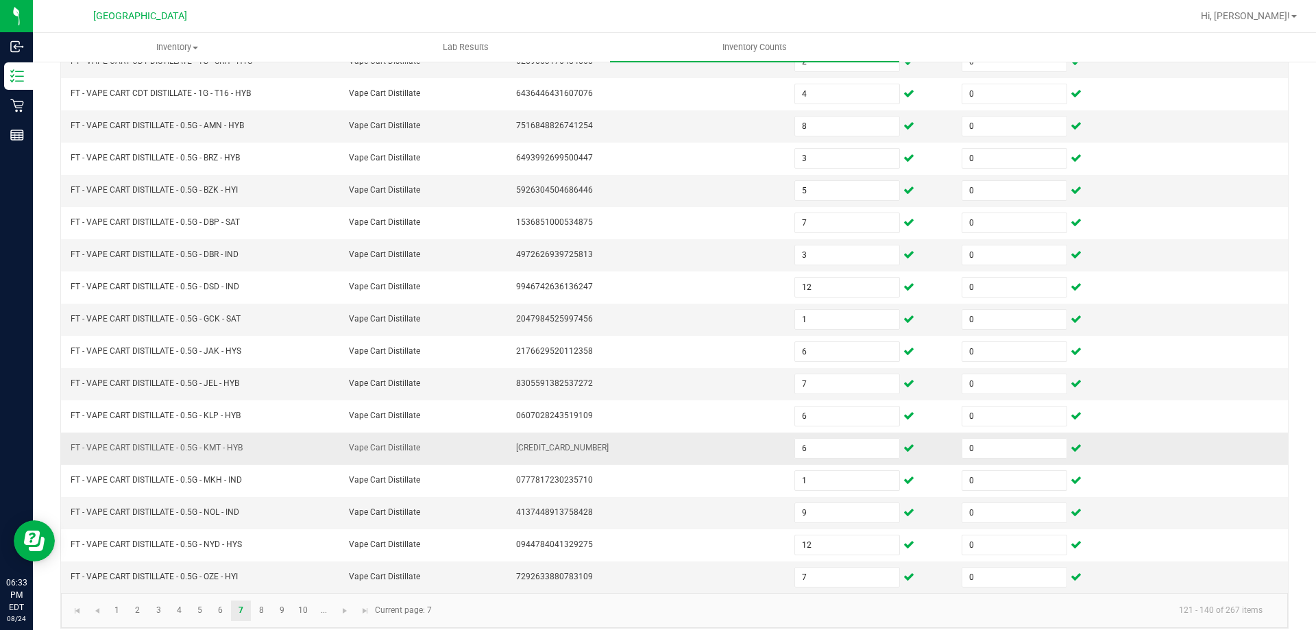
scroll to position [285, 0]
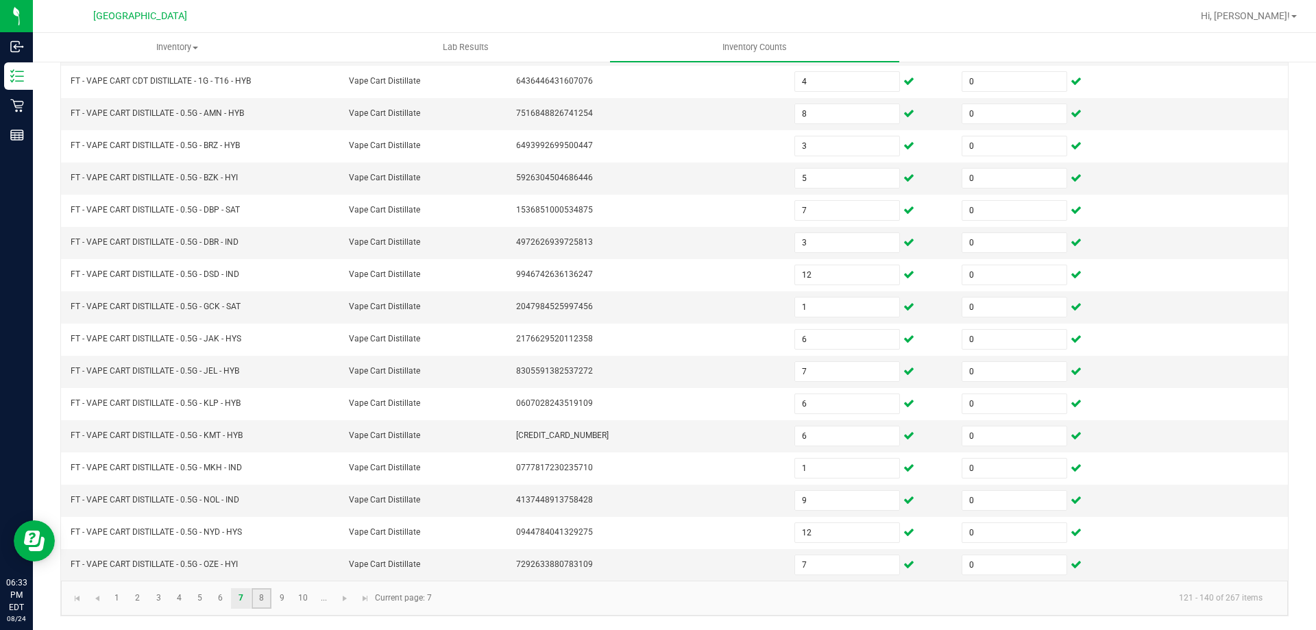
click at [259, 599] on link "8" at bounding box center [262, 598] width 20 height 21
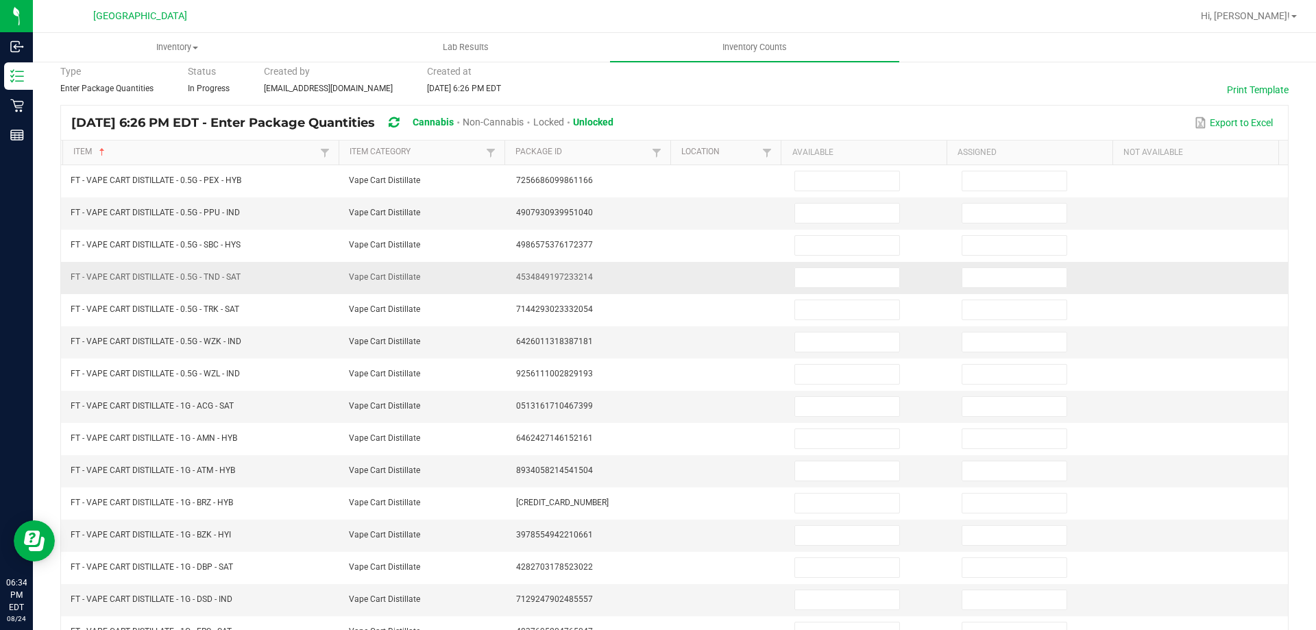
scroll to position [10, 0]
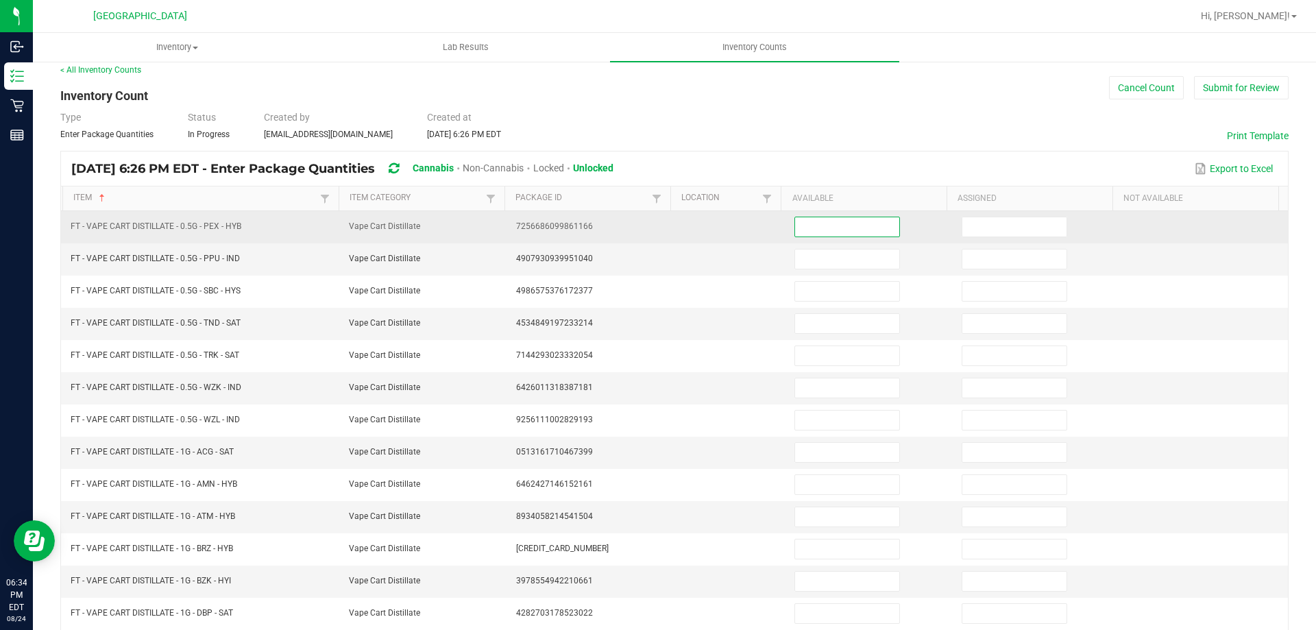
click at [850, 230] on input at bounding box center [847, 226] width 104 height 19
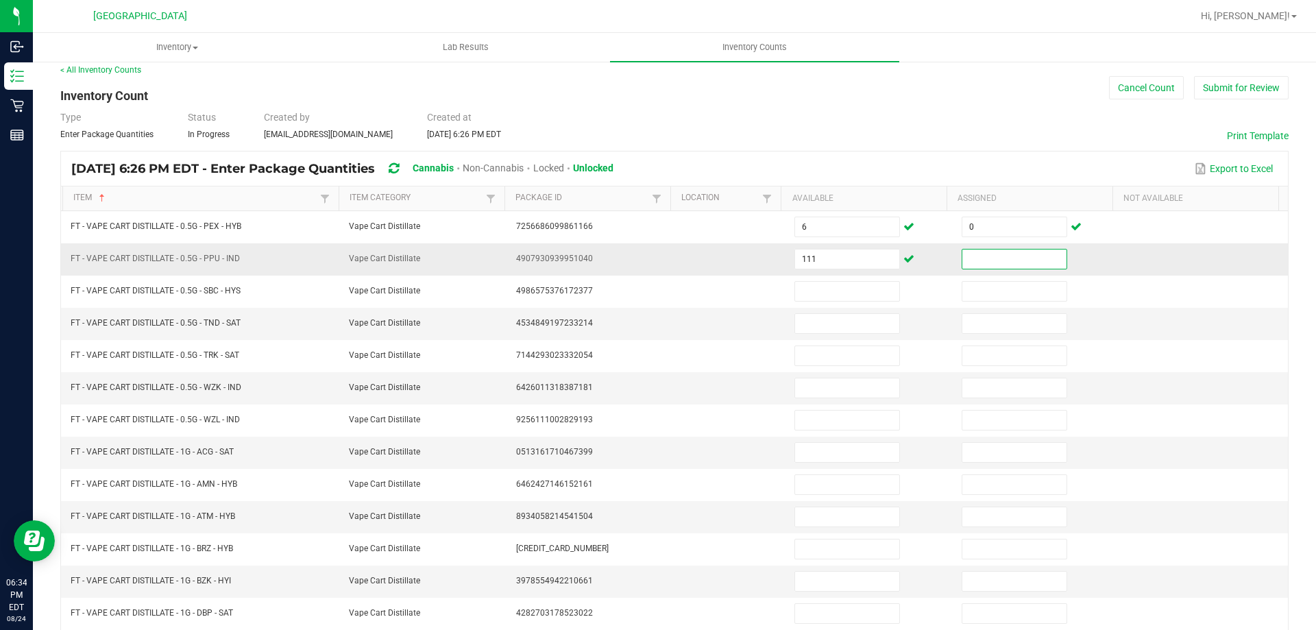
click at [832, 248] on td "111" at bounding box center [869, 259] width 167 height 32
click at [832, 254] on input "111" at bounding box center [847, 259] width 104 height 19
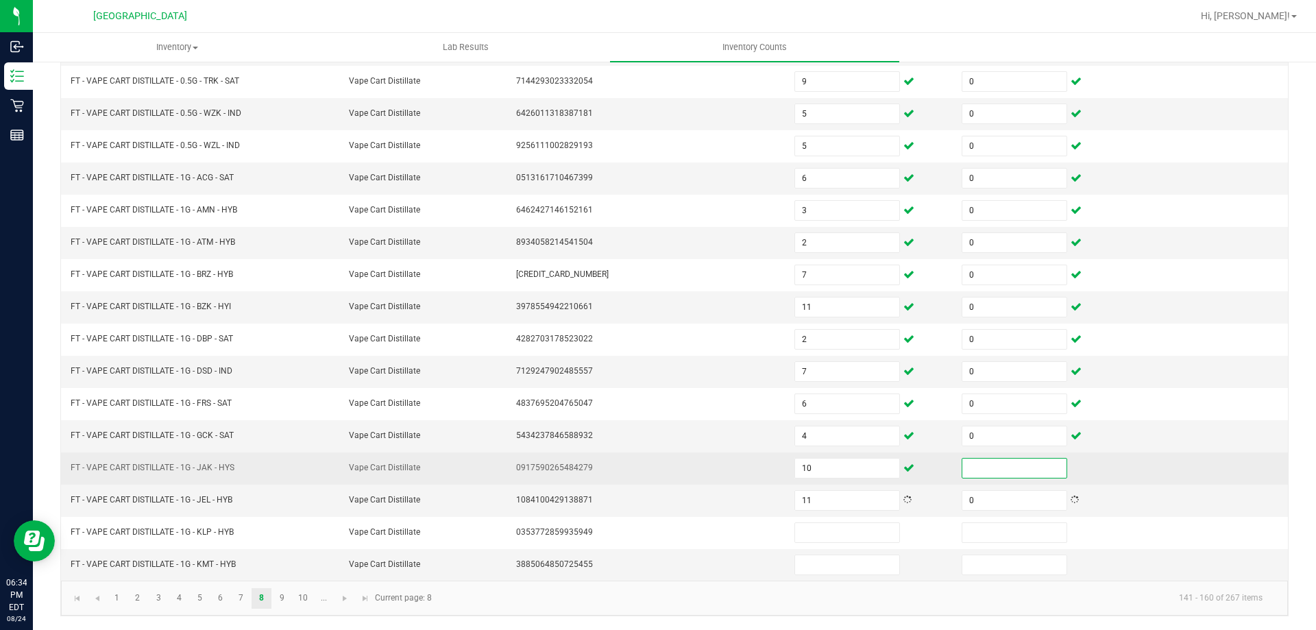
click at [977, 464] on input at bounding box center [1015, 468] width 104 height 19
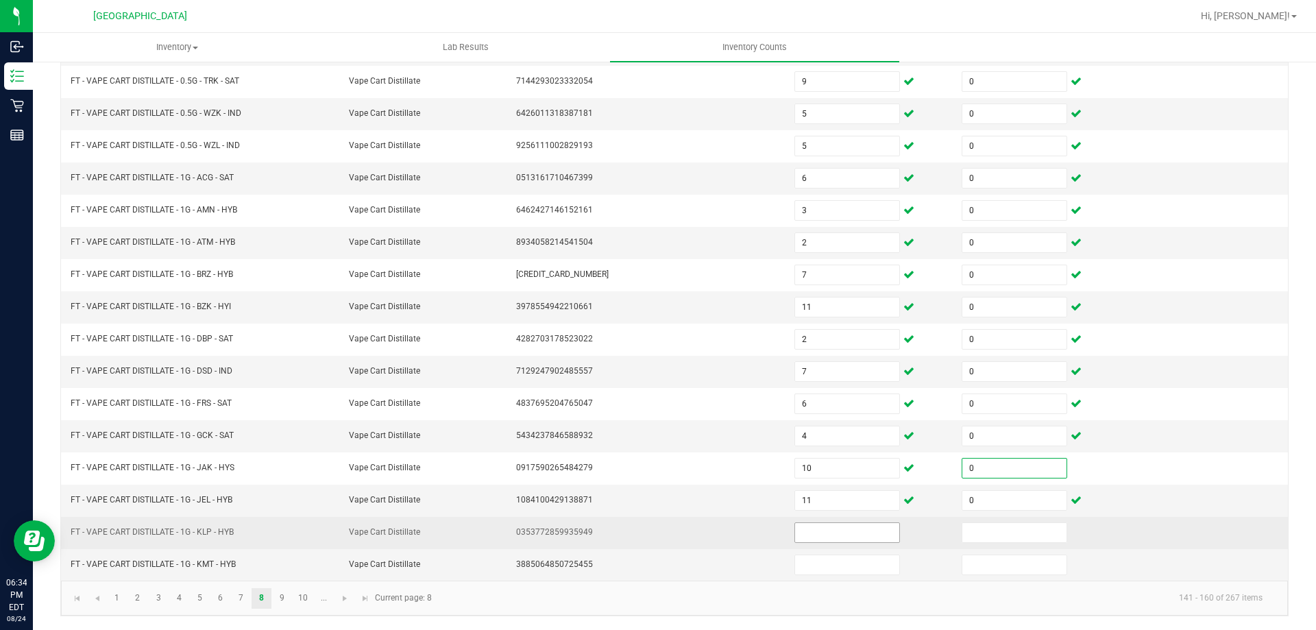
click at [871, 540] on input at bounding box center [847, 532] width 104 height 19
click at [870, 540] on input at bounding box center [847, 532] width 104 height 19
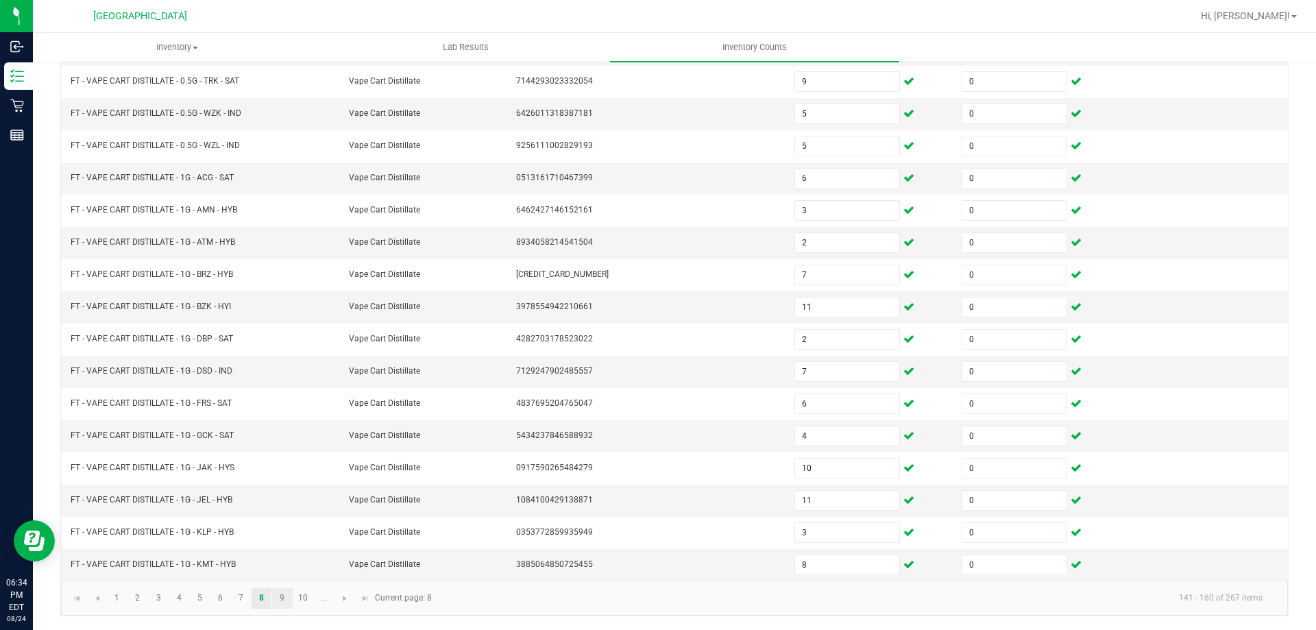
click at [282, 601] on link "9" at bounding box center [282, 598] width 20 height 21
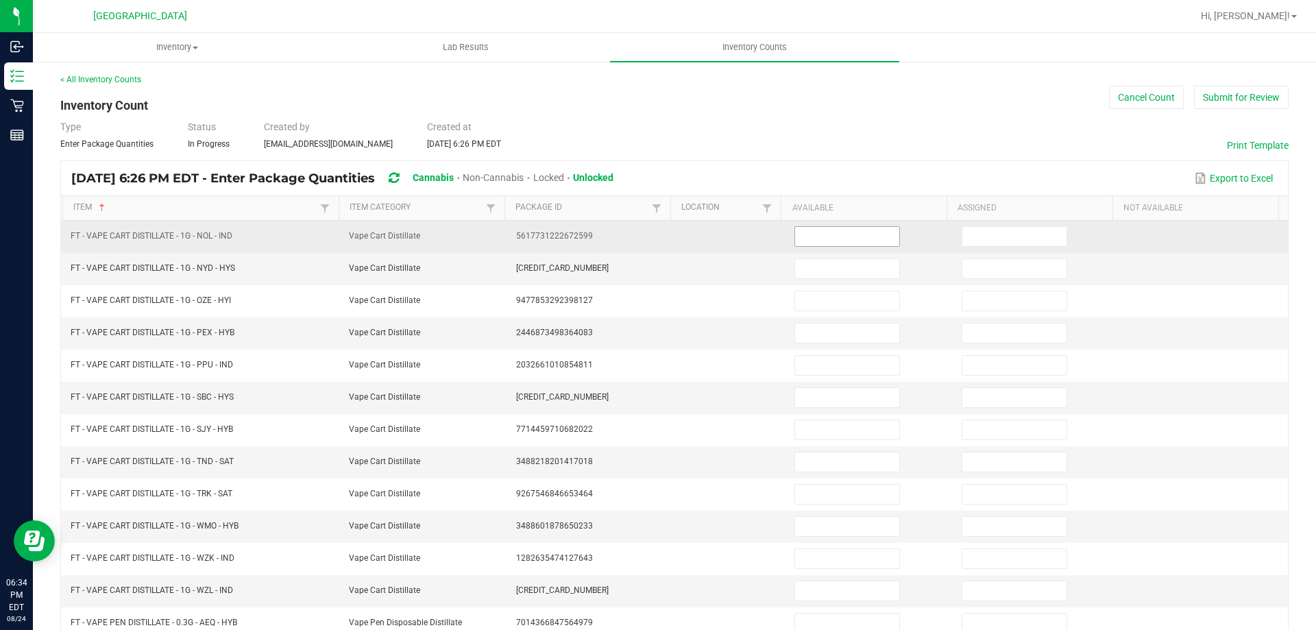
scroll to position [0, 0]
click at [874, 237] on input at bounding box center [847, 237] width 104 height 19
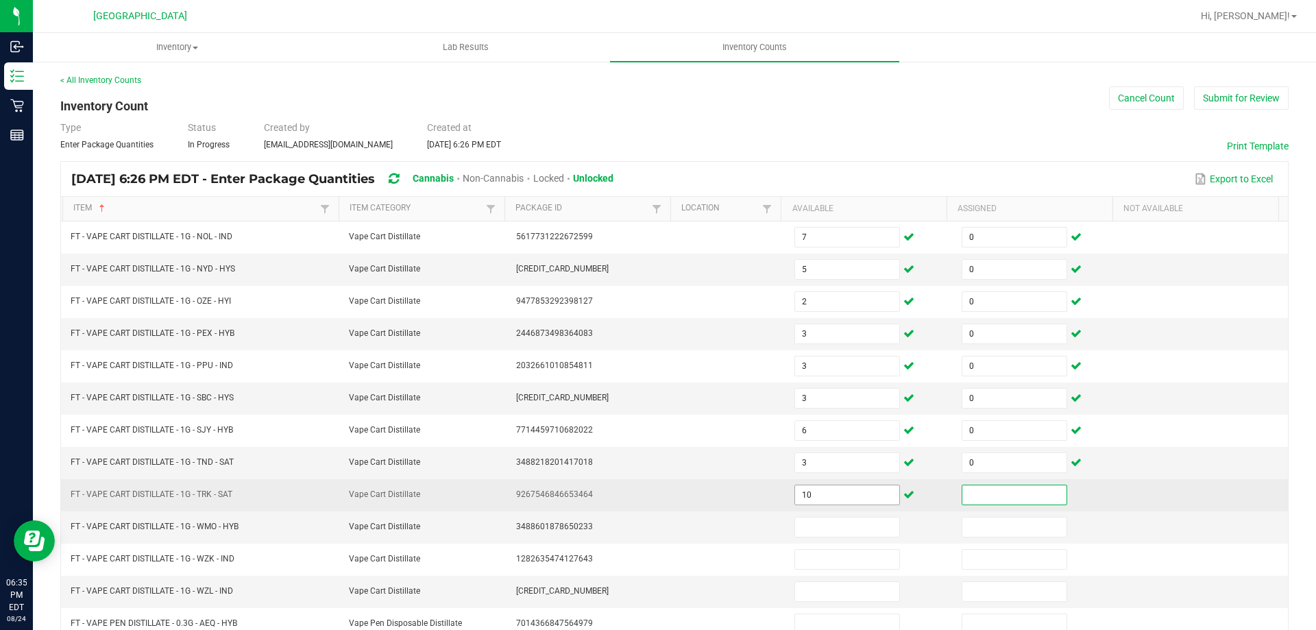
click at [847, 497] on input "10" at bounding box center [847, 494] width 104 height 19
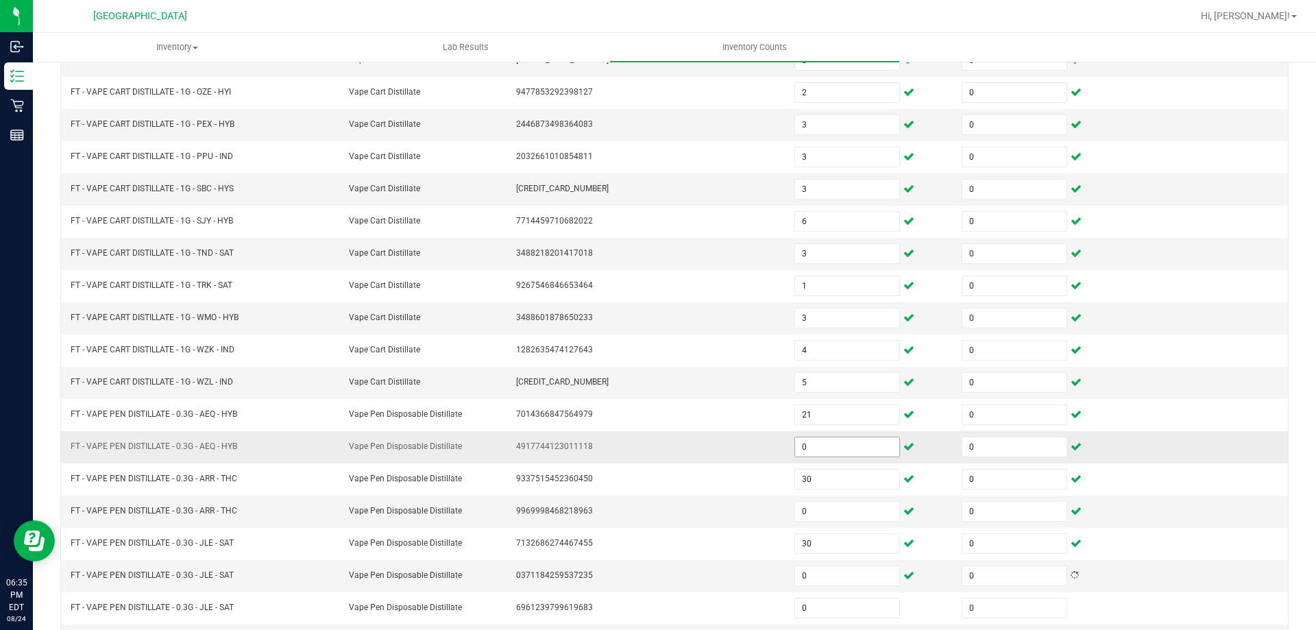
scroll to position [285, 0]
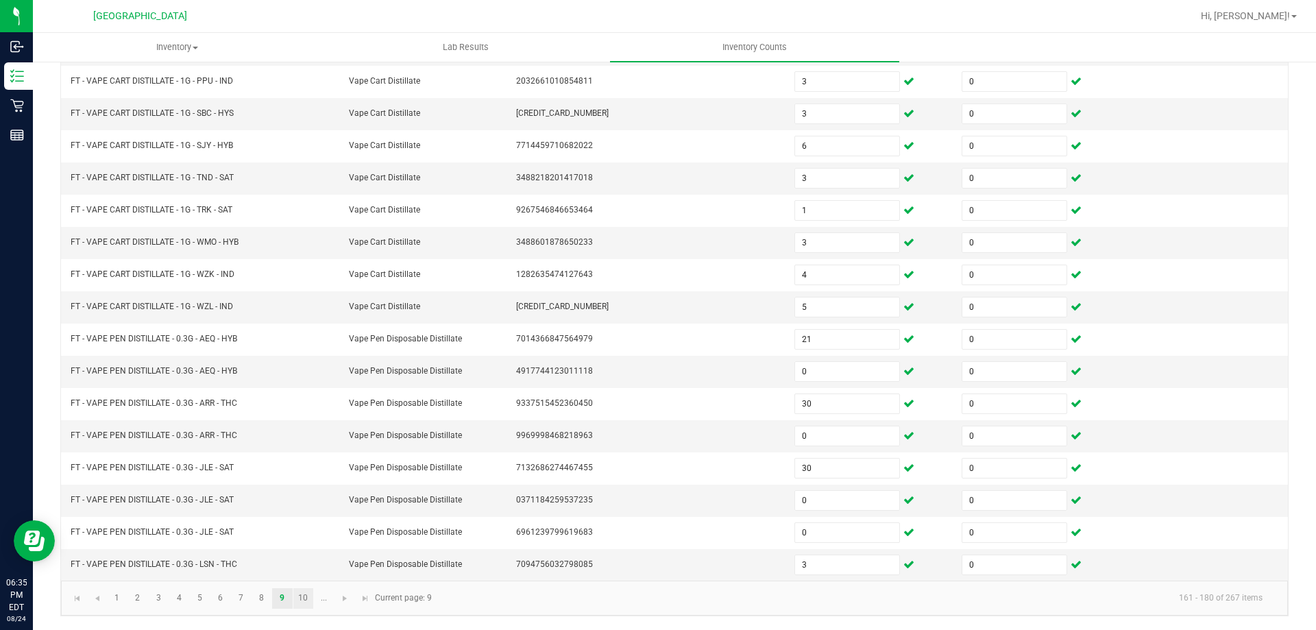
click at [302, 599] on link "10" at bounding box center [303, 598] width 20 height 21
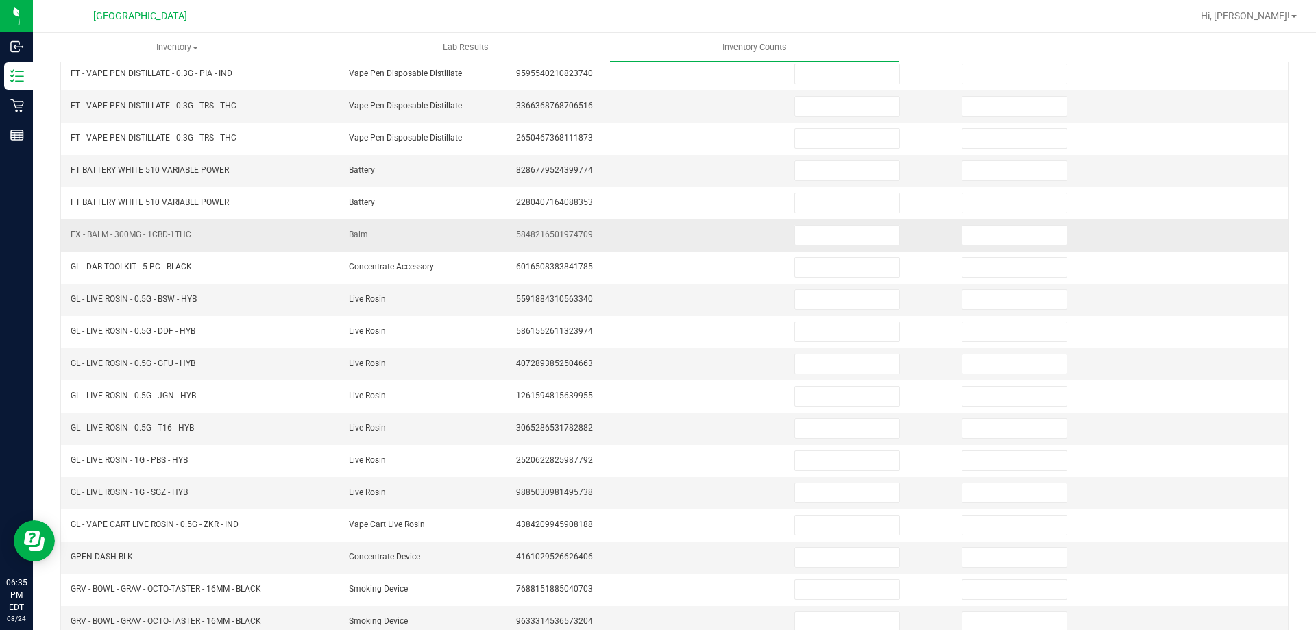
scroll to position [10, 0]
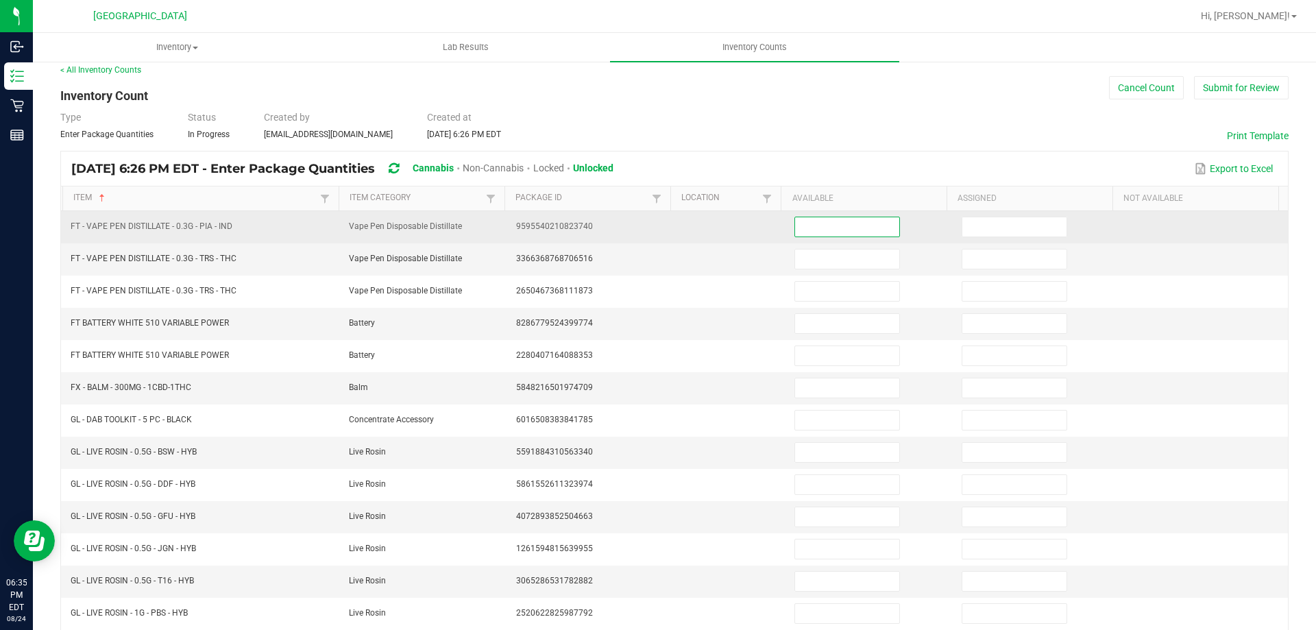
click at [804, 222] on input at bounding box center [847, 226] width 104 height 19
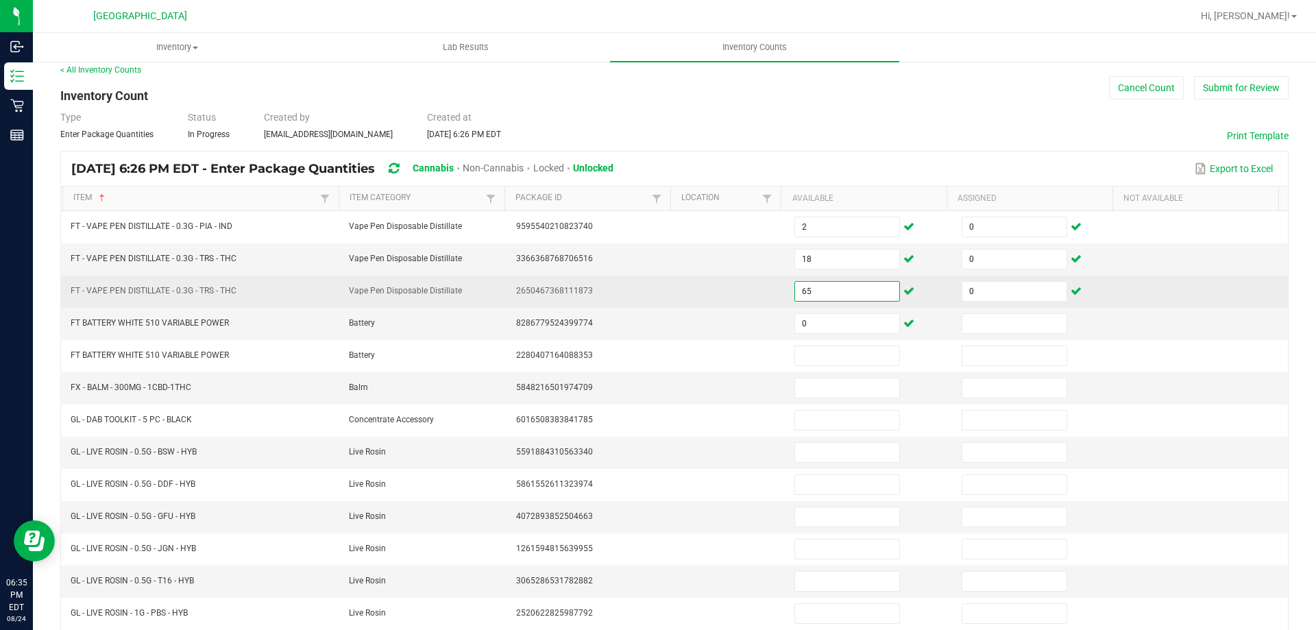
click at [847, 285] on input "65" at bounding box center [847, 291] width 104 height 19
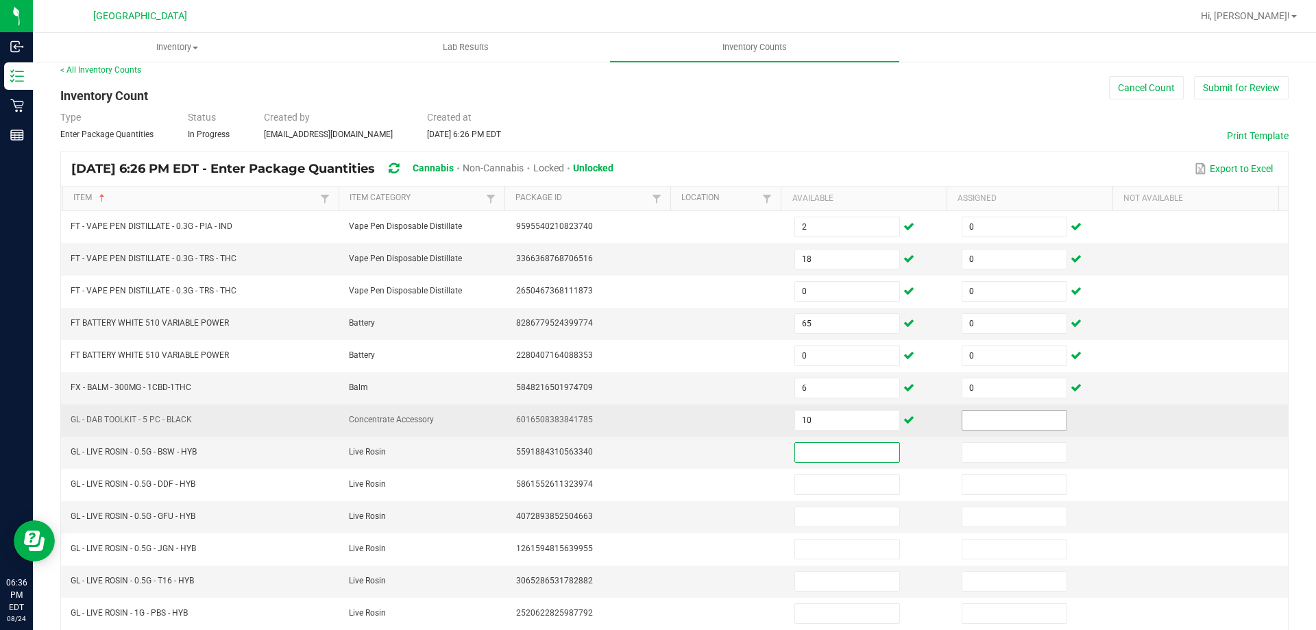
click at [964, 426] on input at bounding box center [1015, 420] width 104 height 19
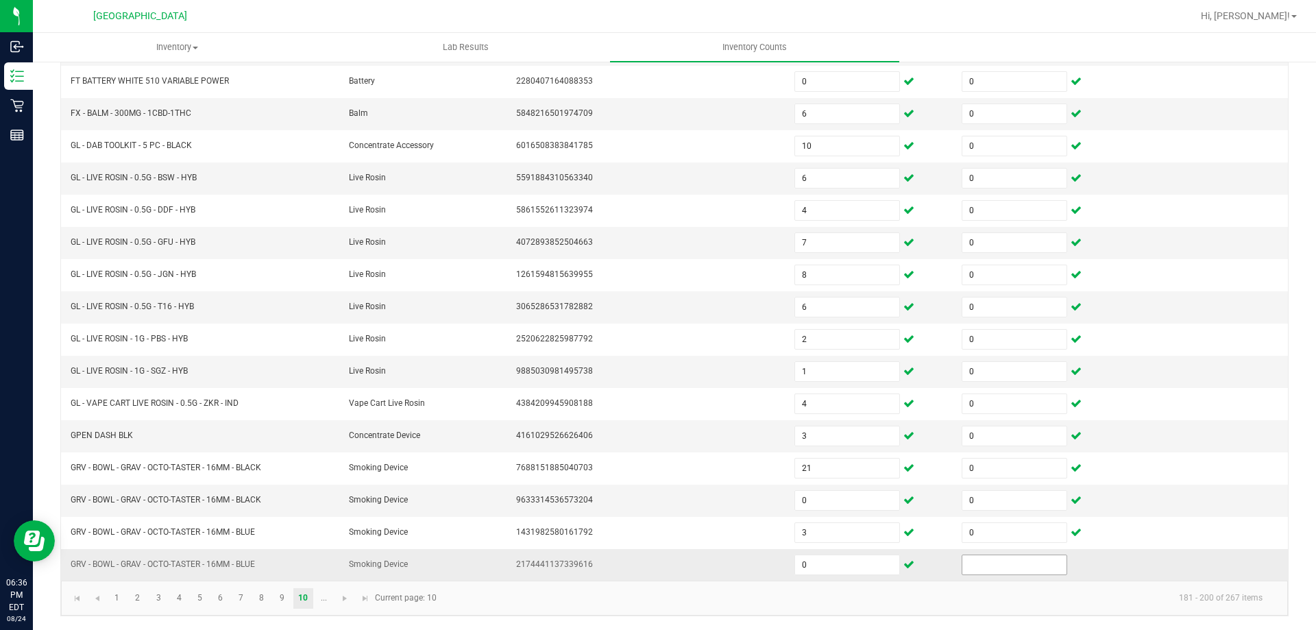
click at [1005, 564] on input at bounding box center [1015, 564] width 104 height 19
click at [926, 605] on kendo-pager-info "181 - 200 of 267 items" at bounding box center [859, 598] width 829 height 23
click at [338, 593] on link at bounding box center [345, 598] width 20 height 21
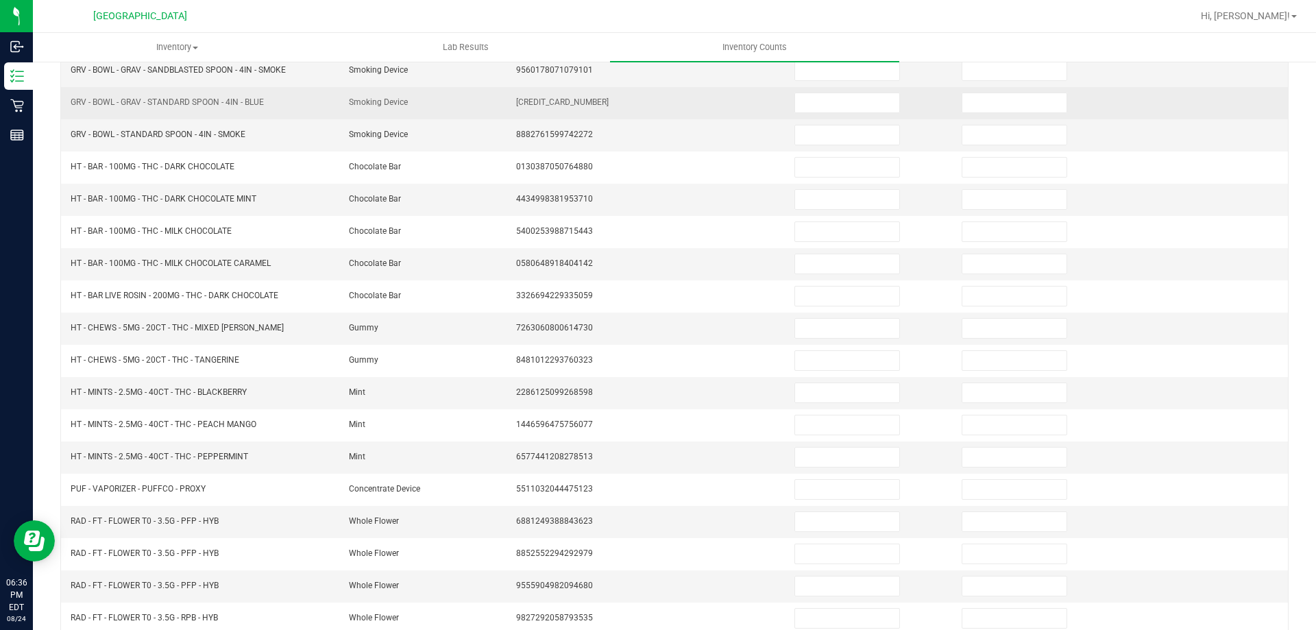
scroll to position [10, 0]
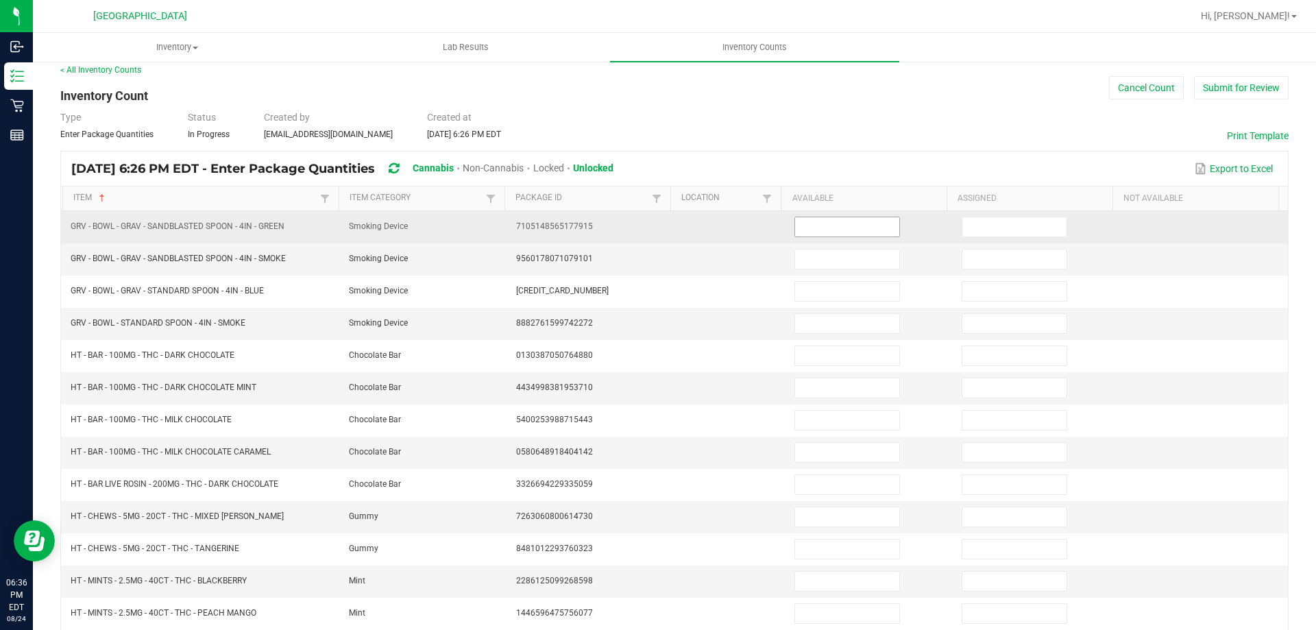
click at [806, 231] on input at bounding box center [847, 226] width 104 height 19
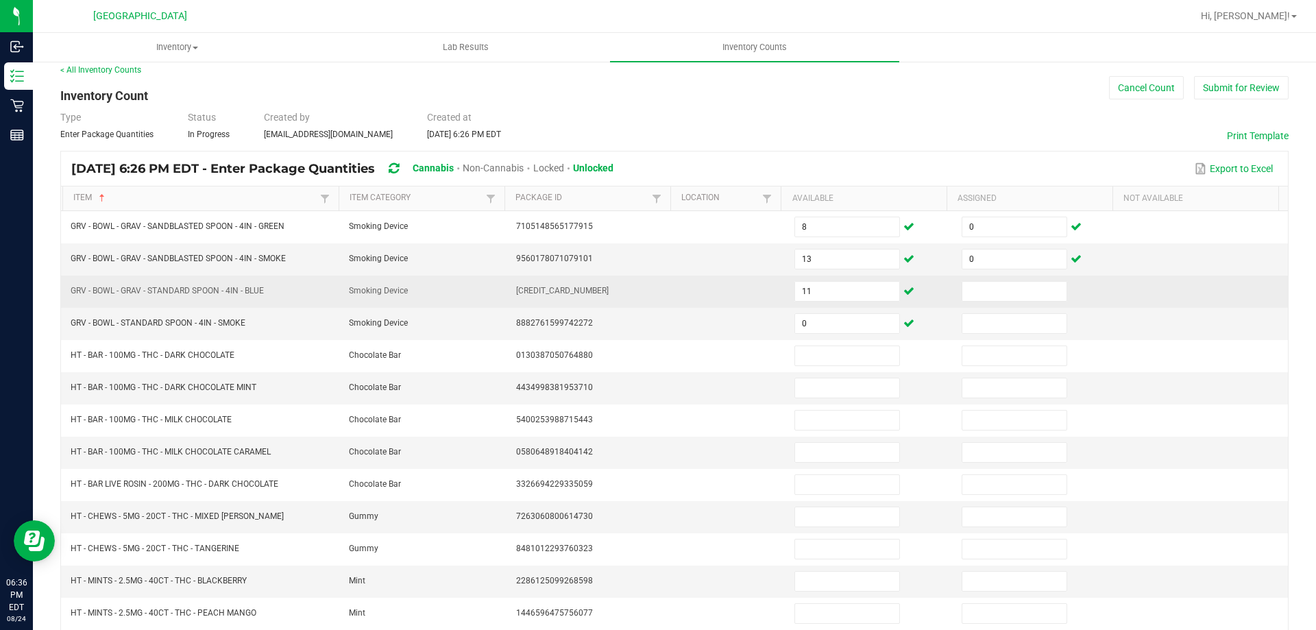
click at [960, 304] on td at bounding box center [1037, 292] width 167 height 32
click at [981, 288] on input at bounding box center [1015, 291] width 104 height 19
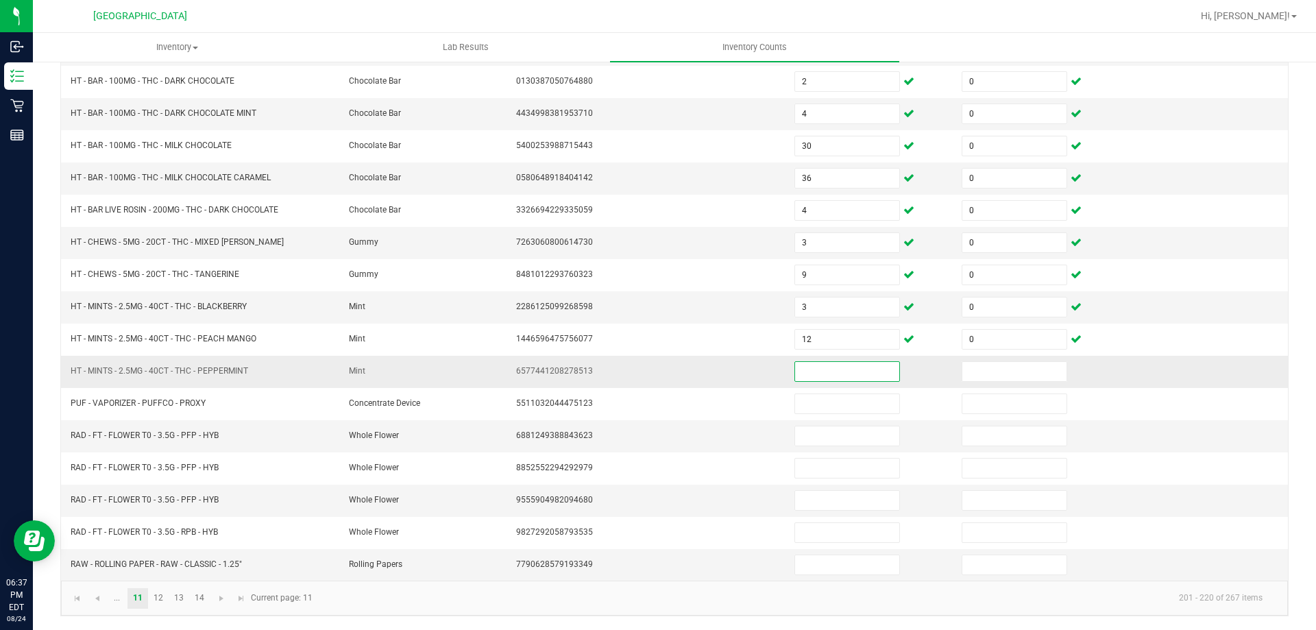
click at [817, 375] on input at bounding box center [847, 371] width 104 height 19
click at [158, 594] on link "12" at bounding box center [159, 598] width 20 height 21
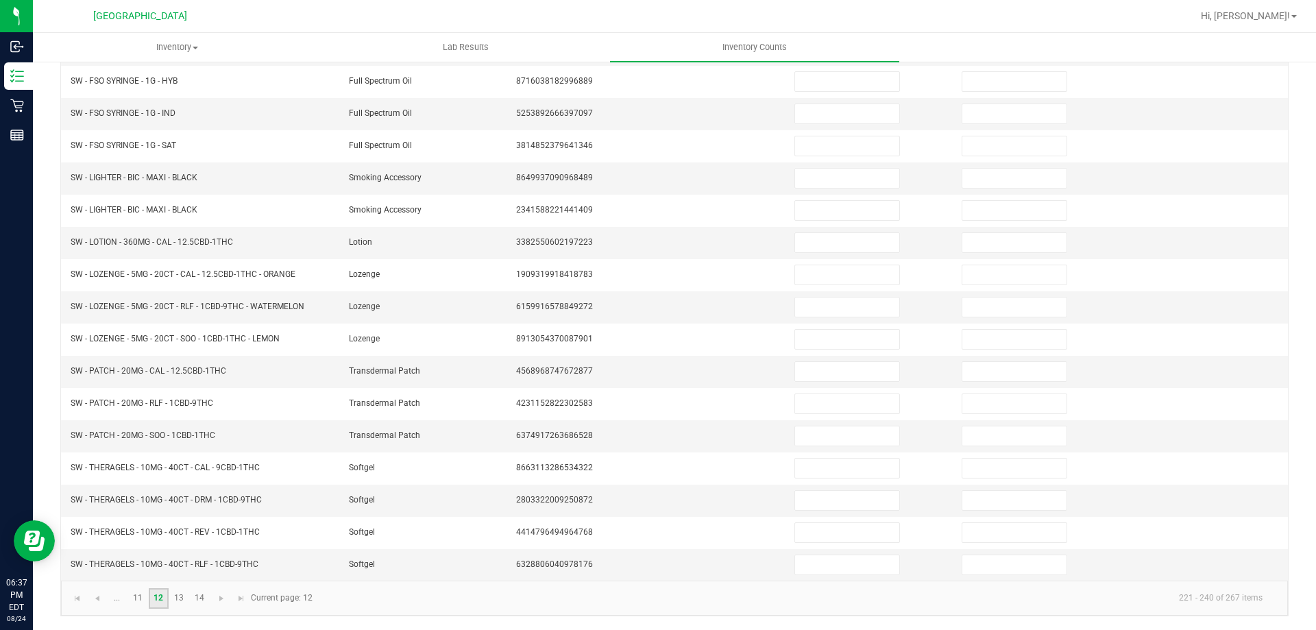
scroll to position [79, 0]
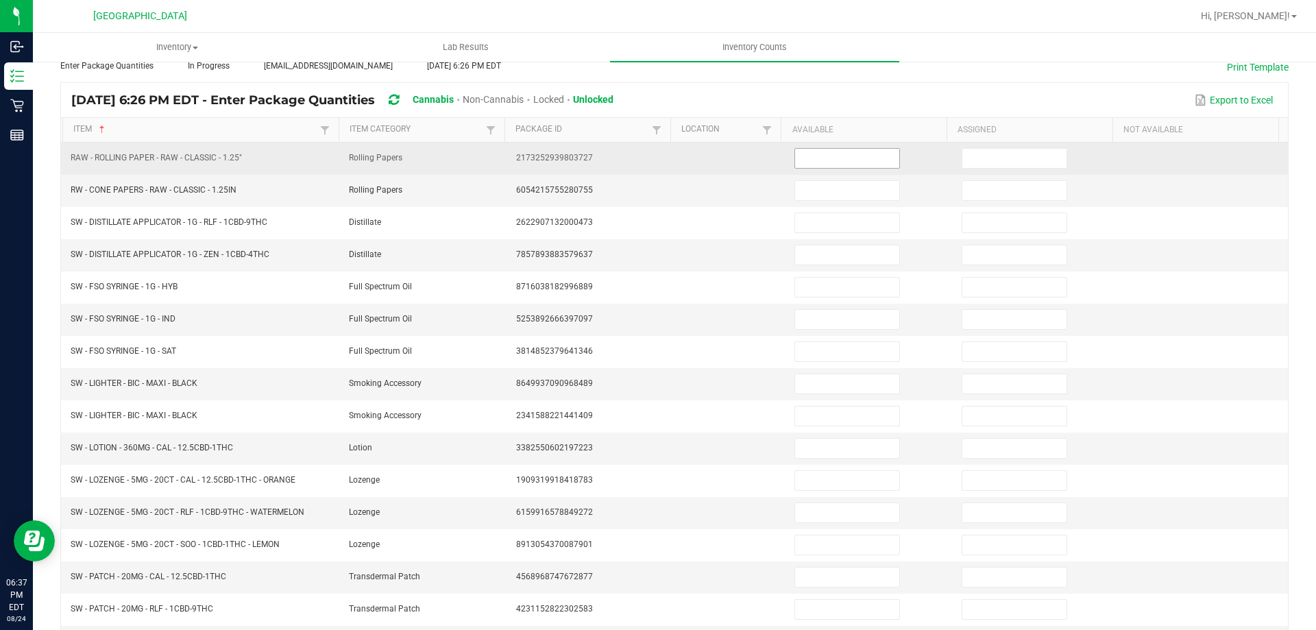
click at [849, 160] on input at bounding box center [847, 158] width 104 height 19
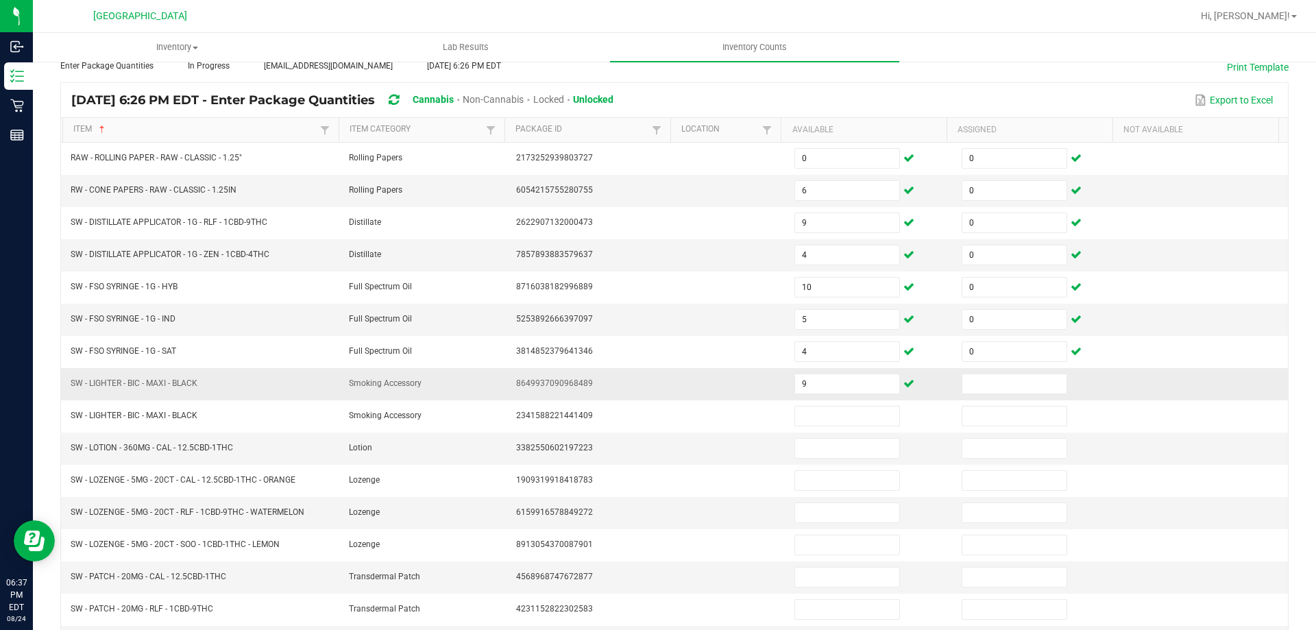
click at [845, 369] on td "9" at bounding box center [869, 384] width 167 height 32
click at [847, 399] on td "9" at bounding box center [869, 384] width 167 height 32
click at [850, 383] on input "9" at bounding box center [847, 383] width 104 height 19
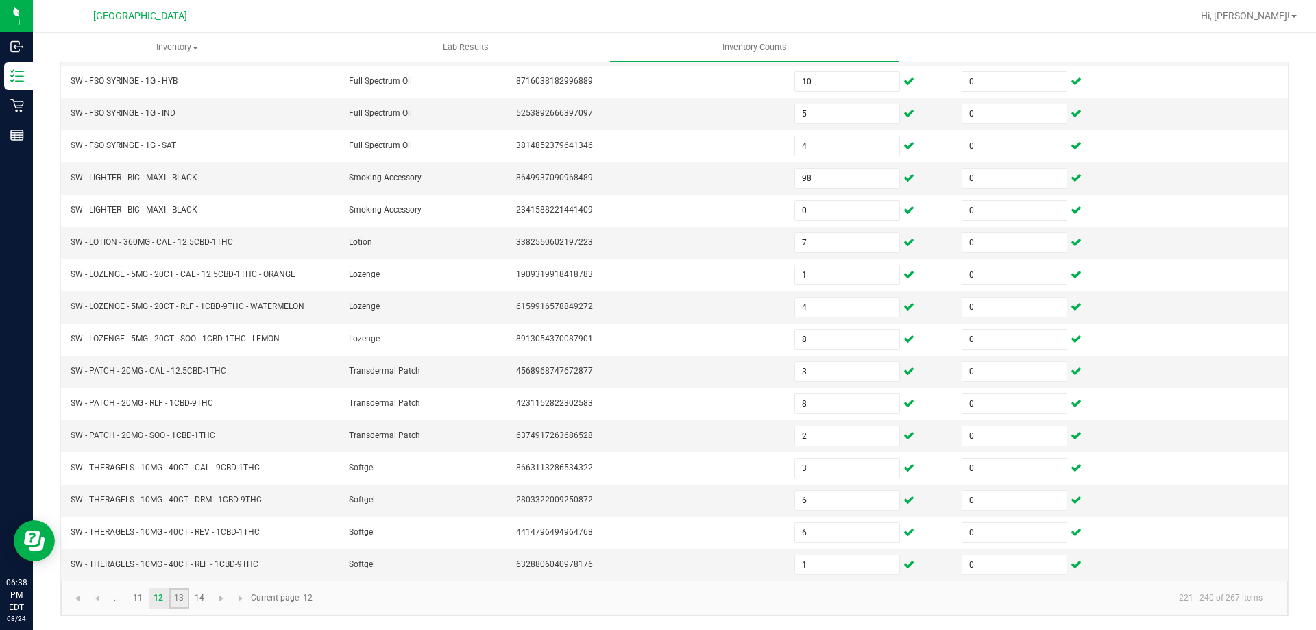
click at [173, 604] on link "13" at bounding box center [179, 598] width 20 height 21
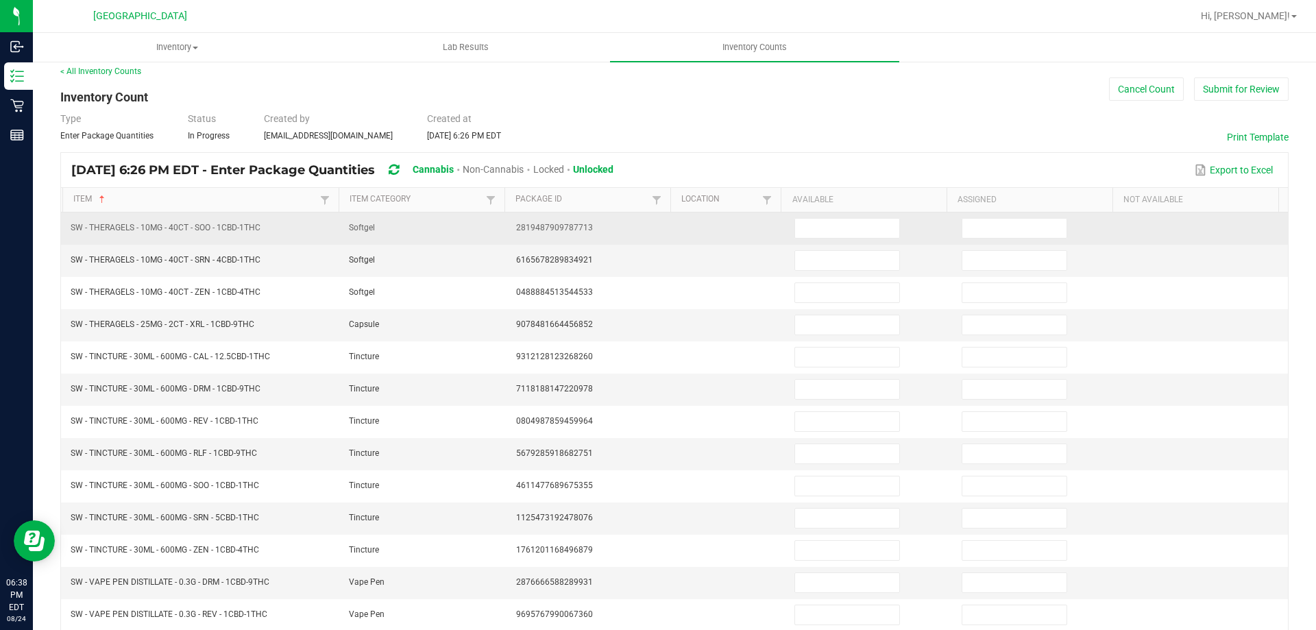
scroll to position [0, 0]
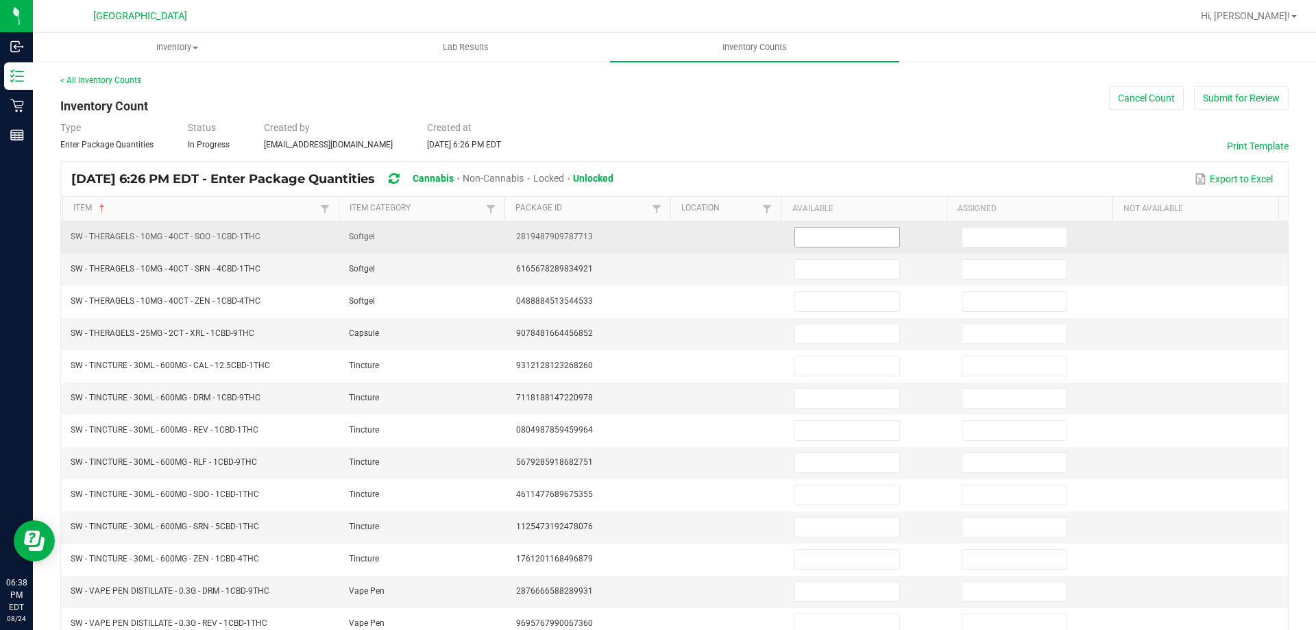
click at [837, 239] on input at bounding box center [847, 237] width 104 height 19
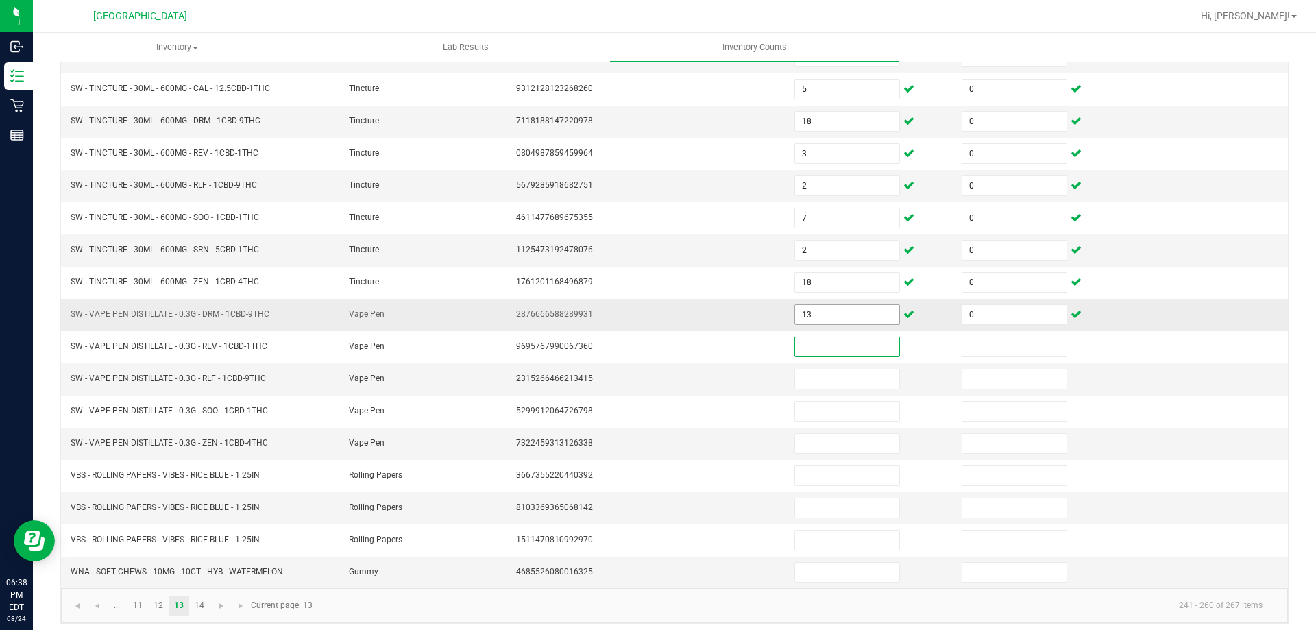
scroll to position [278, 0]
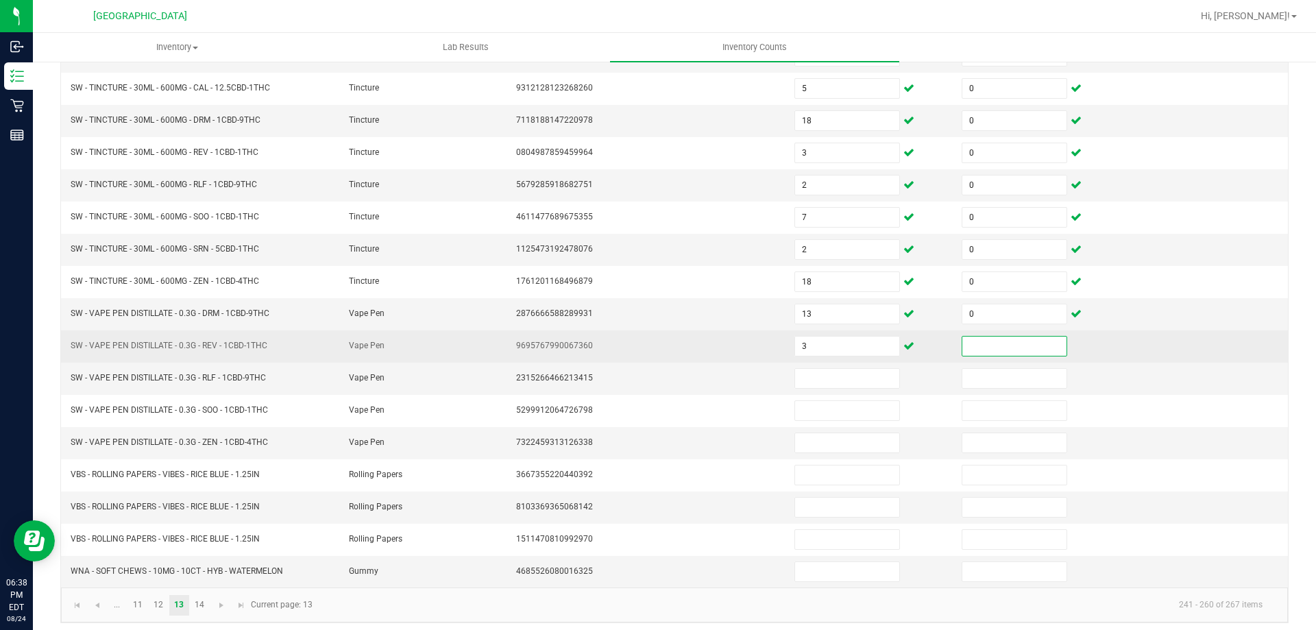
click at [1008, 346] on input at bounding box center [1015, 346] width 104 height 19
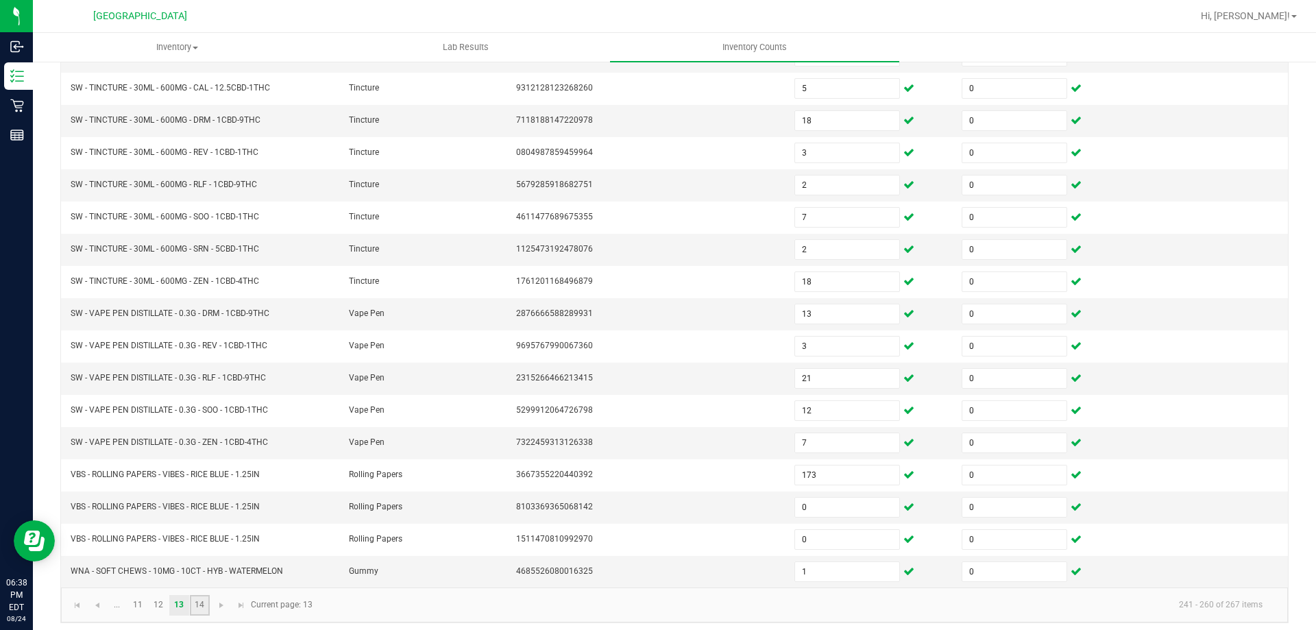
click at [205, 601] on link "14" at bounding box center [200, 605] width 20 height 21
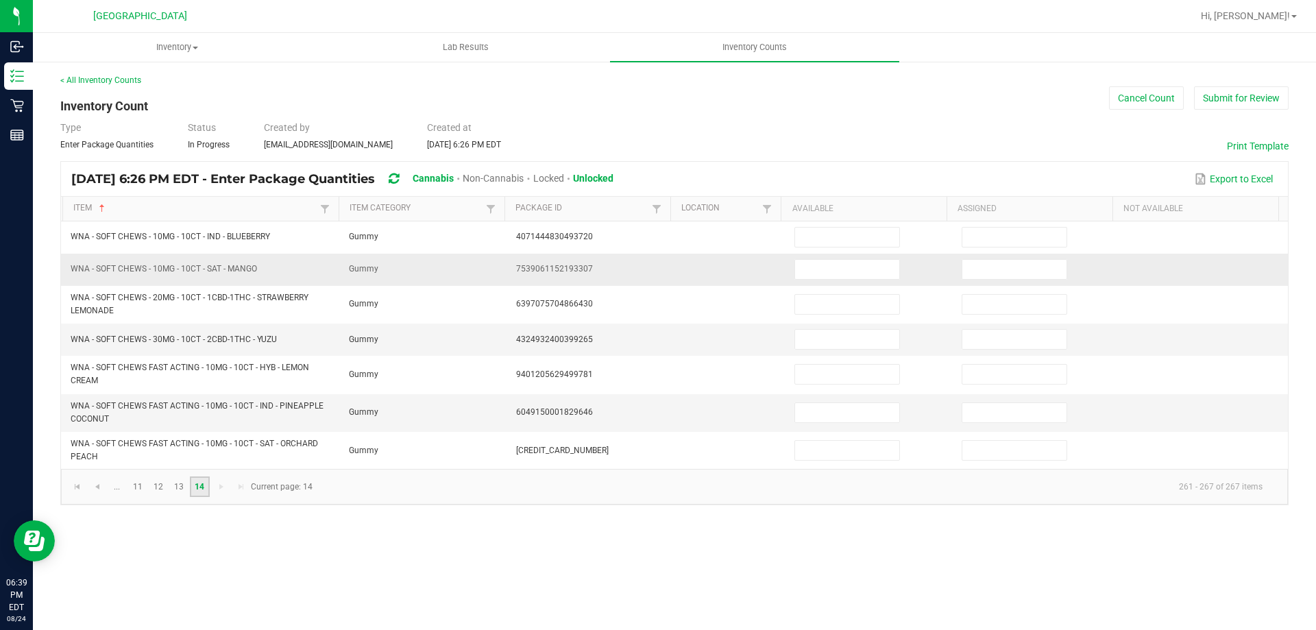
scroll to position [0, 0]
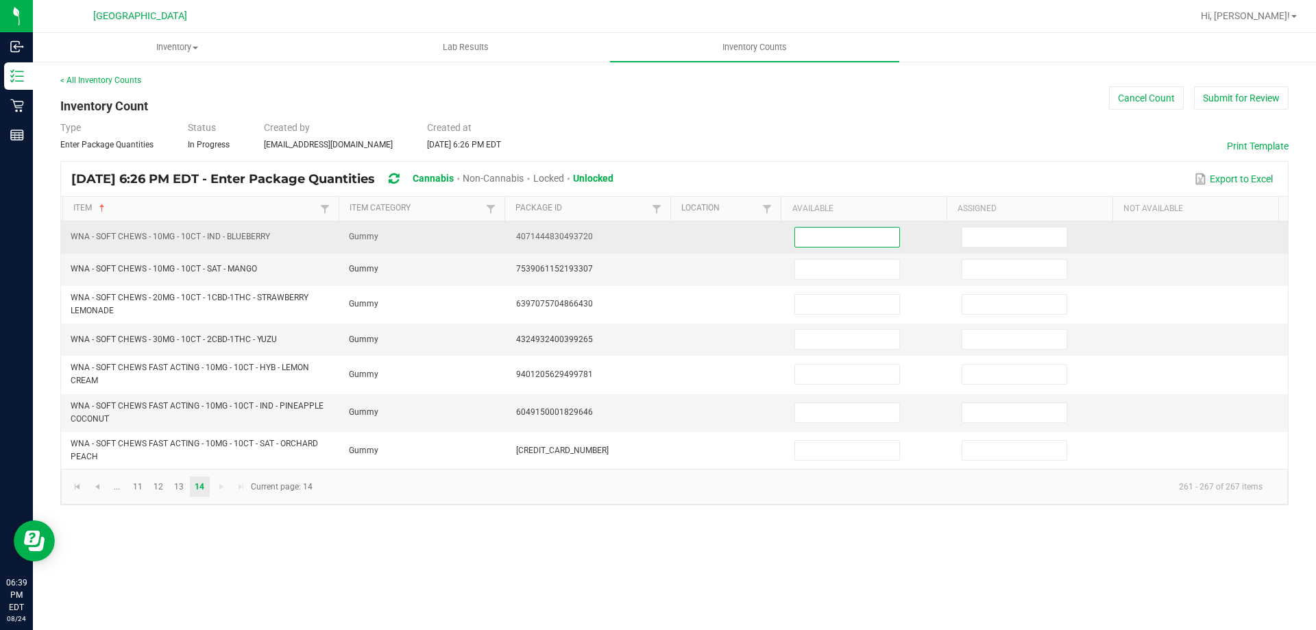
click at [839, 231] on input at bounding box center [847, 237] width 104 height 19
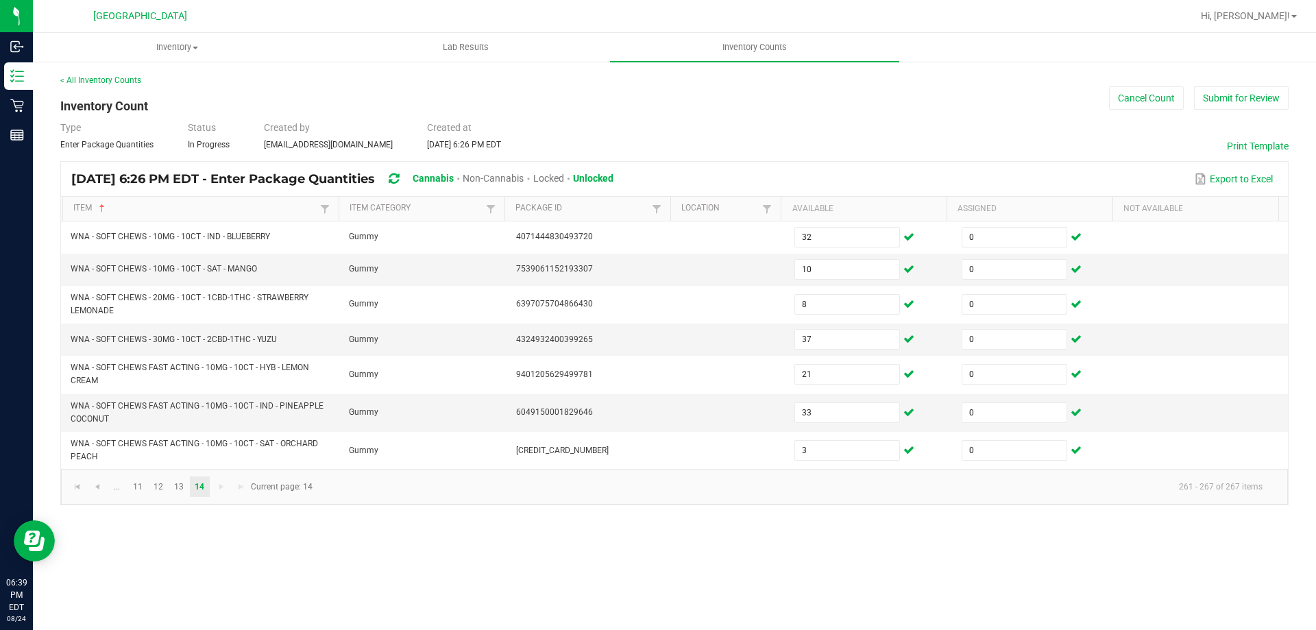
click at [738, 576] on div "Inventory All packages All inventory Waste log Create inventory Lab Results Inv…" at bounding box center [675, 331] width 1284 height 597
click at [1223, 101] on button "Submit for Review" at bounding box center [1241, 97] width 95 height 23
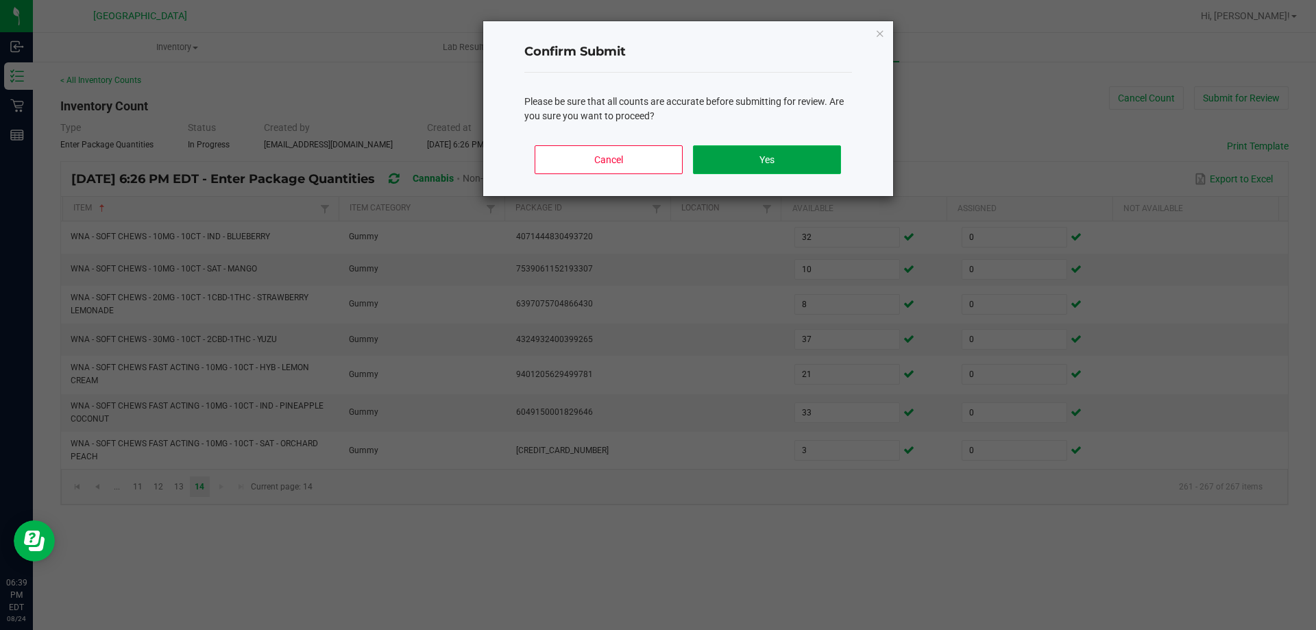
click at [754, 157] on button "Yes" at bounding box center [766, 159] width 147 height 29
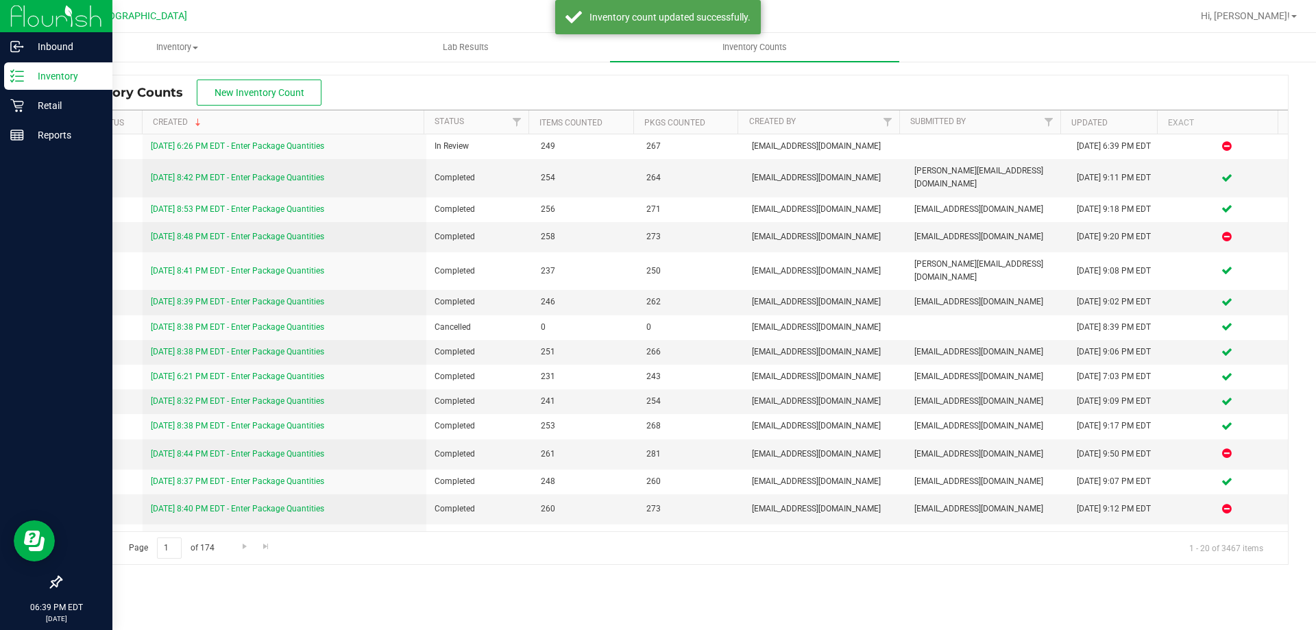
click at [29, 79] on p "Inventory" at bounding box center [65, 76] width 82 height 16
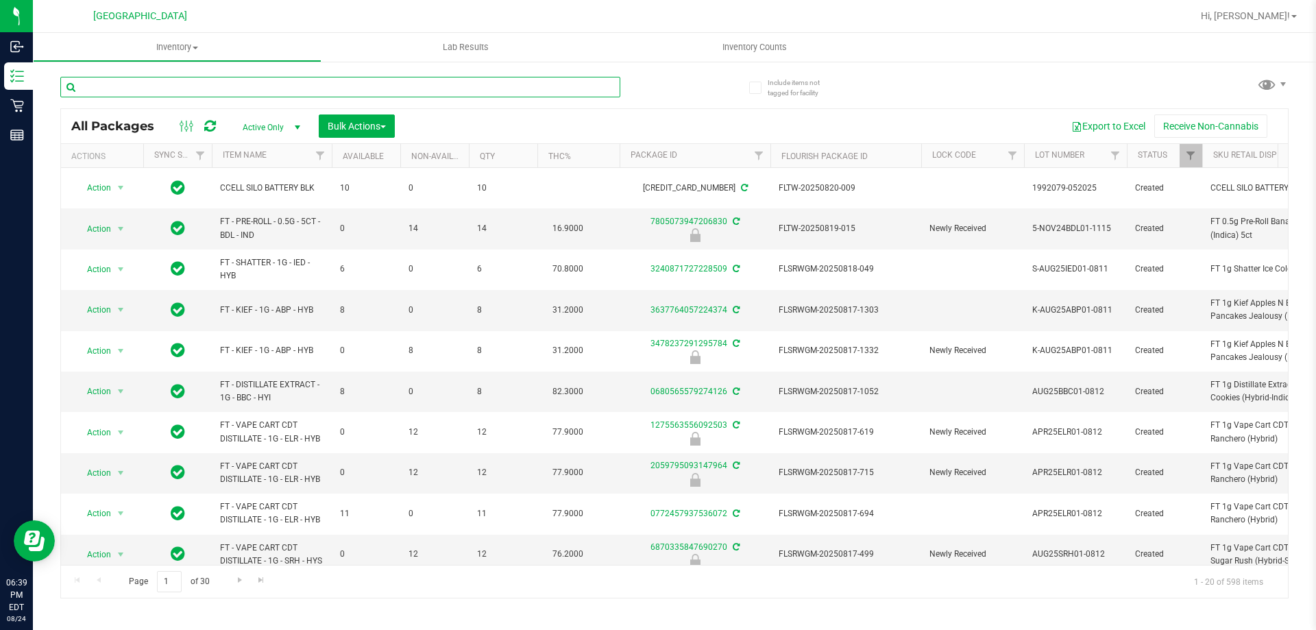
click at [166, 82] on input "text" at bounding box center [340, 87] width 560 height 21
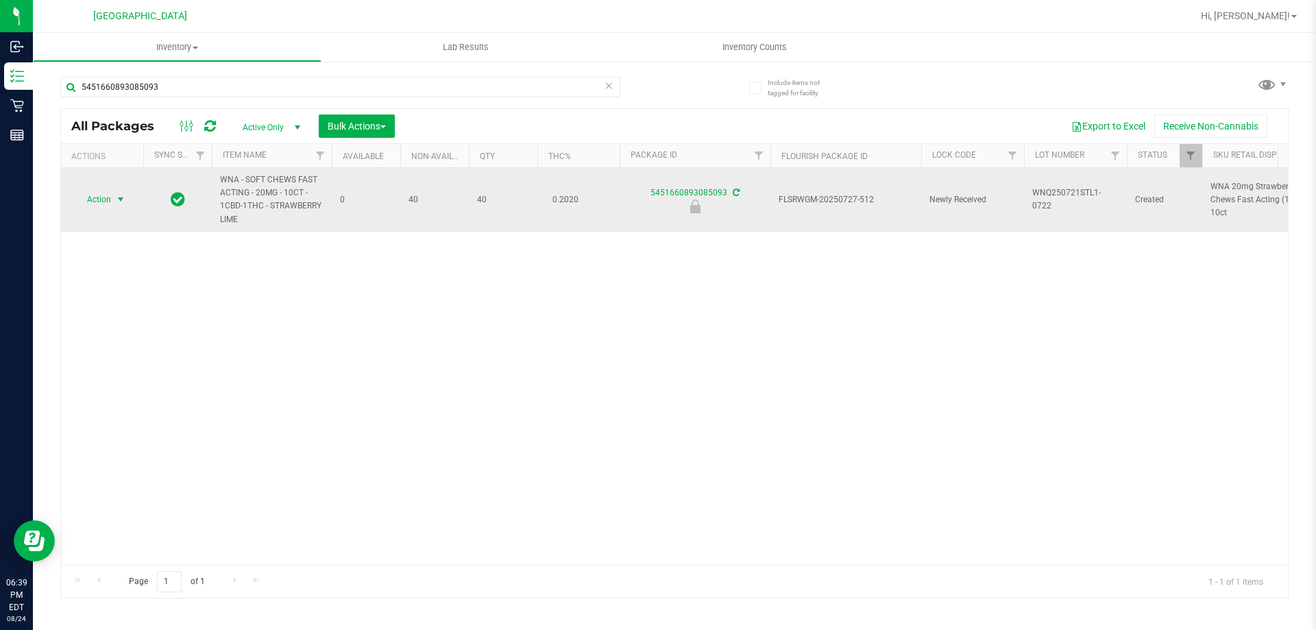
click at [110, 202] on span "Action" at bounding box center [93, 199] width 37 height 19
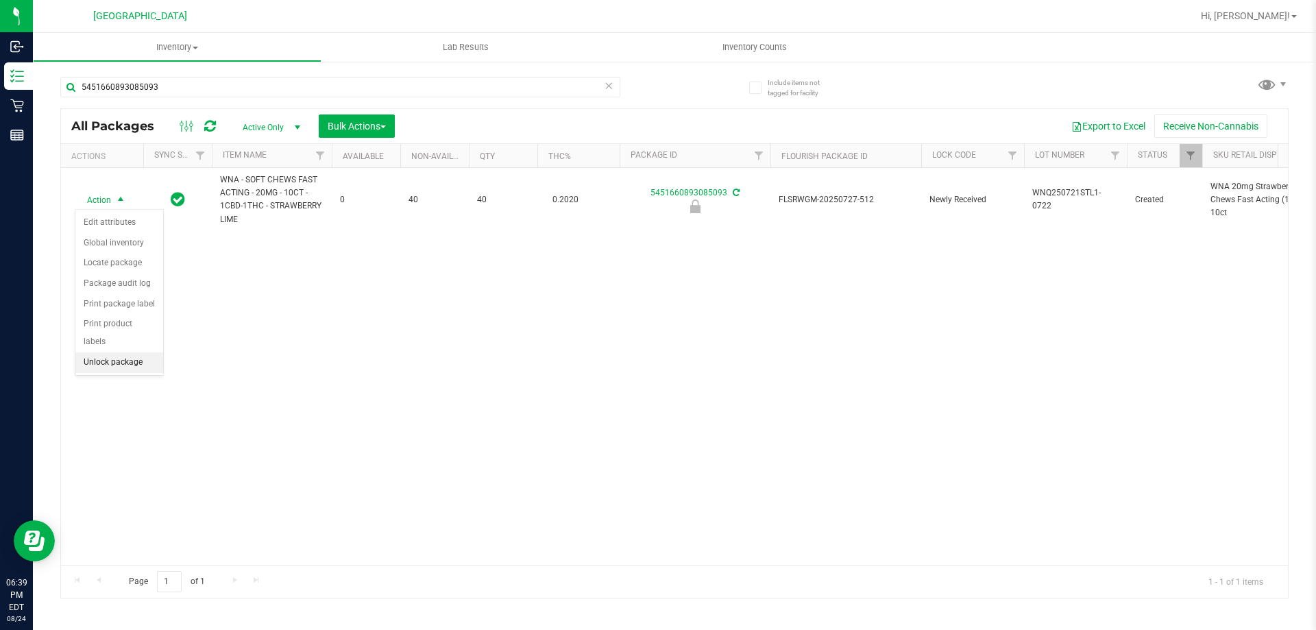
click at [146, 352] on li "Unlock package" at bounding box center [119, 362] width 88 height 21
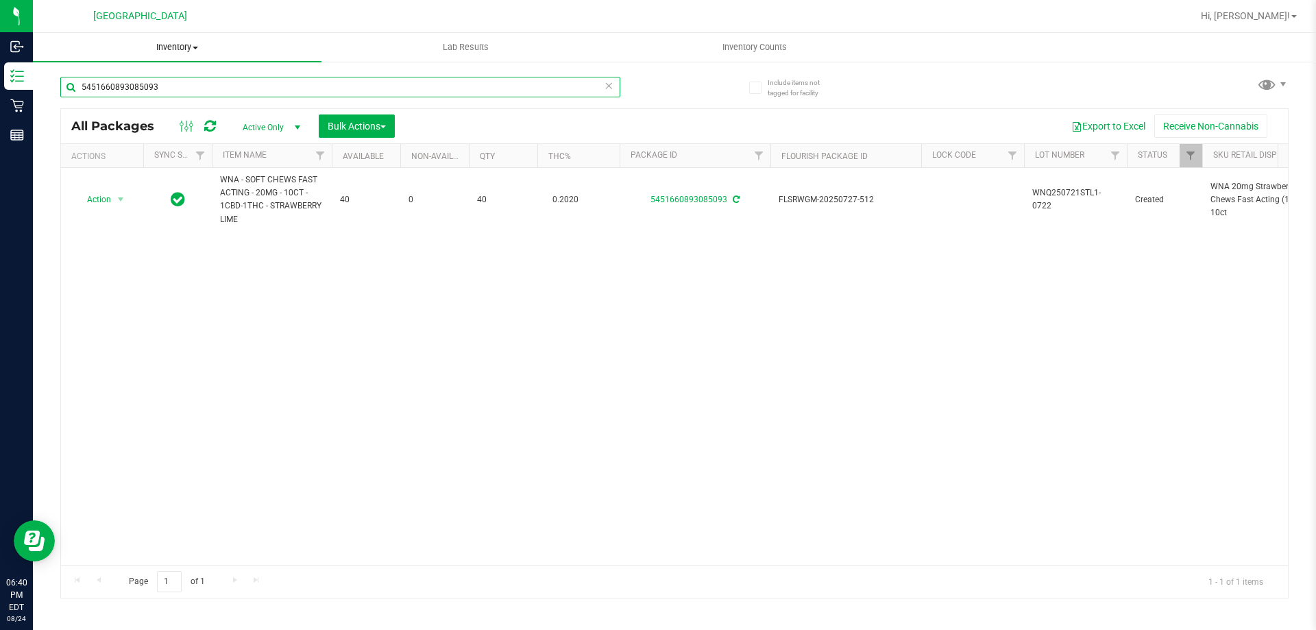
drag, startPoint x: 173, startPoint y: 93, endPoint x: 138, endPoint y: 37, distance: 65.6
click at [82, 86] on input "5451660893085093" at bounding box center [340, 87] width 560 height 21
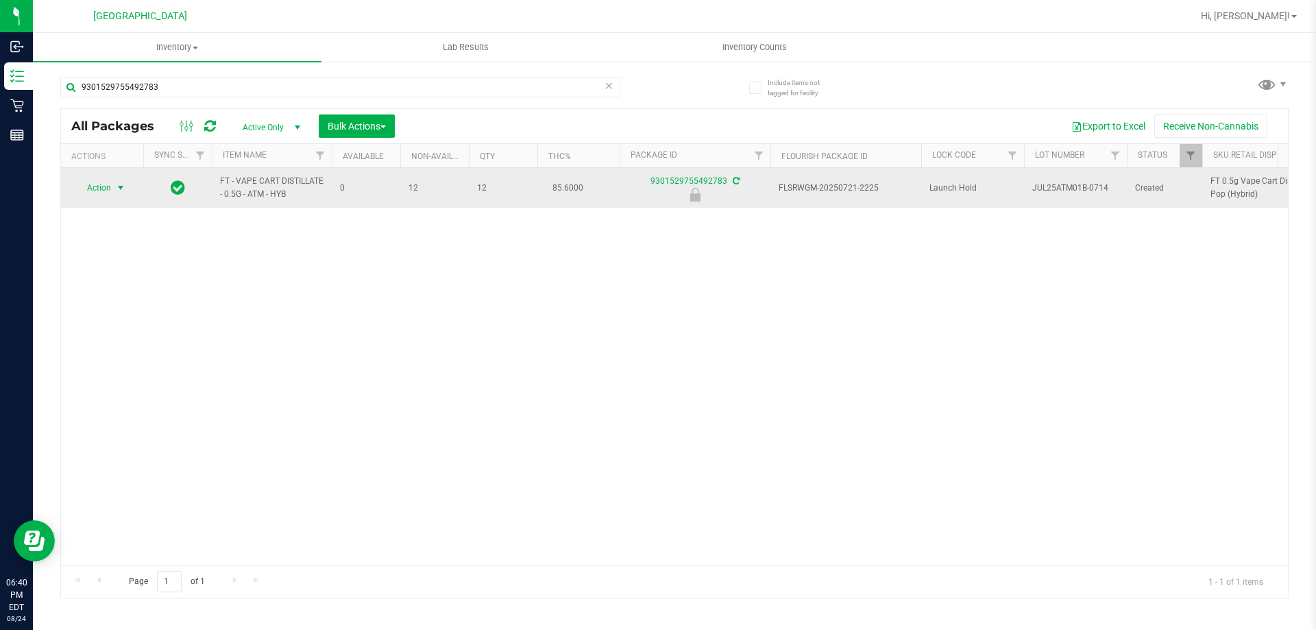
click at [97, 195] on span "Action" at bounding box center [93, 187] width 37 height 19
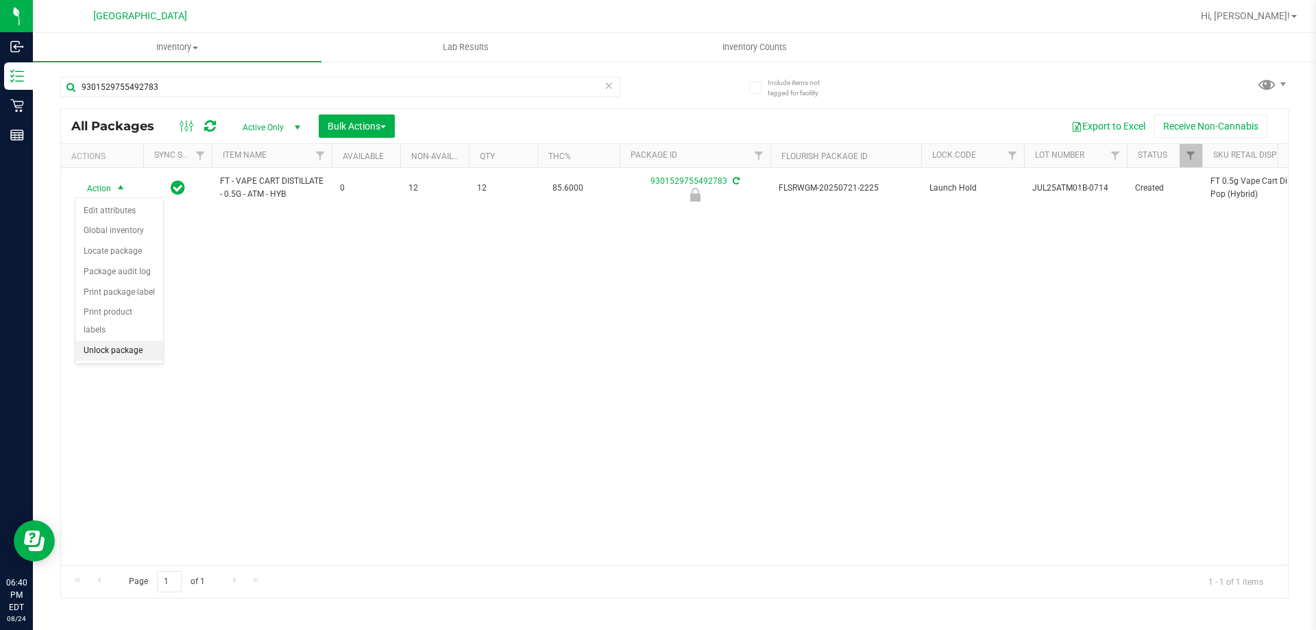
click at [140, 341] on li "Unlock package" at bounding box center [119, 351] width 88 height 21
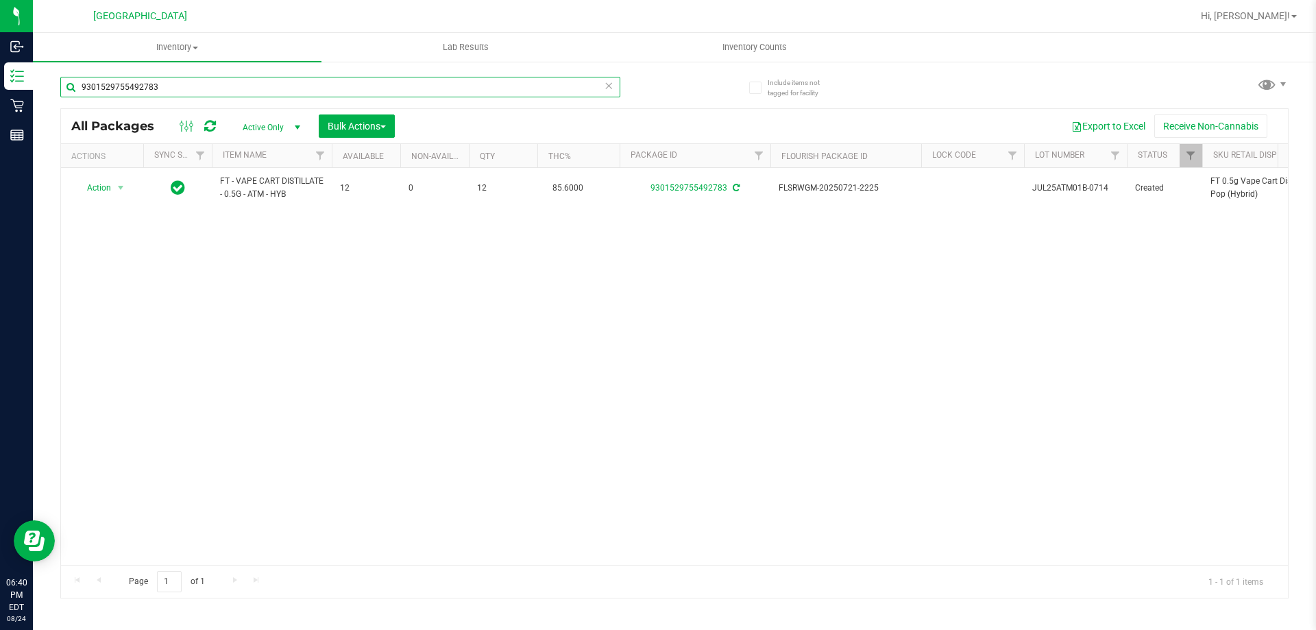
drag, startPoint x: 176, startPoint y: 80, endPoint x: 0, endPoint y: -16, distance: 200.7
click at [0, 0] on html "Inbound Inventory Retail Reports 06:40 PM EDT [DATE] 08/24 Lakeland WC Hi, [PER…" at bounding box center [658, 315] width 1316 height 630
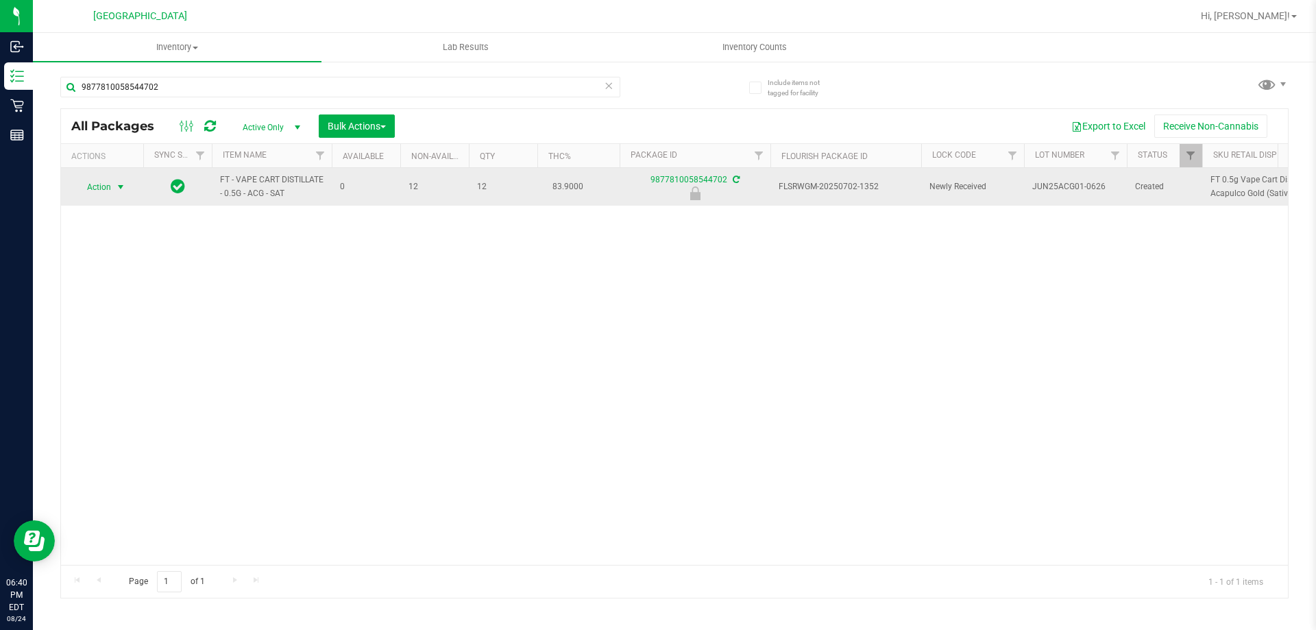
click at [119, 178] on span "select" at bounding box center [120, 187] width 17 height 19
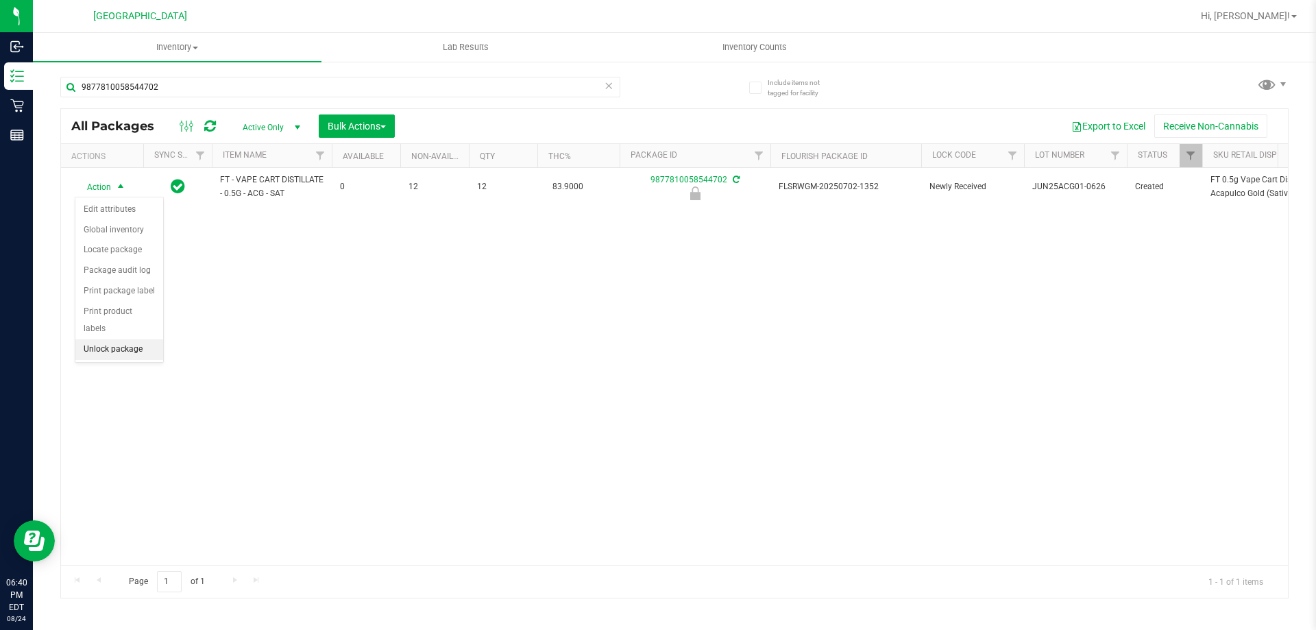
click at [129, 339] on li "Unlock package" at bounding box center [119, 349] width 88 height 21
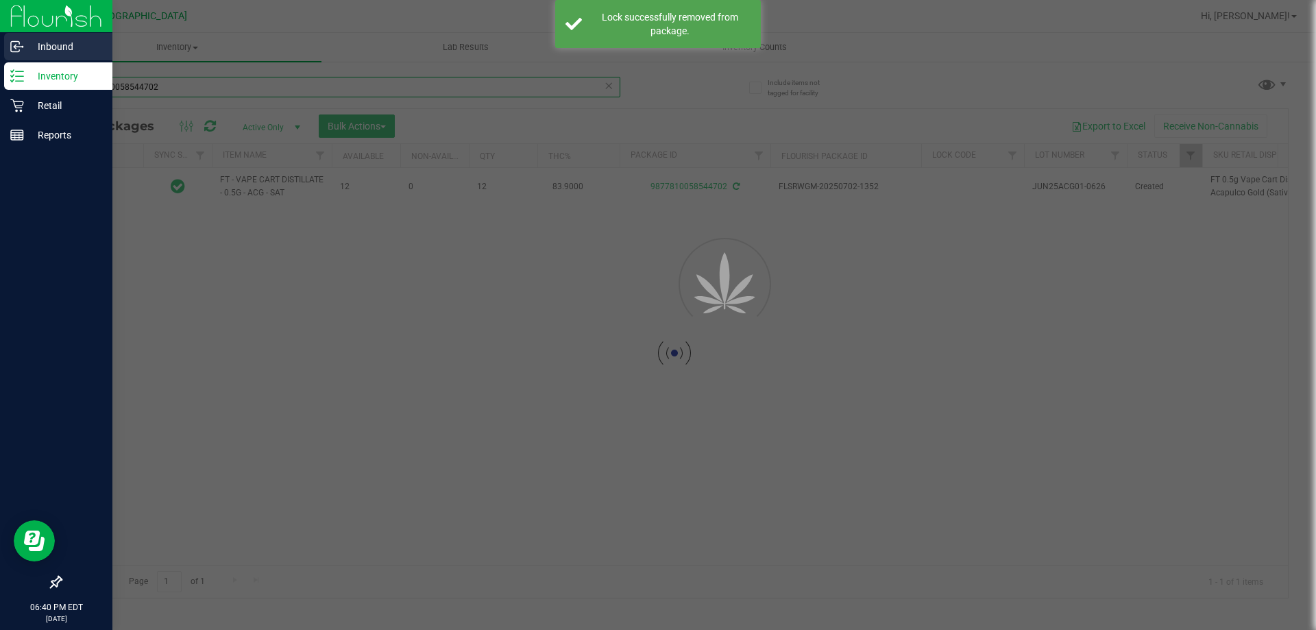
drag, startPoint x: 173, startPoint y: 86, endPoint x: 43, endPoint y: 40, distance: 138.8
click at [12, 53] on div "Inbound Inventory Retail Reports 06:40 PM EDT [DATE] 08/24 Lakeland WC Hi, [PER…" at bounding box center [658, 315] width 1316 height 630
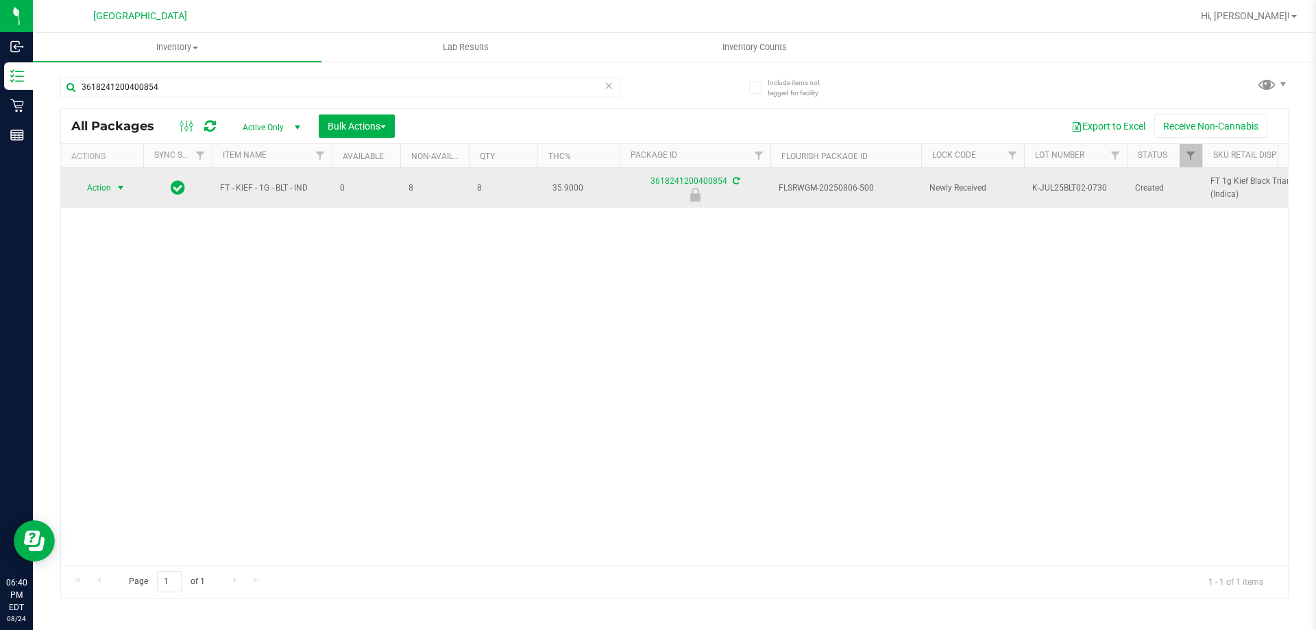
click at [119, 184] on span "select" at bounding box center [120, 187] width 11 height 11
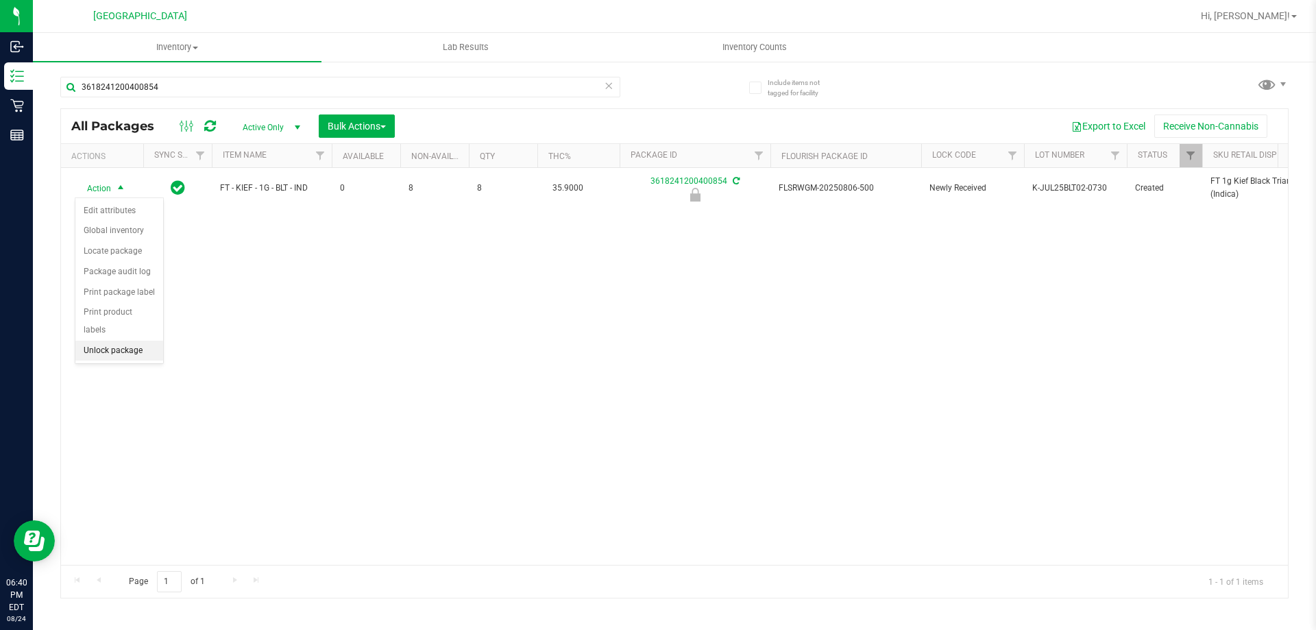
click at [116, 341] on li "Unlock package" at bounding box center [119, 351] width 88 height 21
click at [261, 309] on div "FT - KIEF - 1G - BLT - IND 0 8 8 35.9000 3618241200400854 FLSRWGM-20250806-500 …" at bounding box center [674, 366] width 1227 height 397
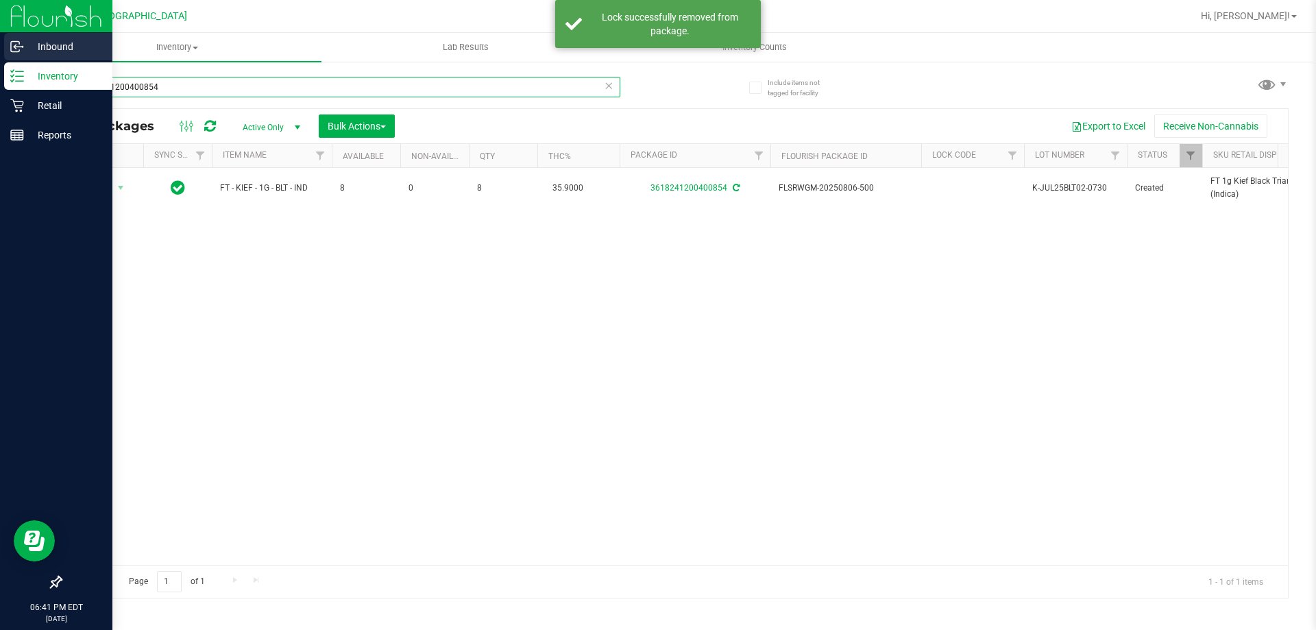
drag, startPoint x: 130, startPoint y: 83, endPoint x: 0, endPoint y: 39, distance: 136.8
click at [0, 51] on div "Inbound Inventory Retail Reports 06:41 PM EDT [DATE] 08/24 Lakeland WC Hi, [PER…" at bounding box center [658, 315] width 1316 height 630
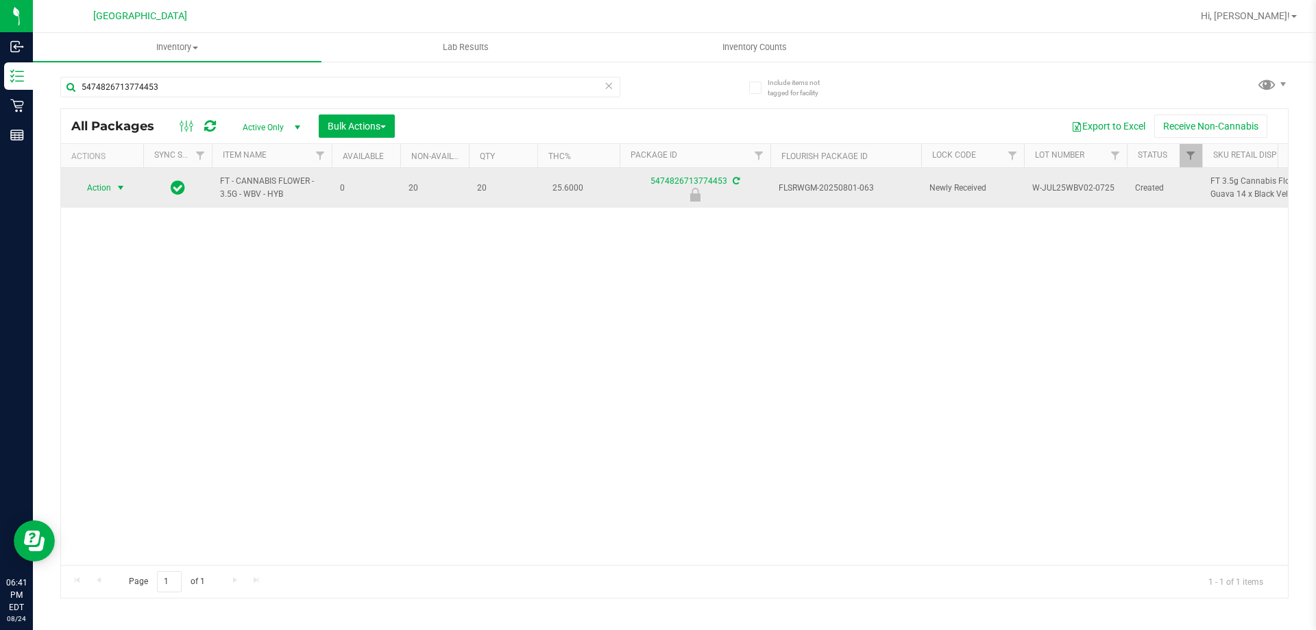
click at [104, 190] on span "Action" at bounding box center [93, 187] width 37 height 19
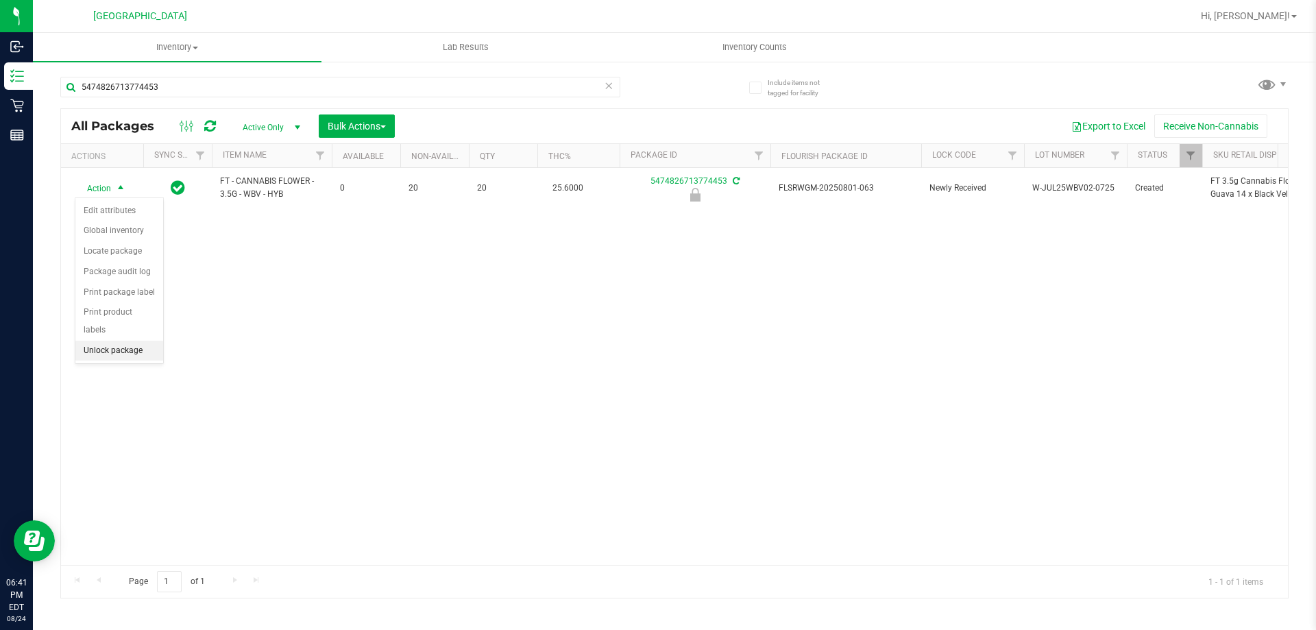
click at [128, 341] on li "Unlock package" at bounding box center [119, 351] width 88 height 21
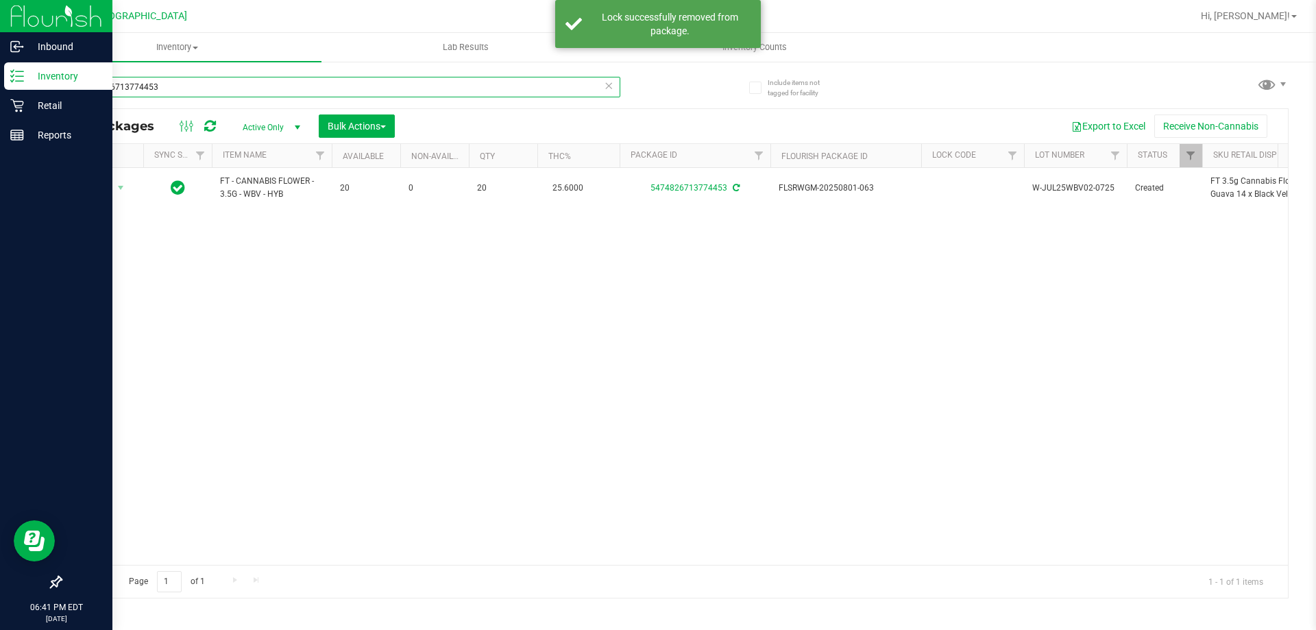
drag, startPoint x: 150, startPoint y: 80, endPoint x: 0, endPoint y: 1, distance: 169.3
click at [0, 1] on div "Inbound Inventory Retail Reports 06:41 PM EDT [DATE] 08/24 Lakeland WC Hi, [PER…" at bounding box center [658, 315] width 1316 height 630
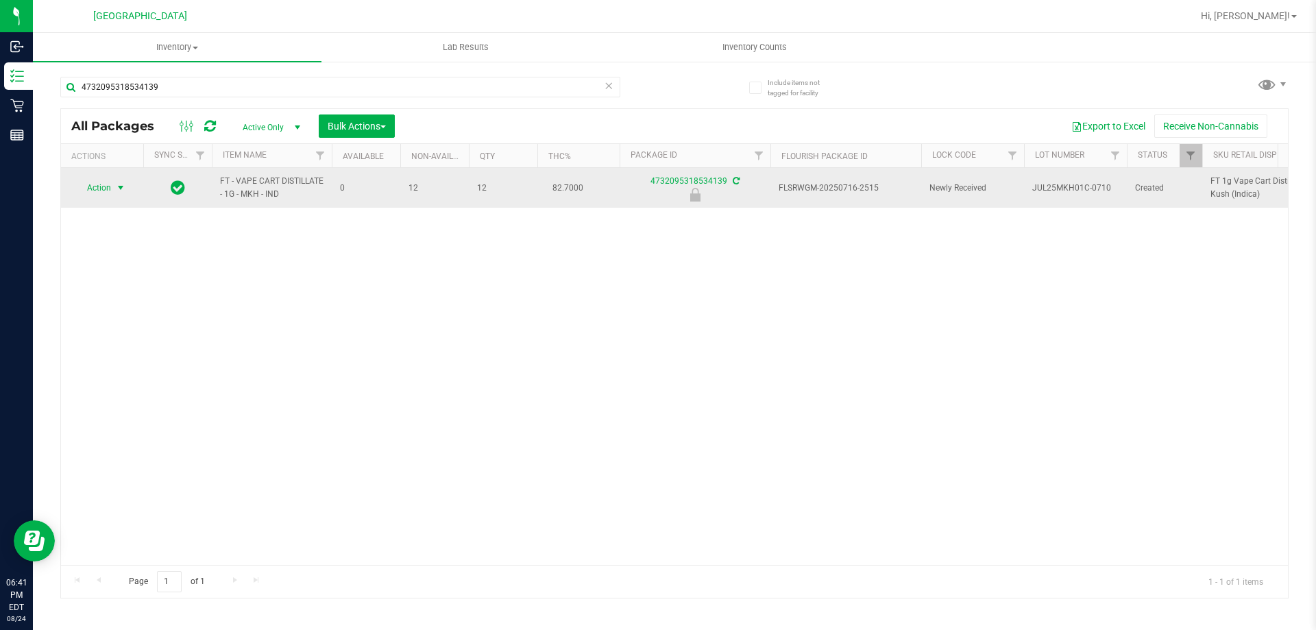
click at [96, 185] on span "Action" at bounding box center [93, 187] width 37 height 19
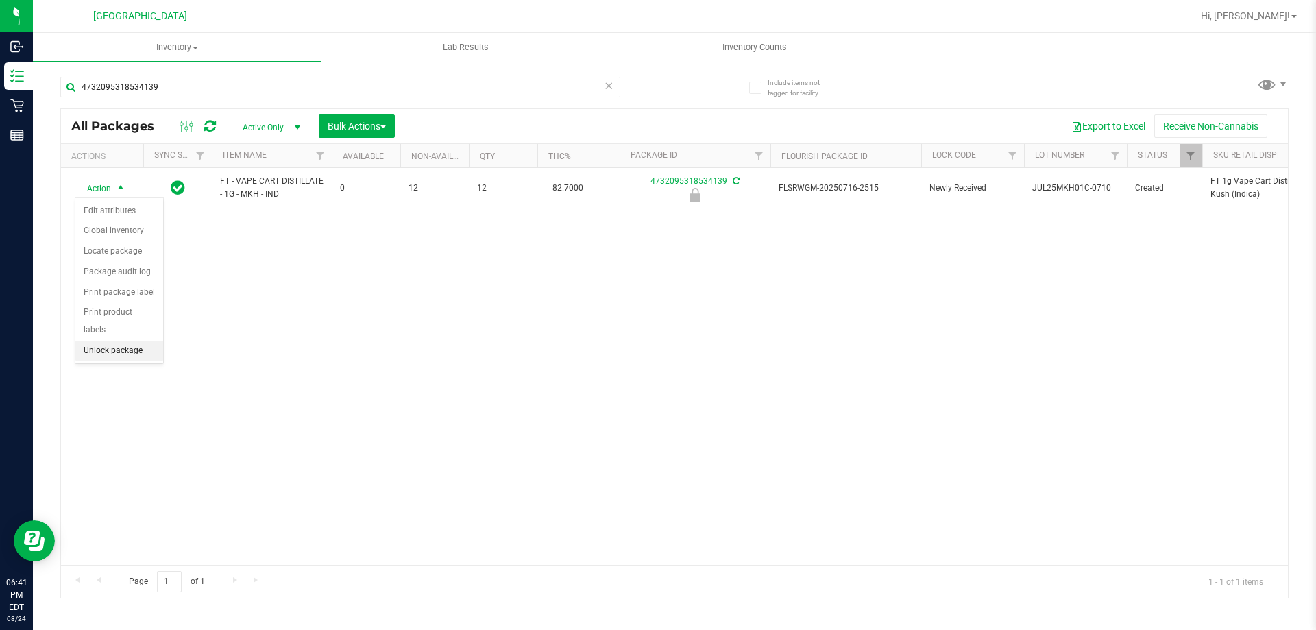
click at [139, 341] on li "Unlock package" at bounding box center [119, 351] width 88 height 21
click at [1264, 24] on div "Hi, [PERSON_NAME]!" at bounding box center [1249, 16] width 107 height 24
click at [1261, 5] on div "Hi, [PERSON_NAME]!" at bounding box center [1249, 16] width 107 height 24
drag, startPoint x: 1266, startPoint y: 19, endPoint x: 1272, endPoint y: 27, distance: 10.5
click at [1267, 19] on span "Hi, [PERSON_NAME]!" at bounding box center [1245, 15] width 89 height 11
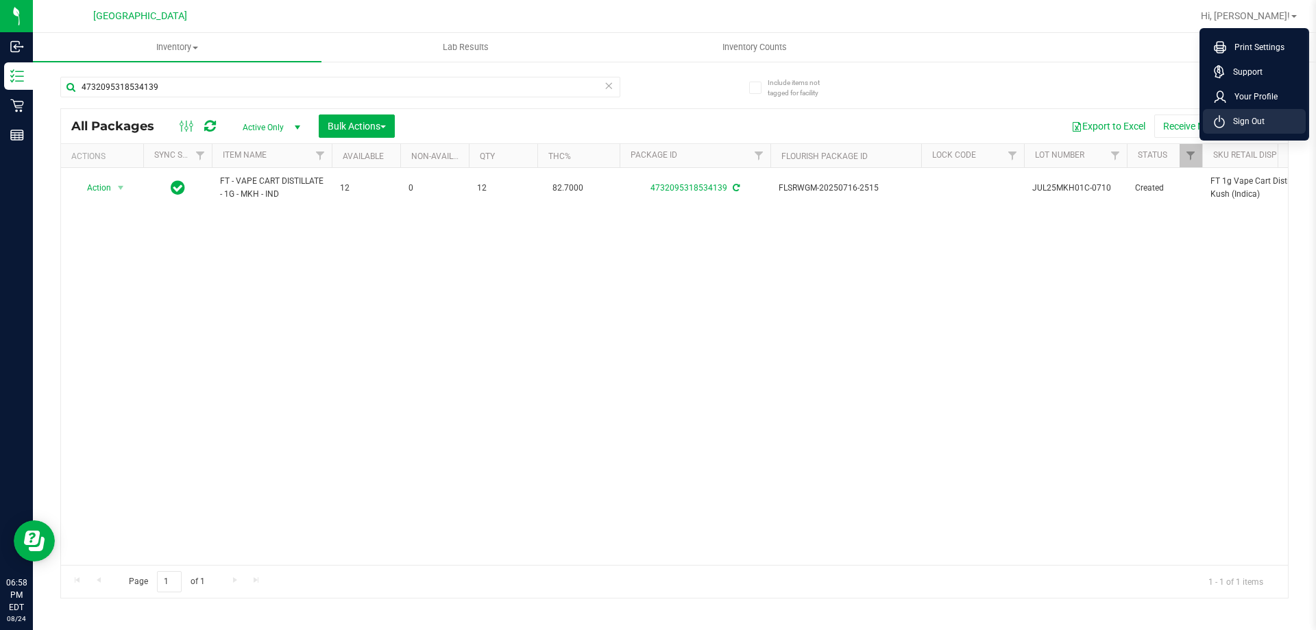
click at [1271, 110] on li "Sign Out" at bounding box center [1254, 121] width 103 height 25
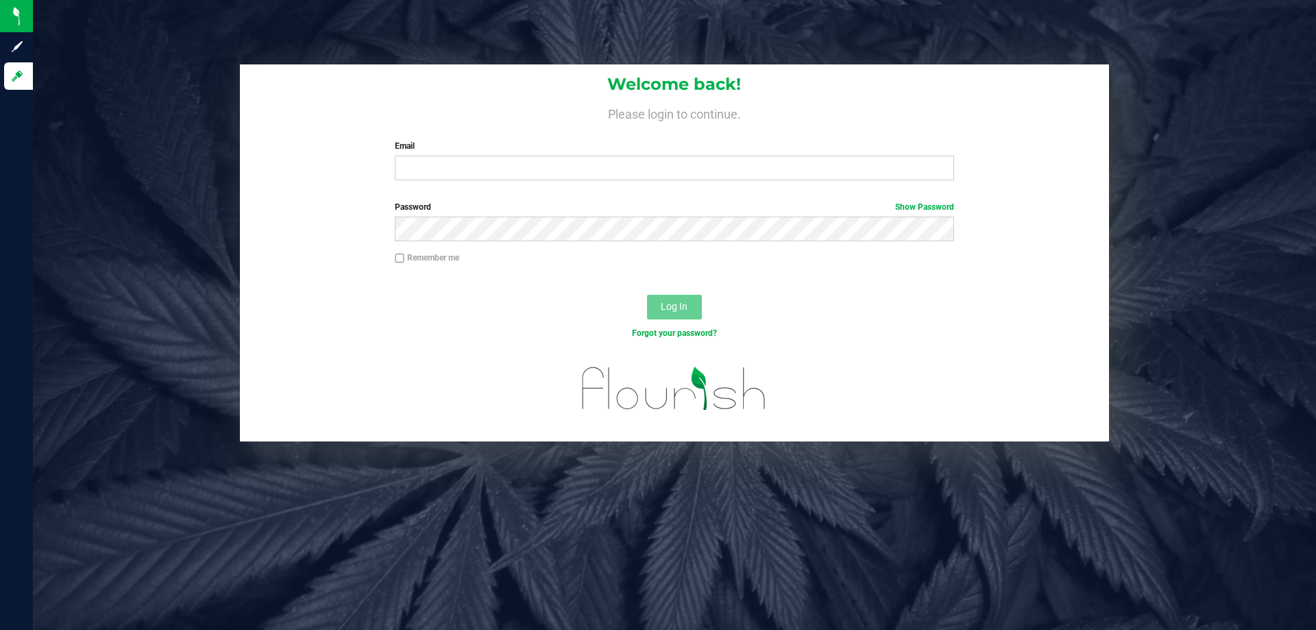
click at [697, 285] on div at bounding box center [674, 283] width 869 height 11
